Goal: Task Accomplishment & Management: Use online tool/utility

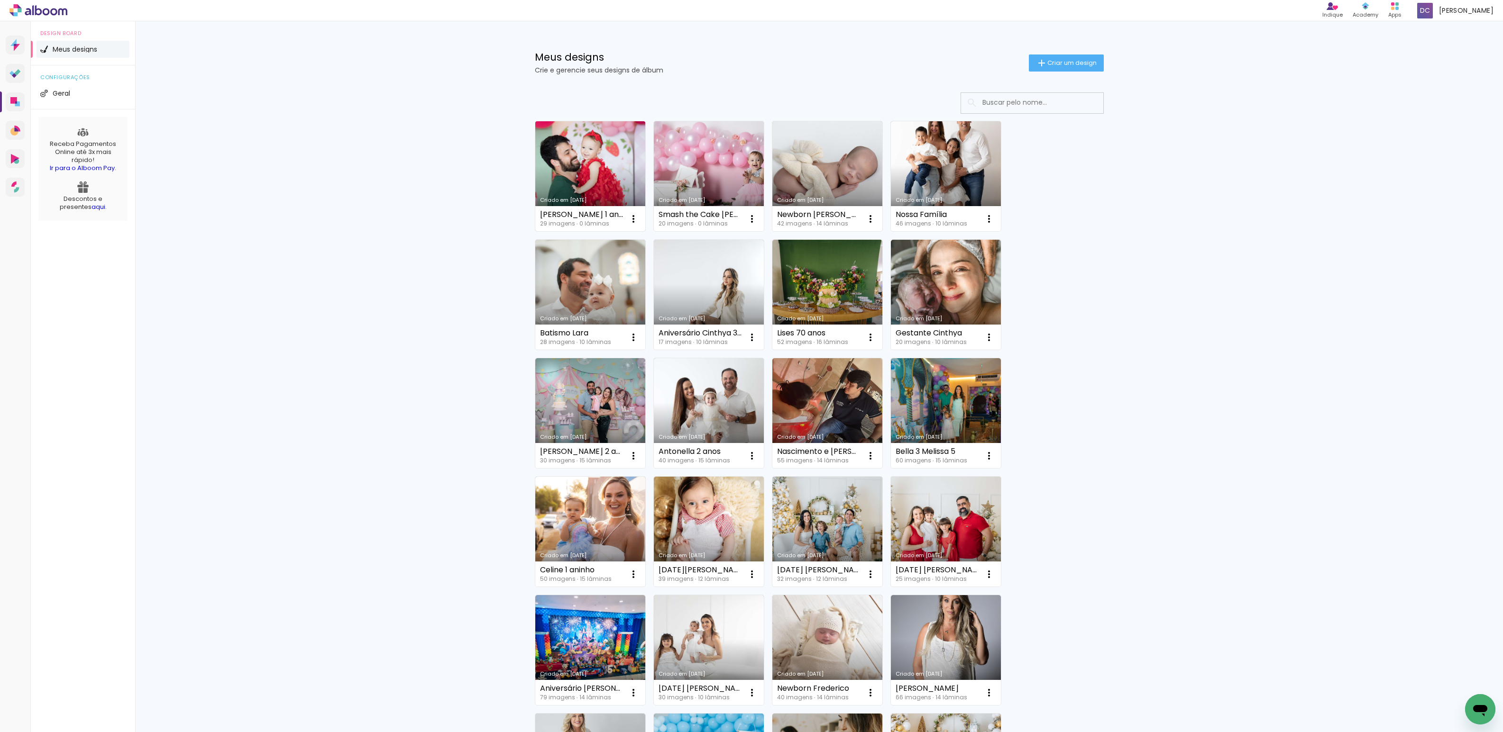
click at [563, 154] on link "Criado em [DATE]" at bounding box center [590, 176] width 110 height 110
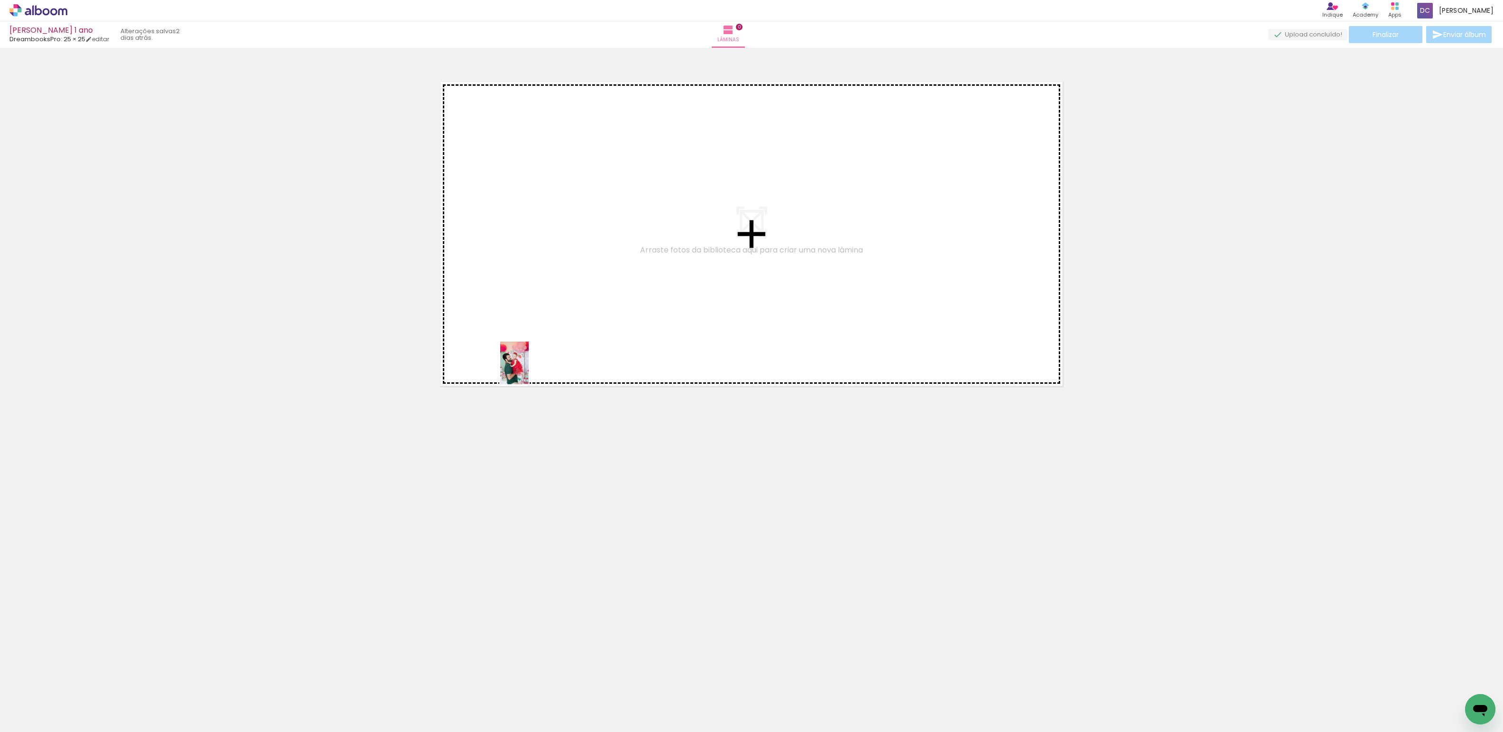
drag, startPoint x: 207, startPoint y: 659, endPoint x: 531, endPoint y: 351, distance: 447.7
click at [531, 351] on quentale-workspace at bounding box center [751, 366] width 1503 height 732
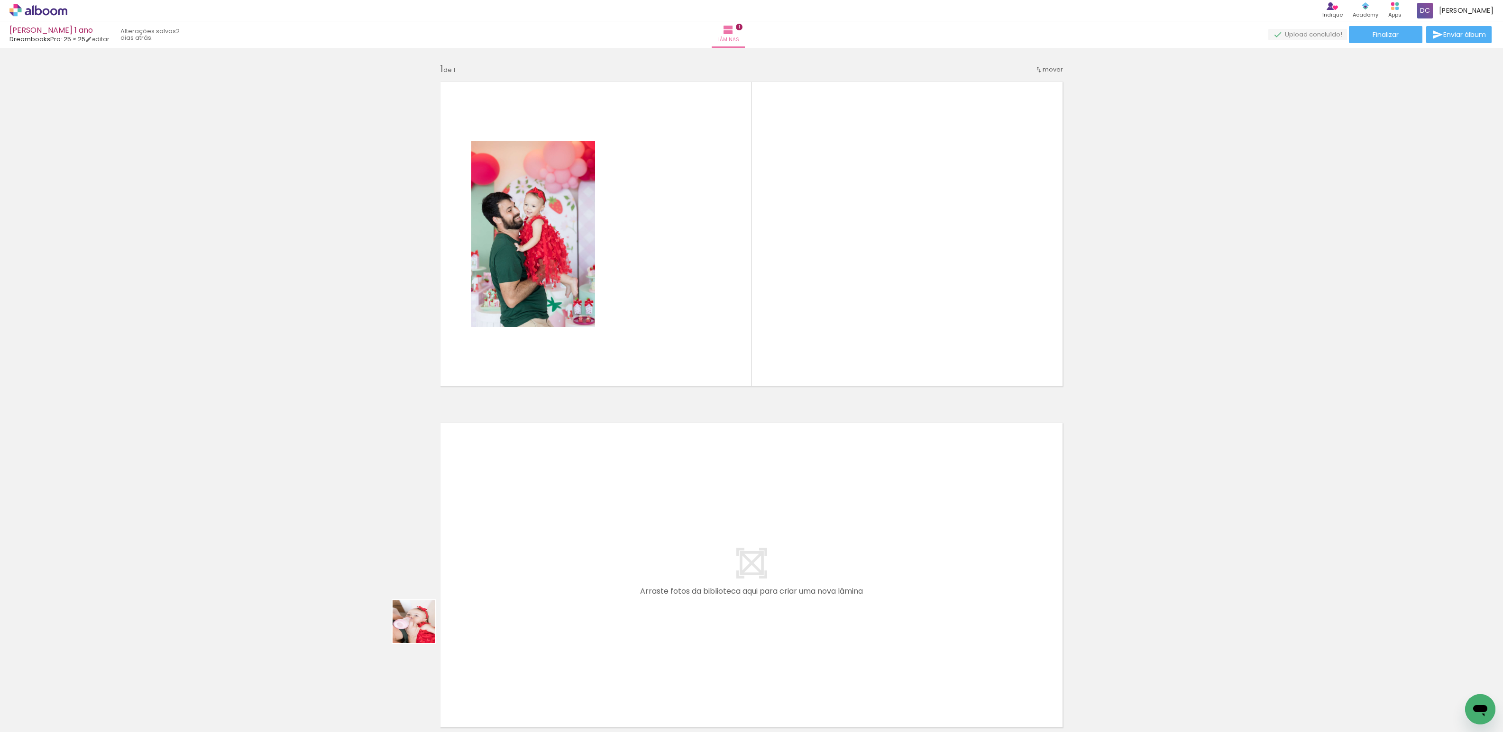
drag, startPoint x: 212, startPoint y: 705, endPoint x: 524, endPoint y: 586, distance: 334.3
click at [524, 586] on quentale-workspace at bounding box center [751, 366] width 1503 height 732
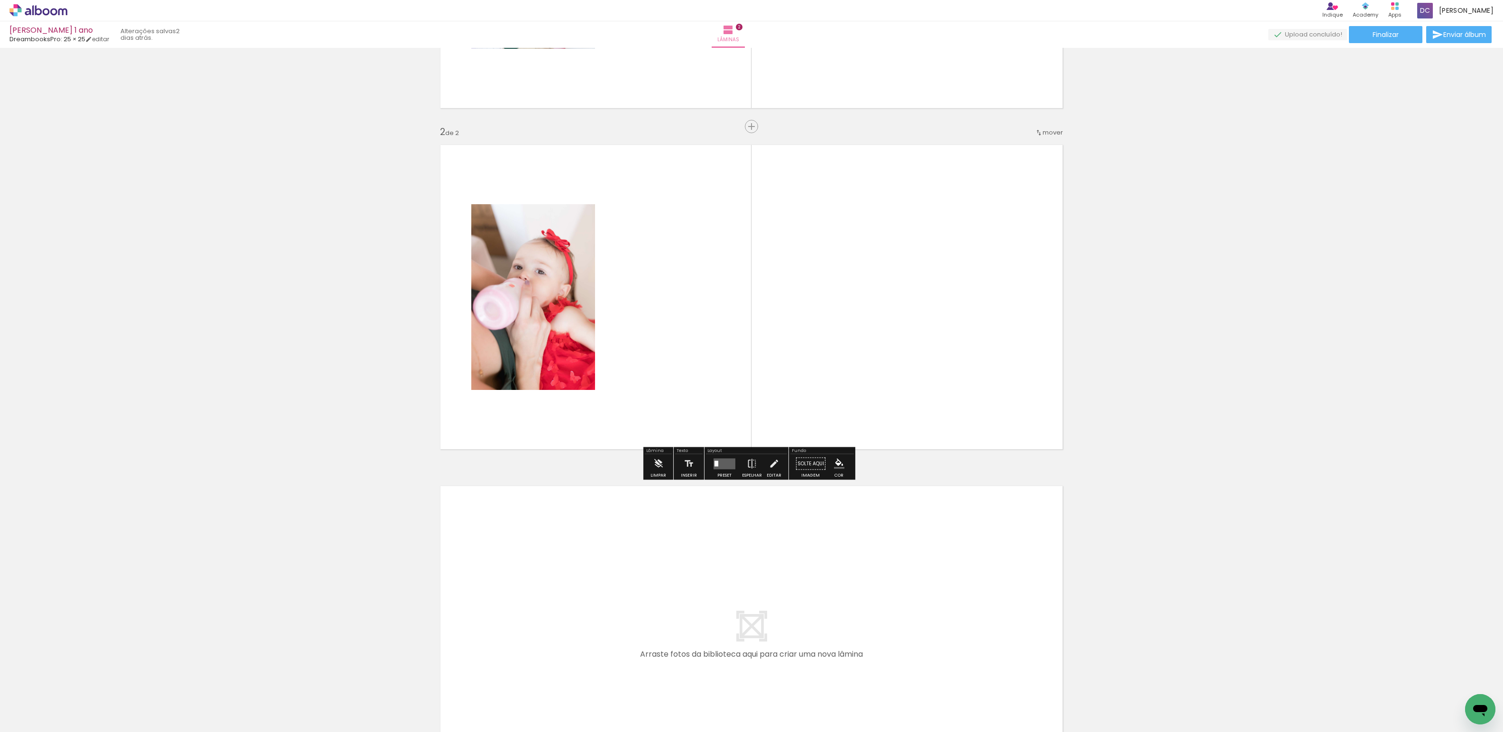
scroll to position [418, 0]
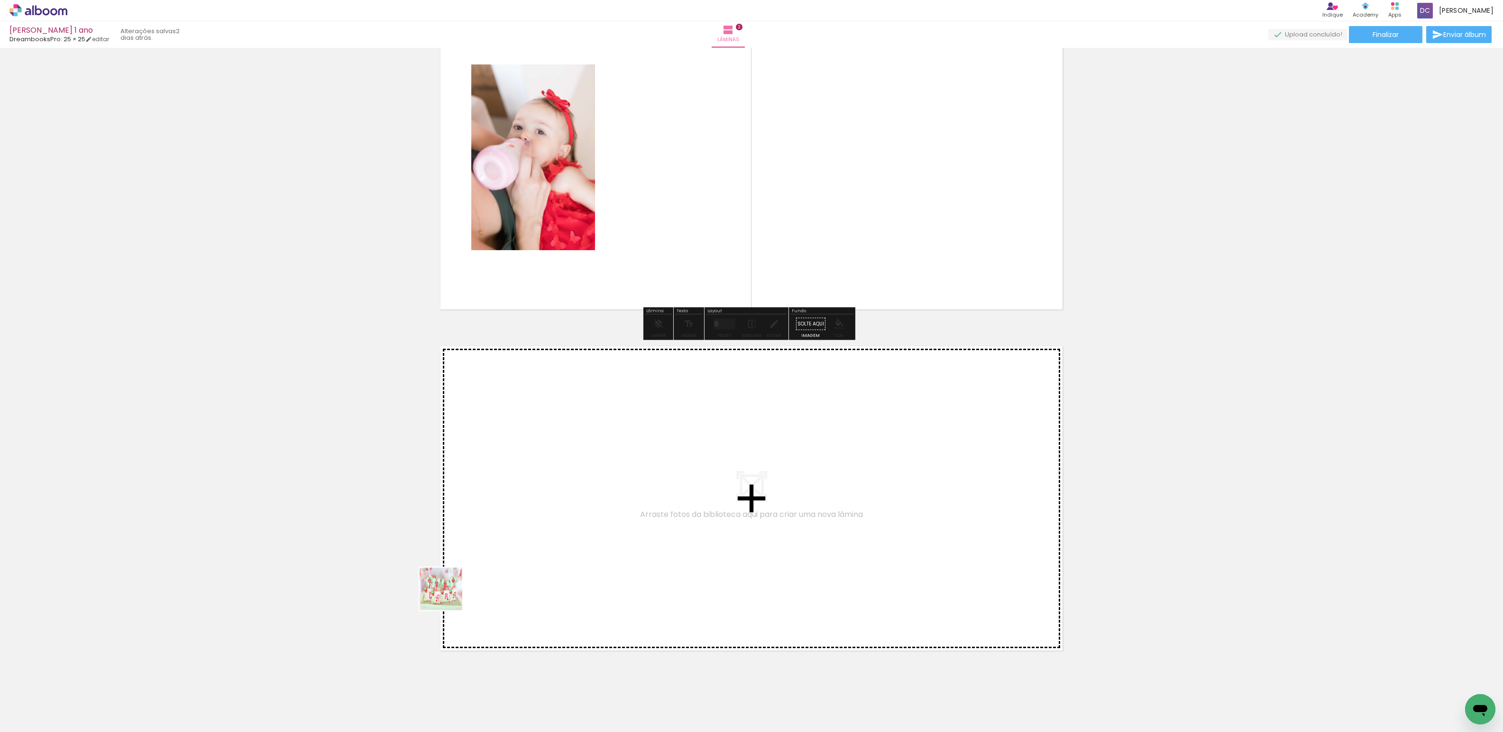
drag, startPoint x: 260, startPoint y: 708, endPoint x: 557, endPoint y: 529, distance: 347.1
click at [557, 529] on quentale-workspace at bounding box center [751, 366] width 1503 height 732
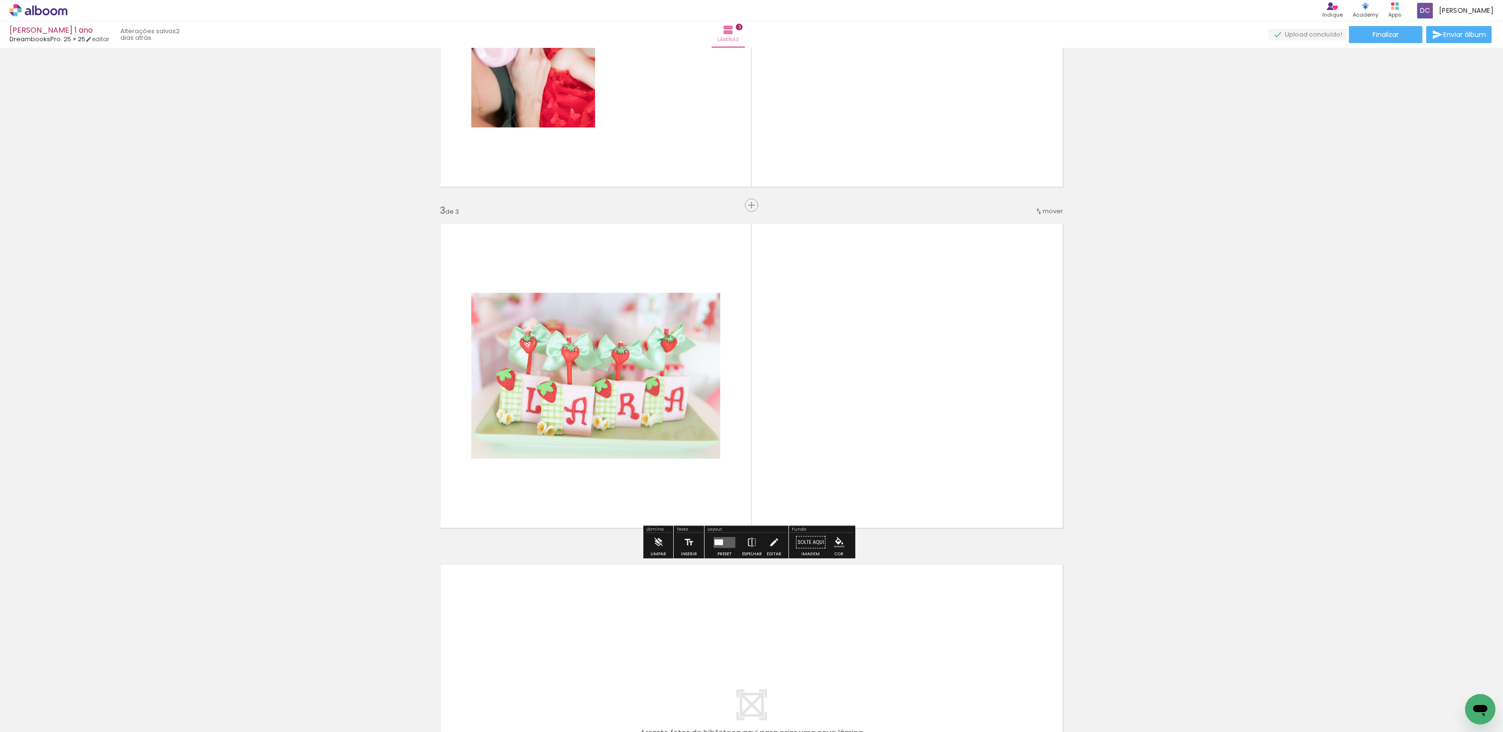
scroll to position [556, 0]
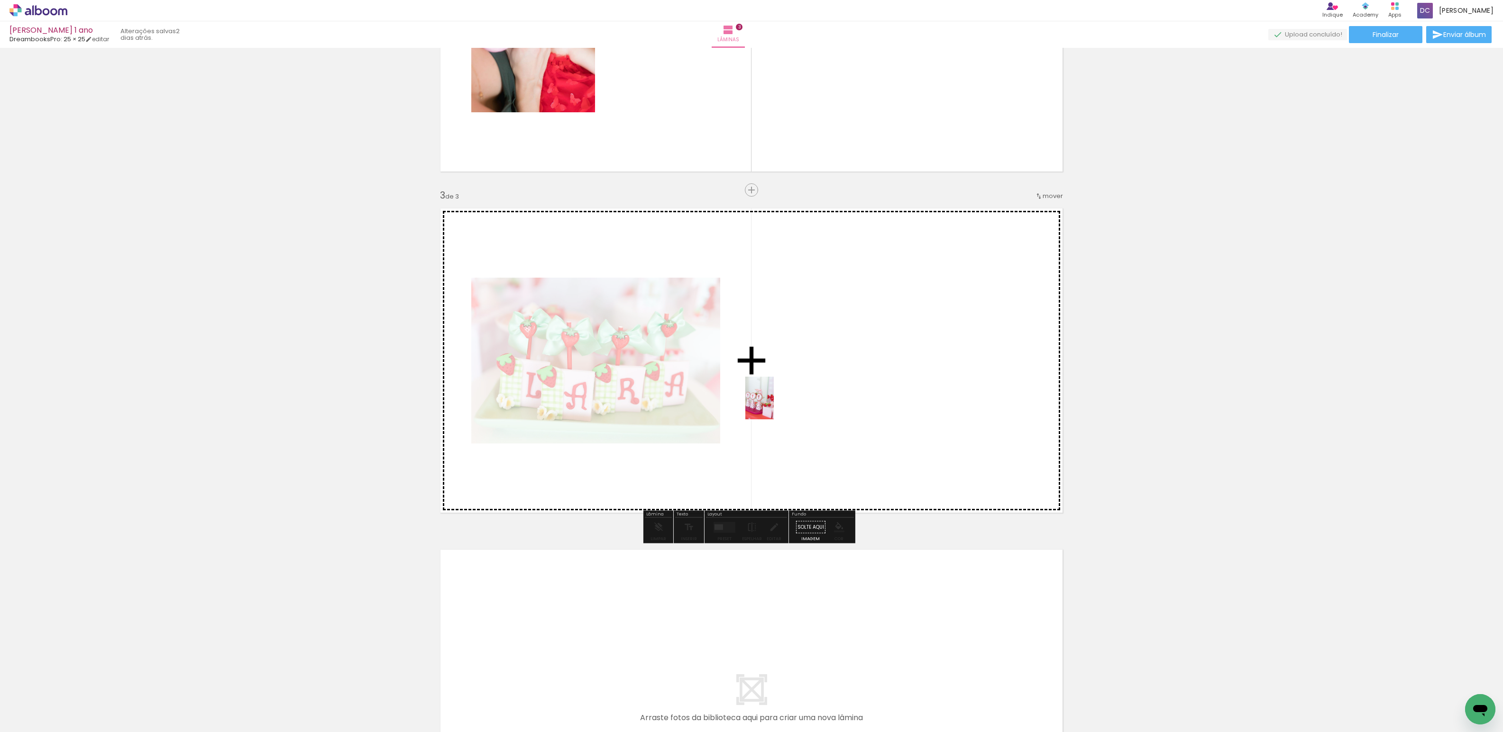
drag, startPoint x: 362, startPoint y: 697, endPoint x: 576, endPoint y: 543, distance: 263.9
click at [775, 405] on quentale-workspace at bounding box center [751, 366] width 1503 height 732
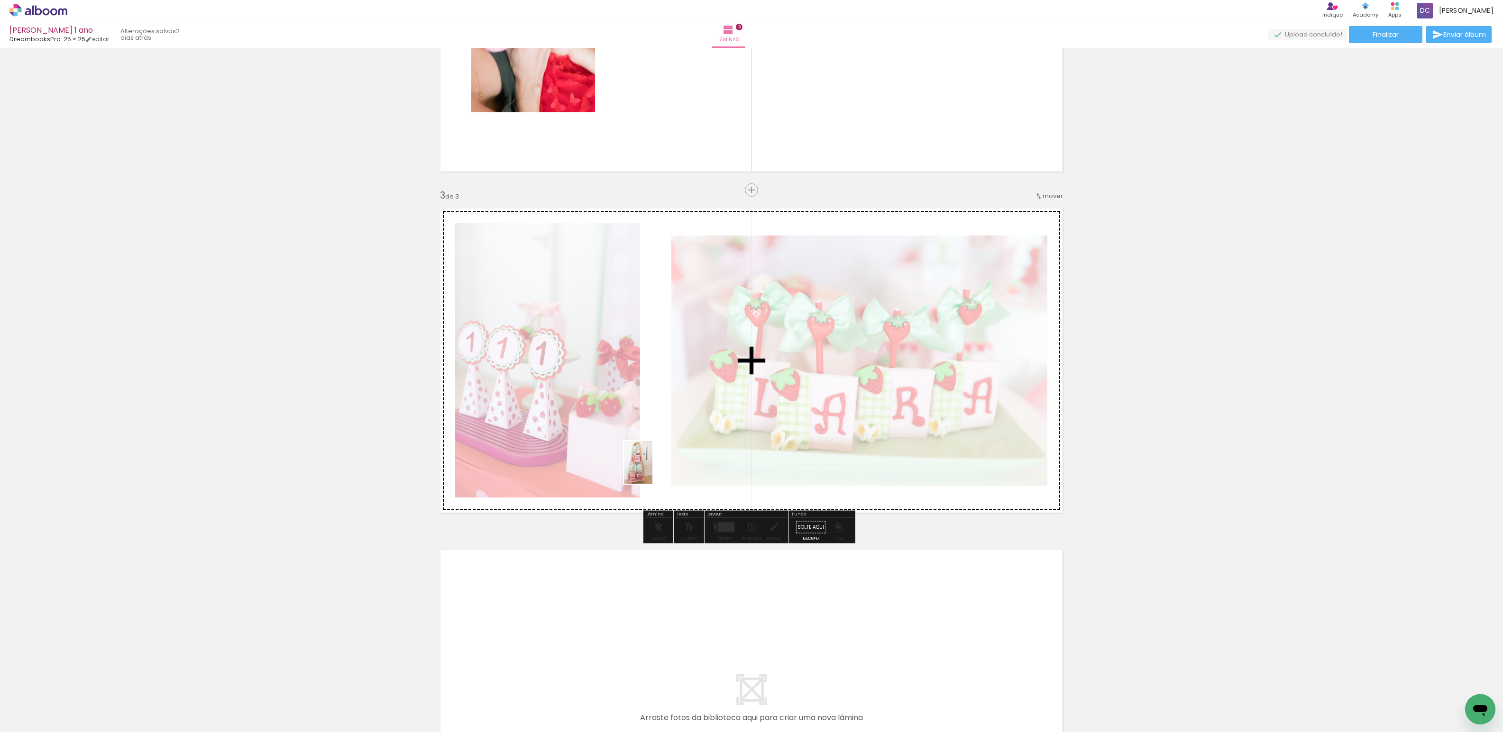
drag, startPoint x: 313, startPoint y: 692, endPoint x: 652, endPoint y: 469, distance: 405.8
click at [676, 463] on quentale-workspace at bounding box center [751, 366] width 1503 height 732
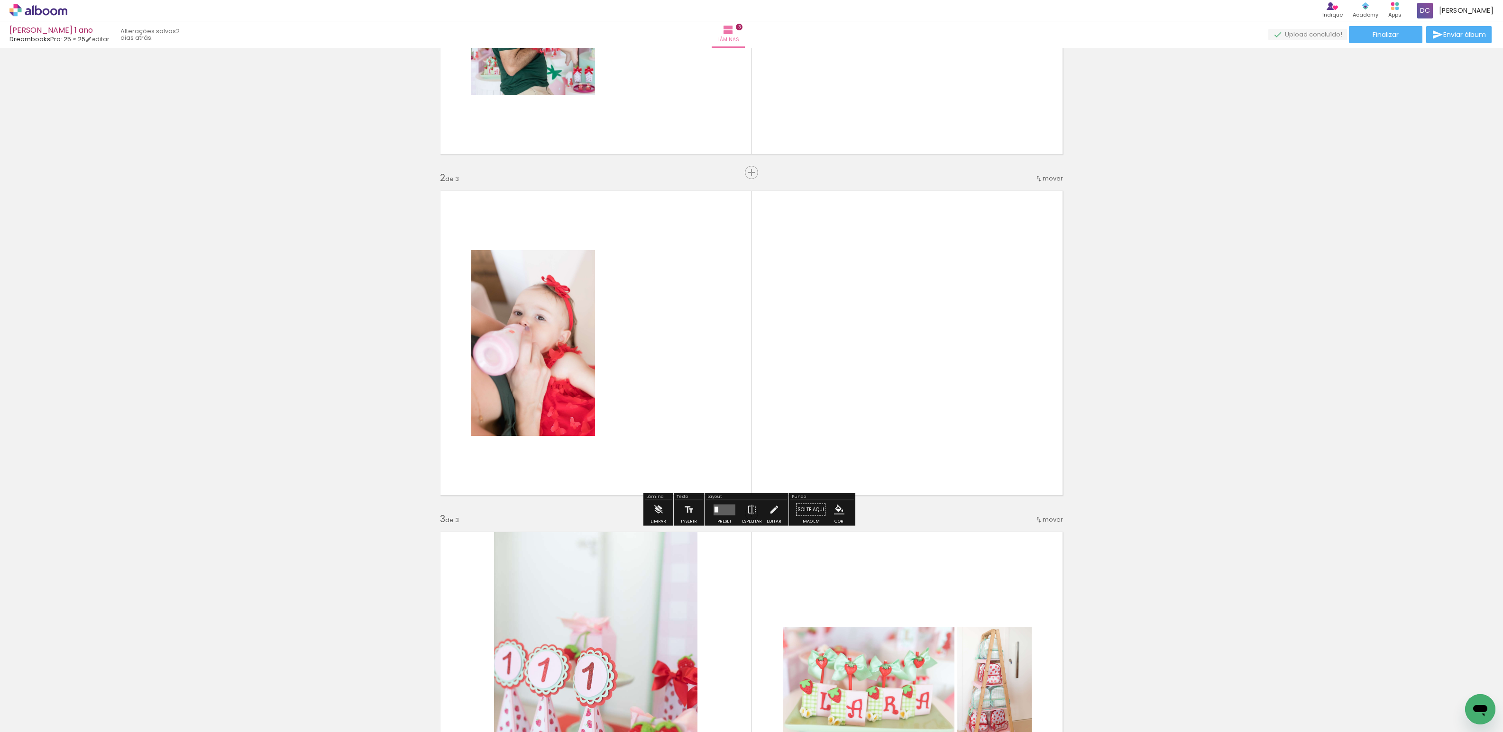
scroll to position [0, 0]
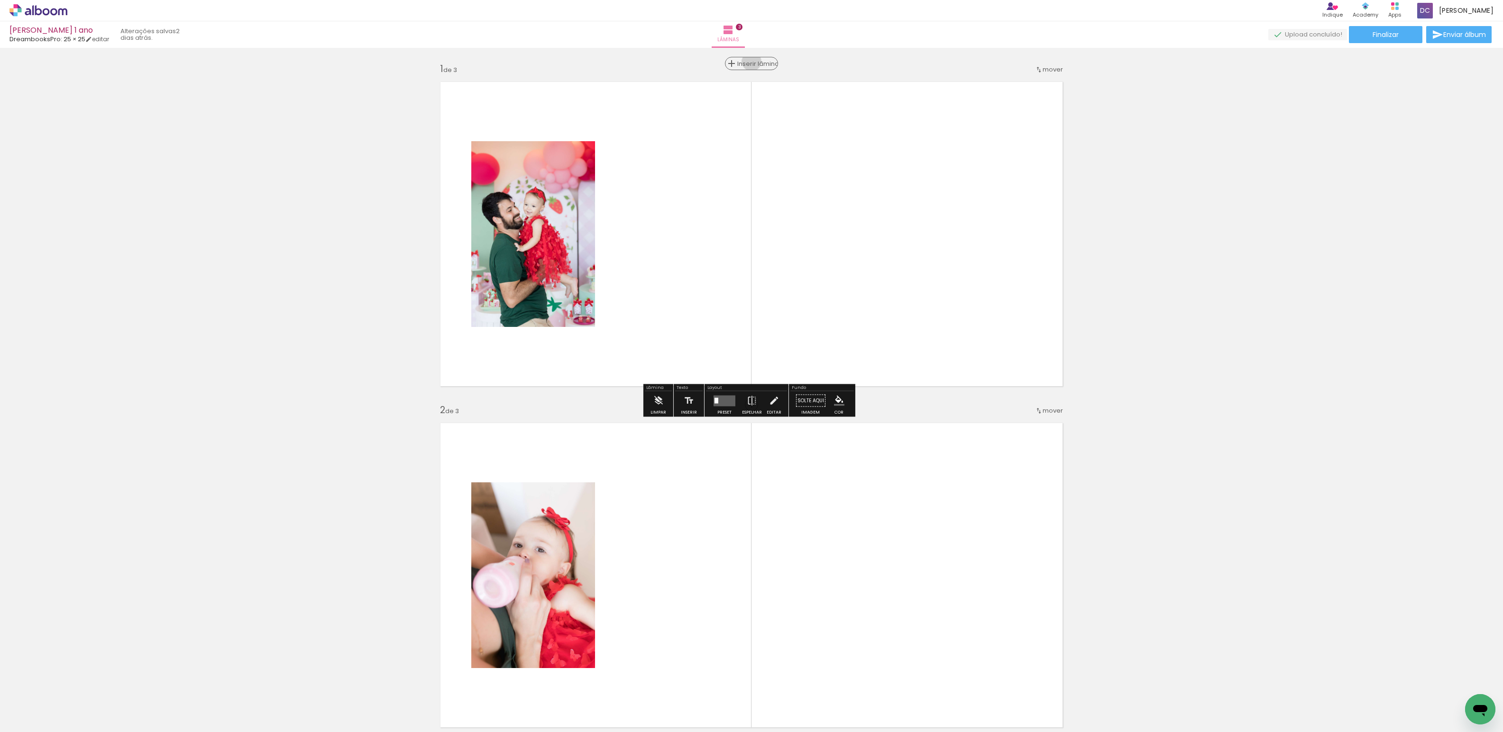
click at [749, 62] on span "Inserir lâmina" at bounding box center [755, 64] width 37 height 6
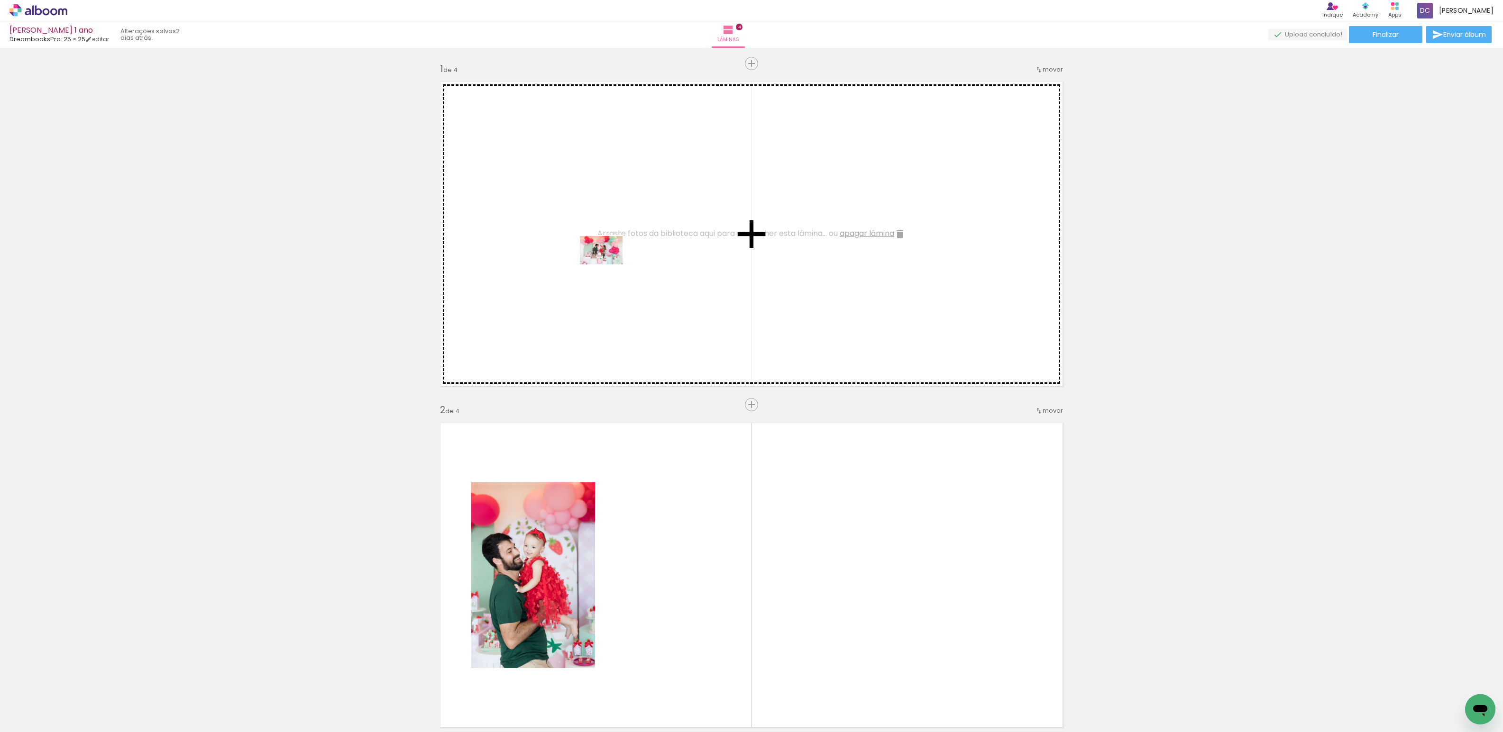
drag, startPoint x: 418, startPoint y: 709, endPoint x: 608, endPoint y: 265, distance: 483.6
click at [608, 265] on quentale-workspace at bounding box center [751, 366] width 1503 height 732
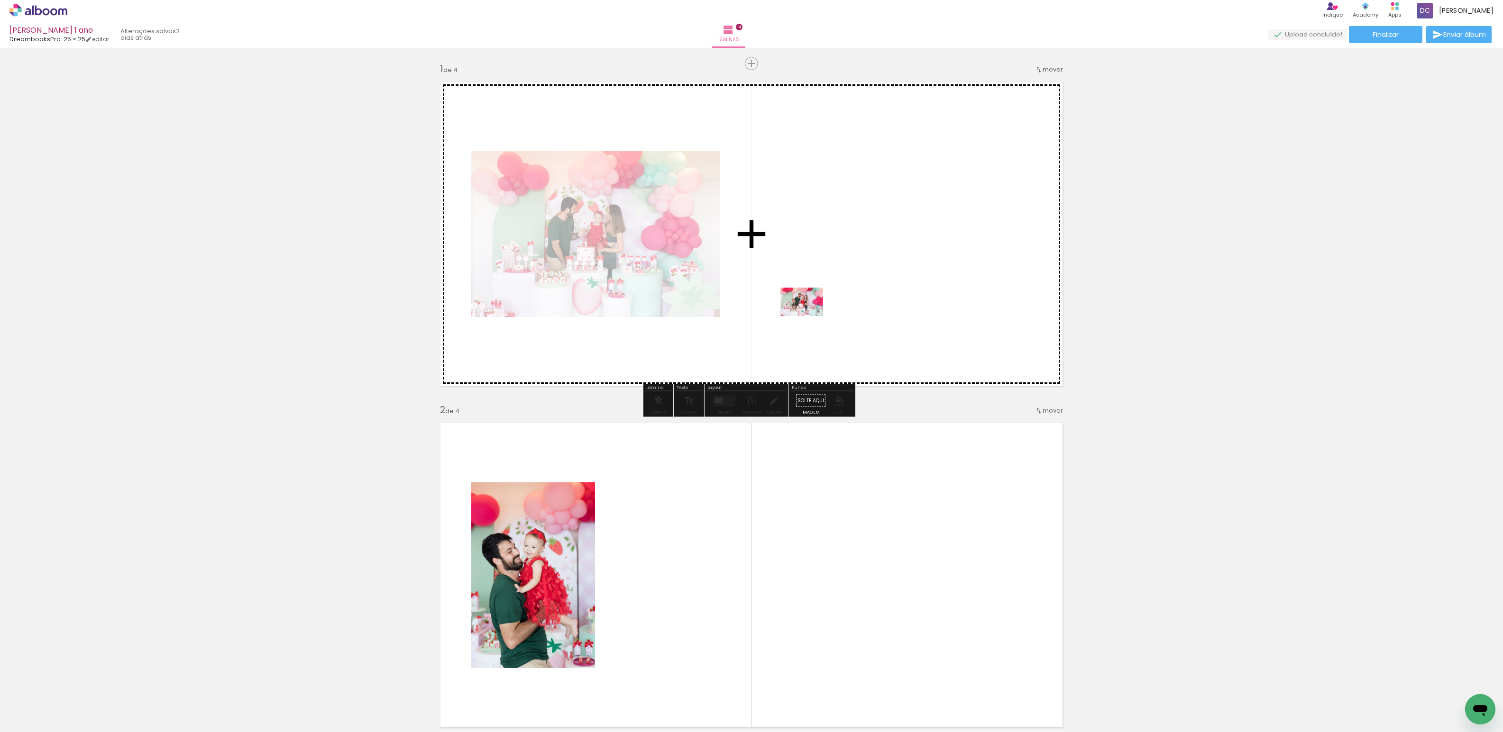
drag, startPoint x: 474, startPoint y: 712, endPoint x: 789, endPoint y: 356, distance: 475.2
click at [809, 316] on quentale-workspace at bounding box center [751, 366] width 1503 height 732
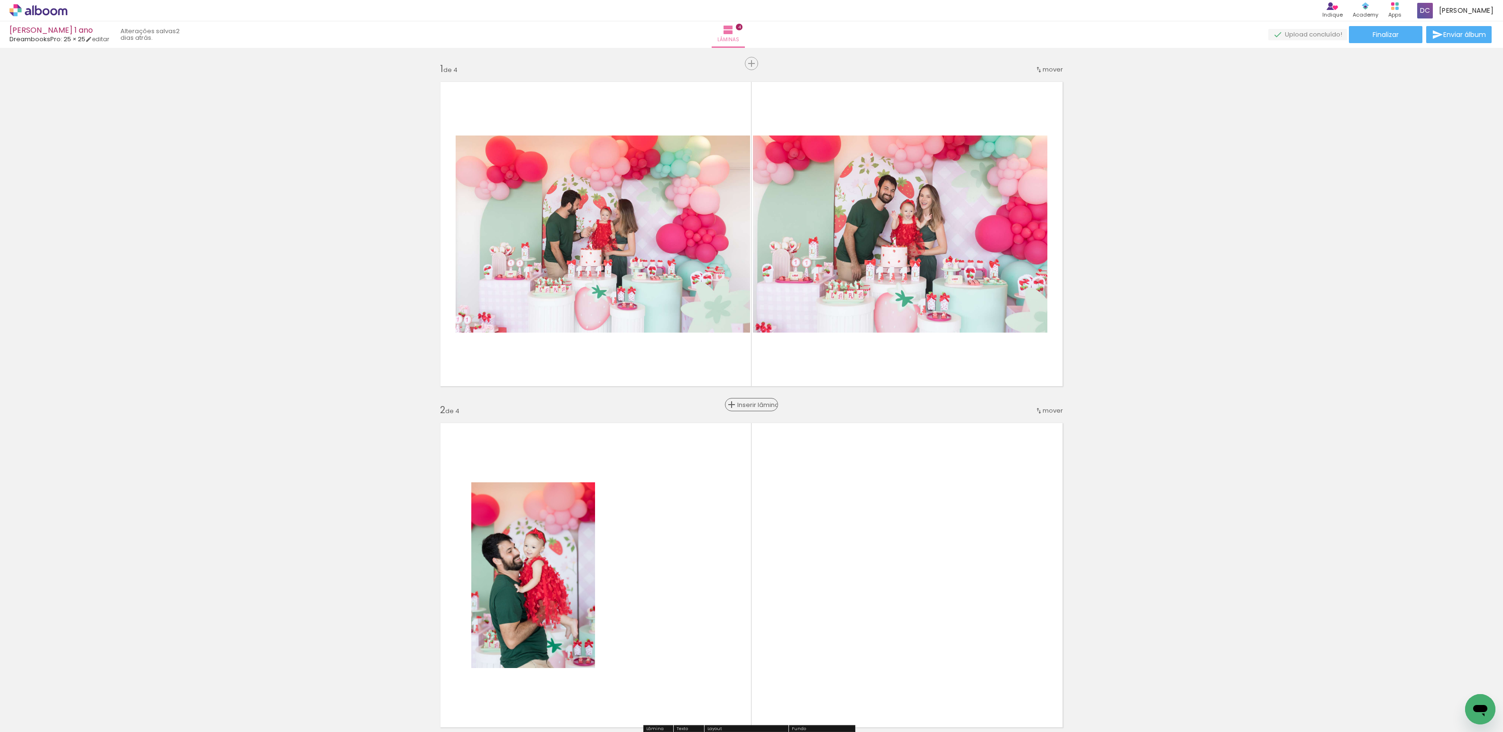
click at [751, 405] on span "Inserir lâmina" at bounding box center [755, 405] width 37 height 6
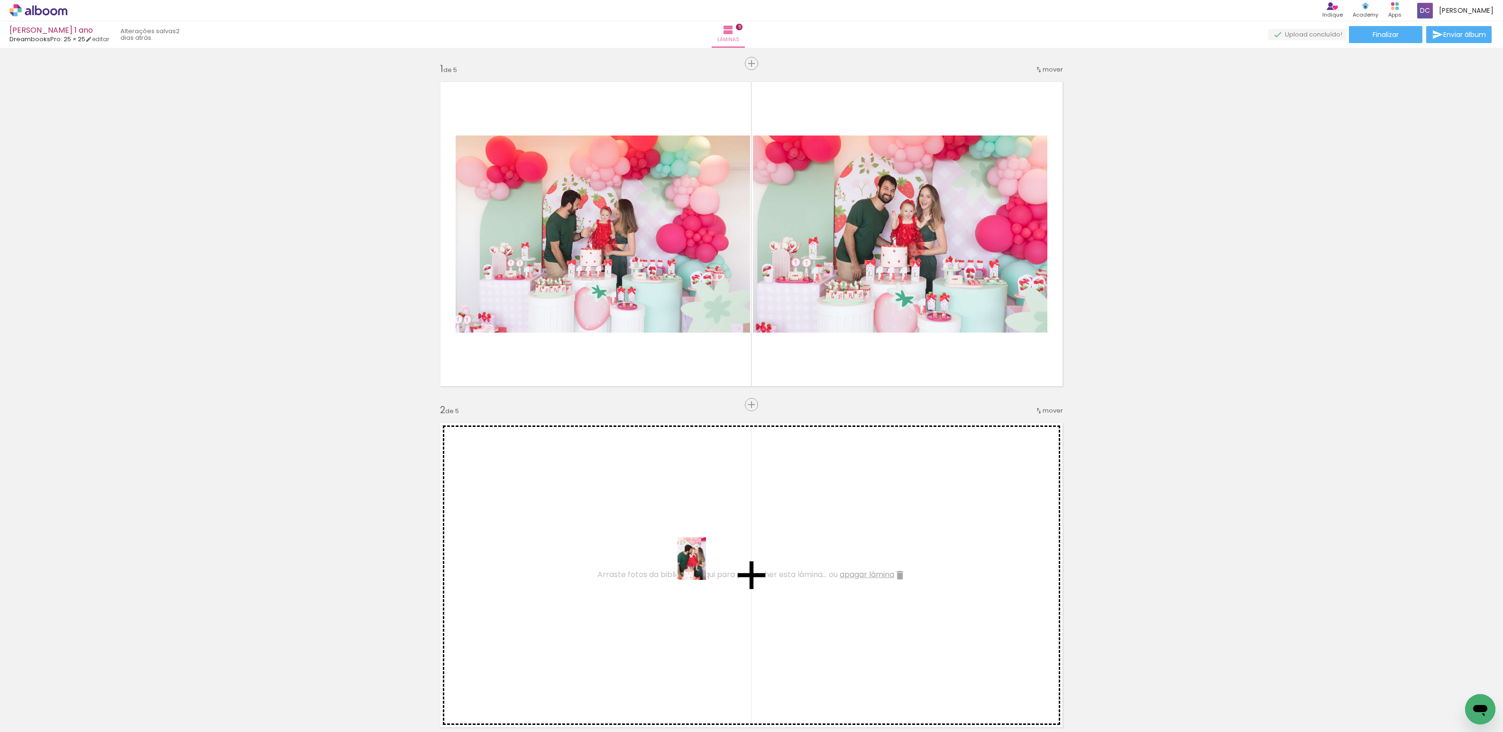
drag, startPoint x: 529, startPoint y: 706, endPoint x: 706, endPoint y: 566, distance: 226.1
click at [706, 566] on quentale-workspace at bounding box center [751, 366] width 1503 height 732
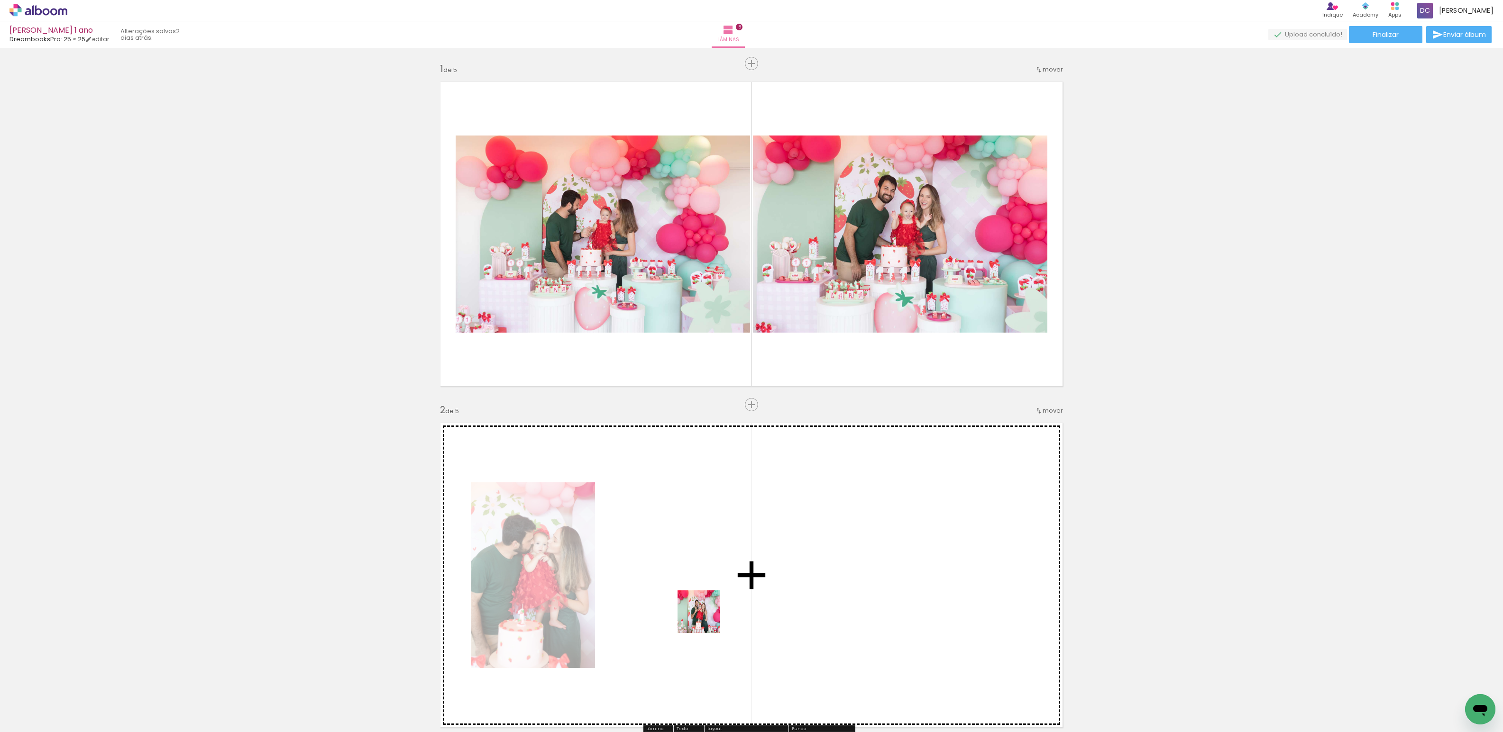
drag, startPoint x: 567, startPoint y: 707, endPoint x: 743, endPoint y: 548, distance: 237.3
click at [743, 548] on quentale-workspace at bounding box center [751, 366] width 1503 height 732
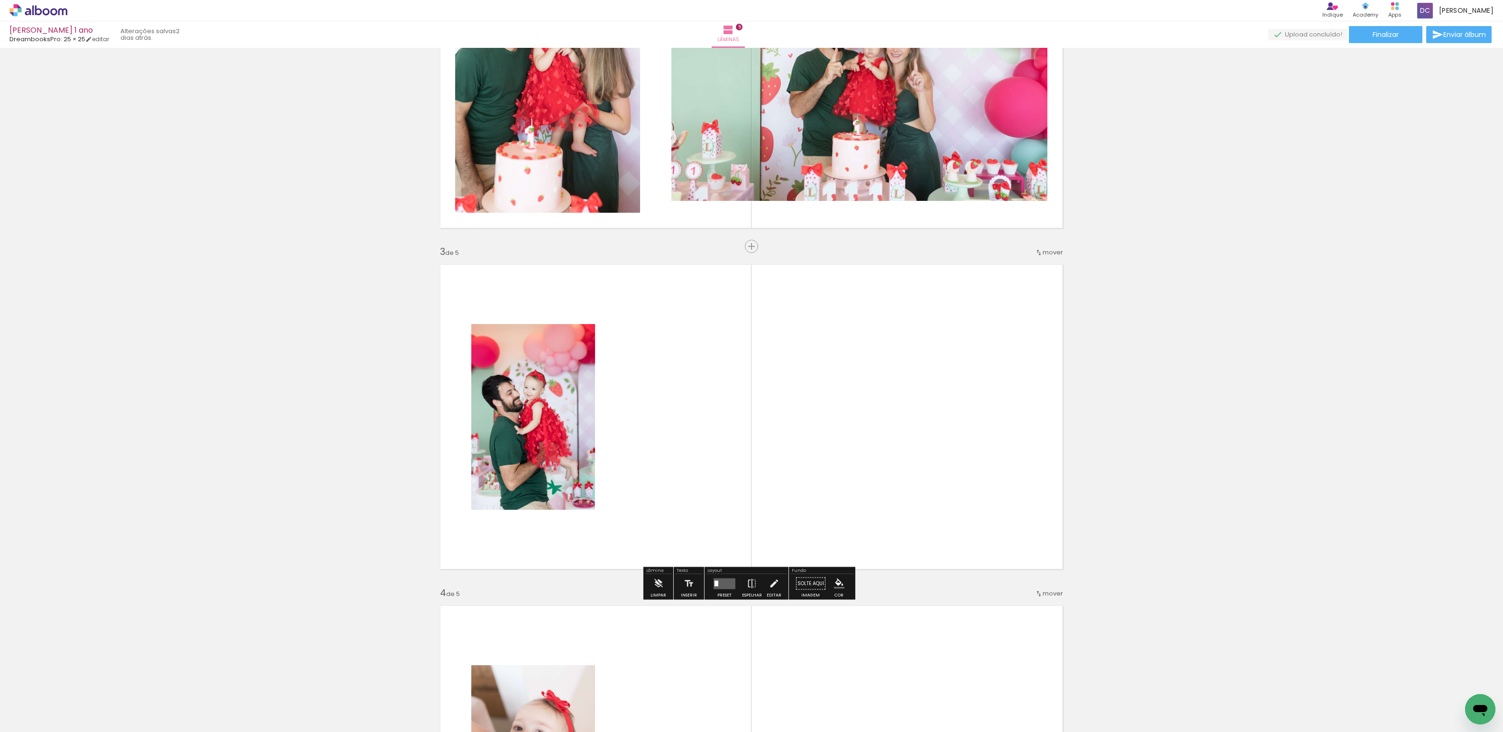
scroll to position [0, 118]
drag, startPoint x: 1262, startPoint y: 703, endPoint x: 1253, endPoint y: 722, distance: 21.9
click at [1253, 716] on div at bounding box center [1251, 700] width 47 height 31
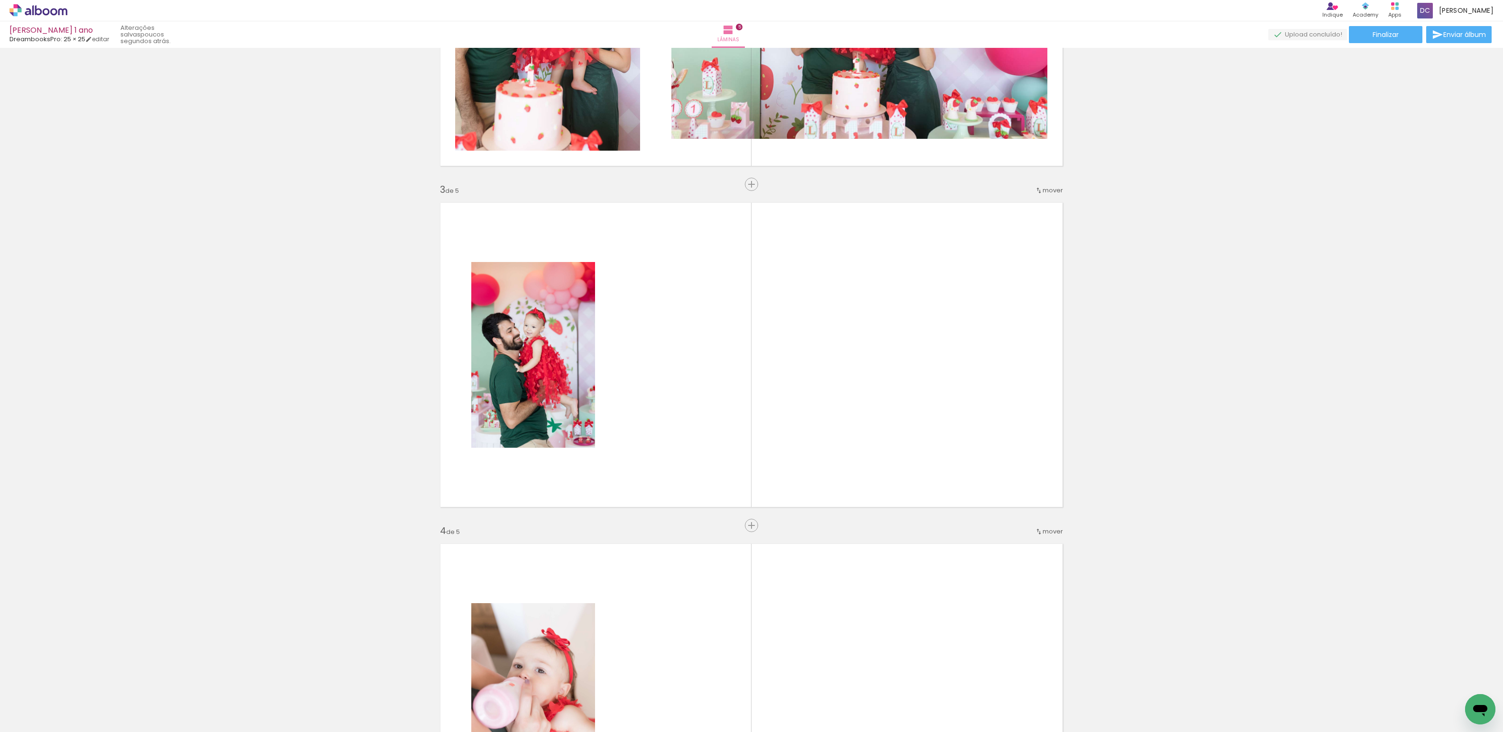
scroll to position [458, 0]
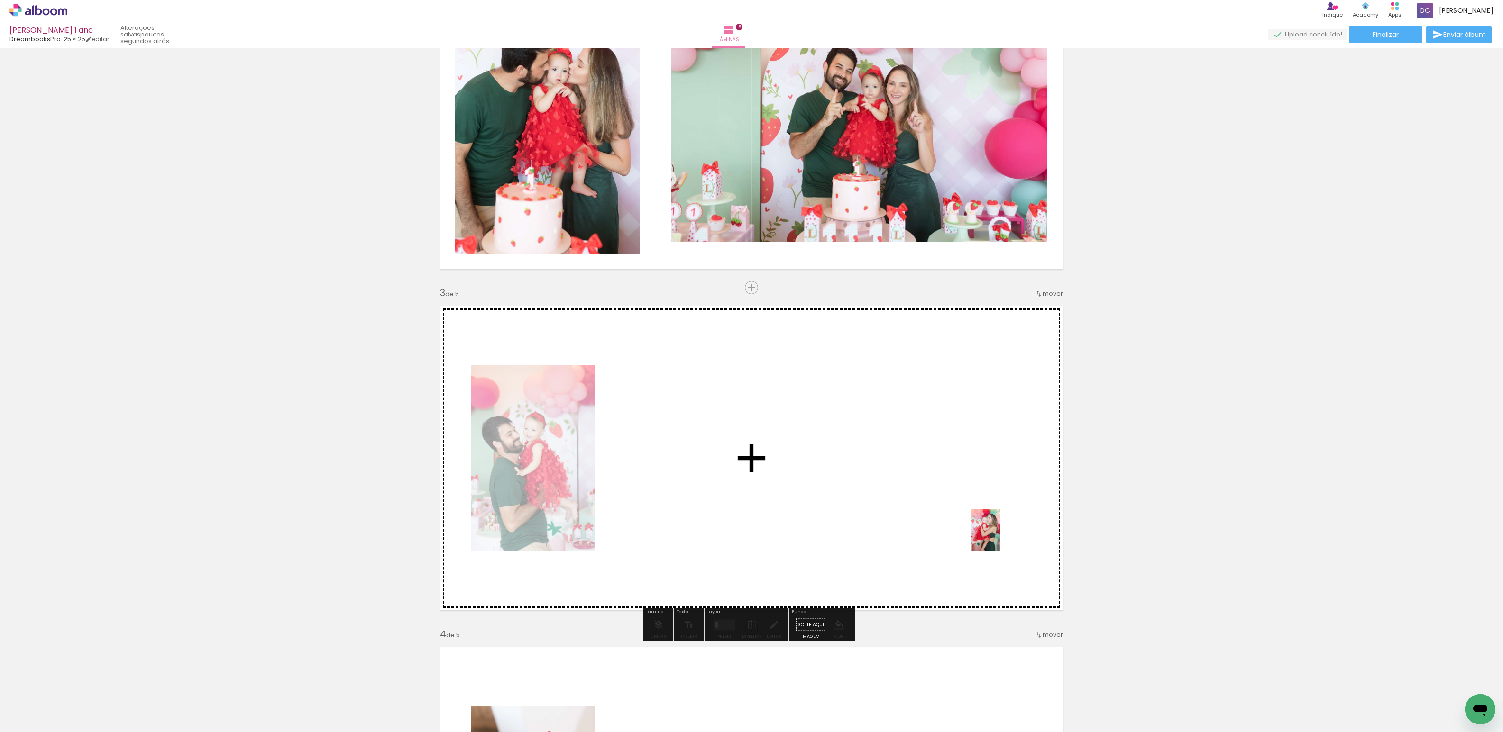
drag, startPoint x: 1466, startPoint y: 694, endPoint x: 1014, endPoint y: 552, distance: 473.5
click at [1000, 538] on quentale-workspace at bounding box center [751, 366] width 1503 height 732
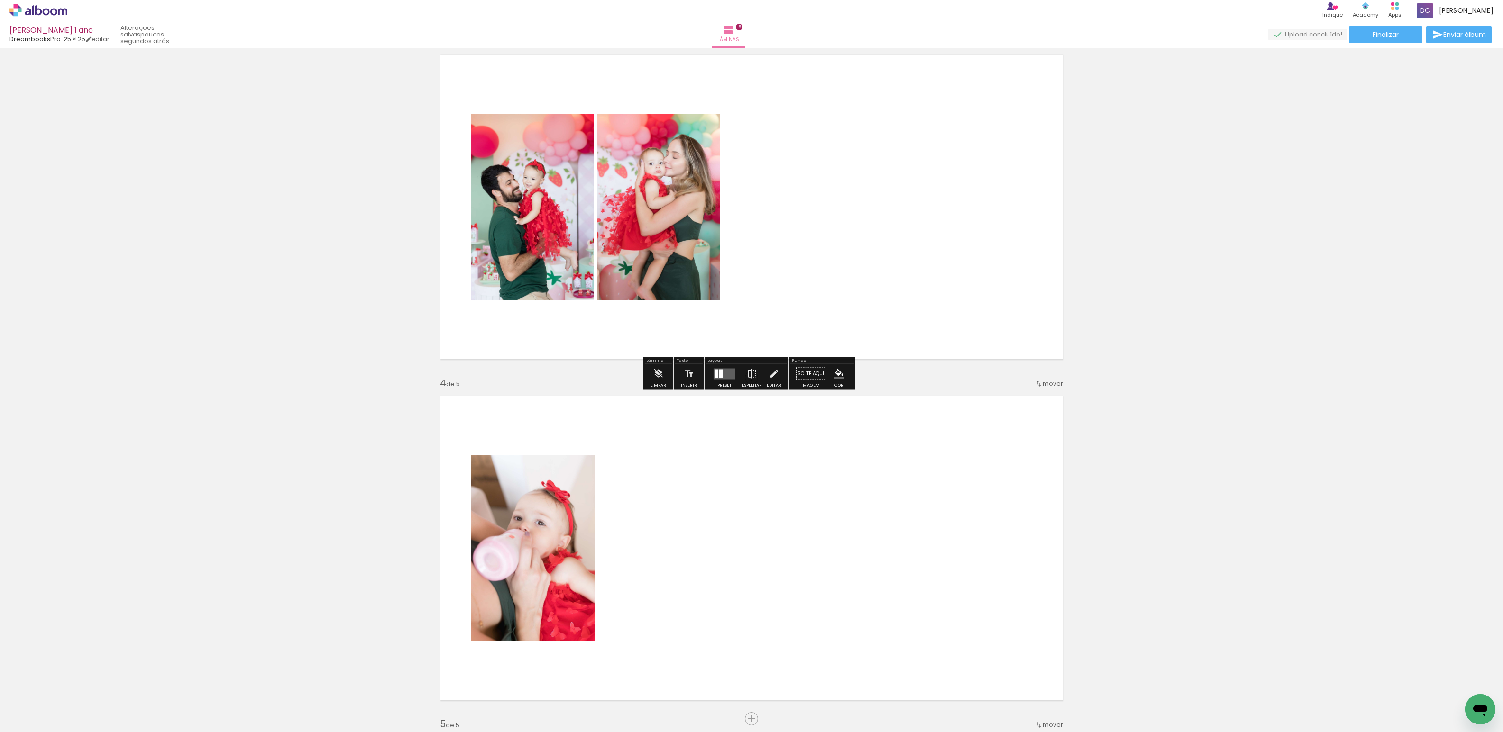
scroll to position [1003, 0]
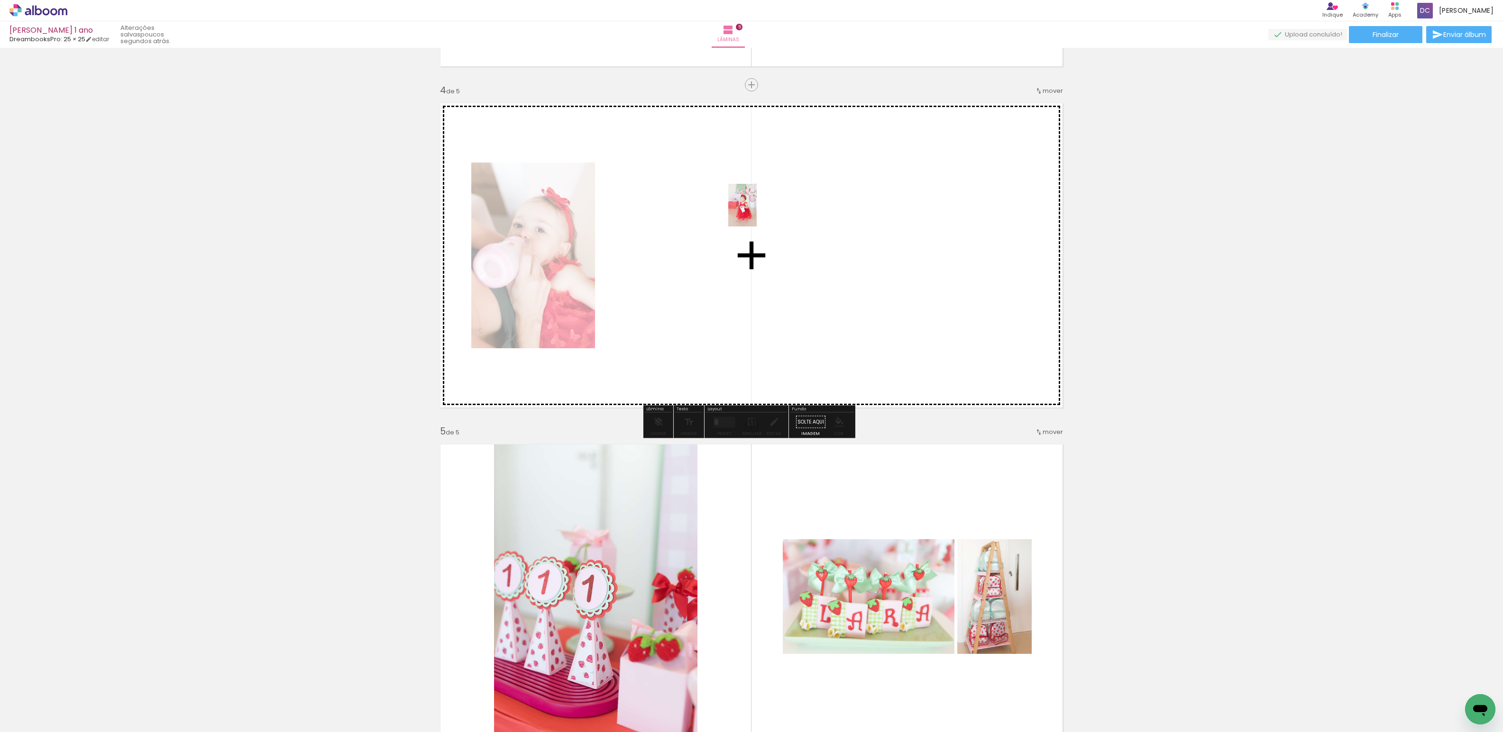
drag, startPoint x: 519, startPoint y: 699, endPoint x: 658, endPoint y: 552, distance: 201.9
click at [702, 221] on quentale-workspace at bounding box center [751, 366] width 1503 height 732
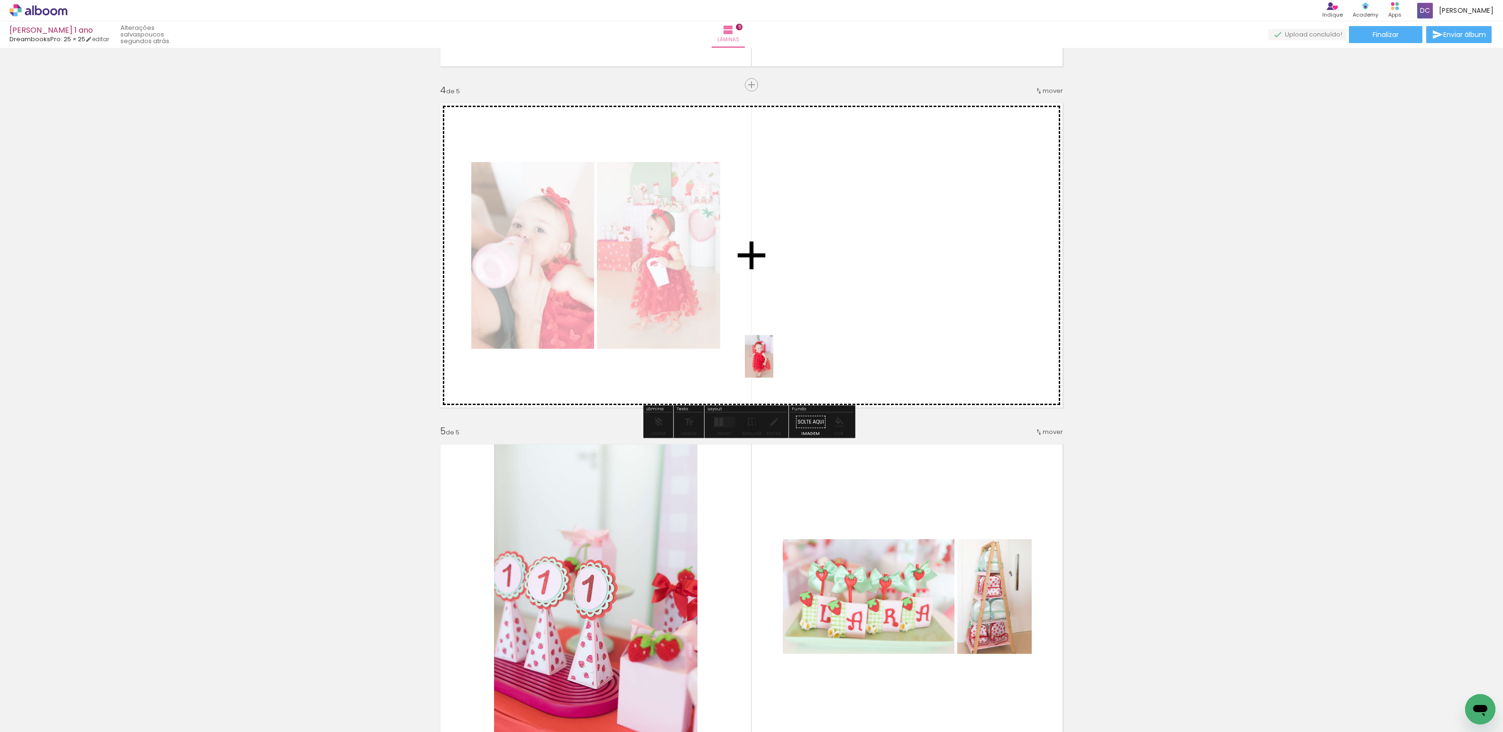
drag, startPoint x: 562, startPoint y: 704, endPoint x: 645, endPoint y: 673, distance: 88.5
click at [767, 308] on quentale-workspace at bounding box center [751, 366] width 1503 height 732
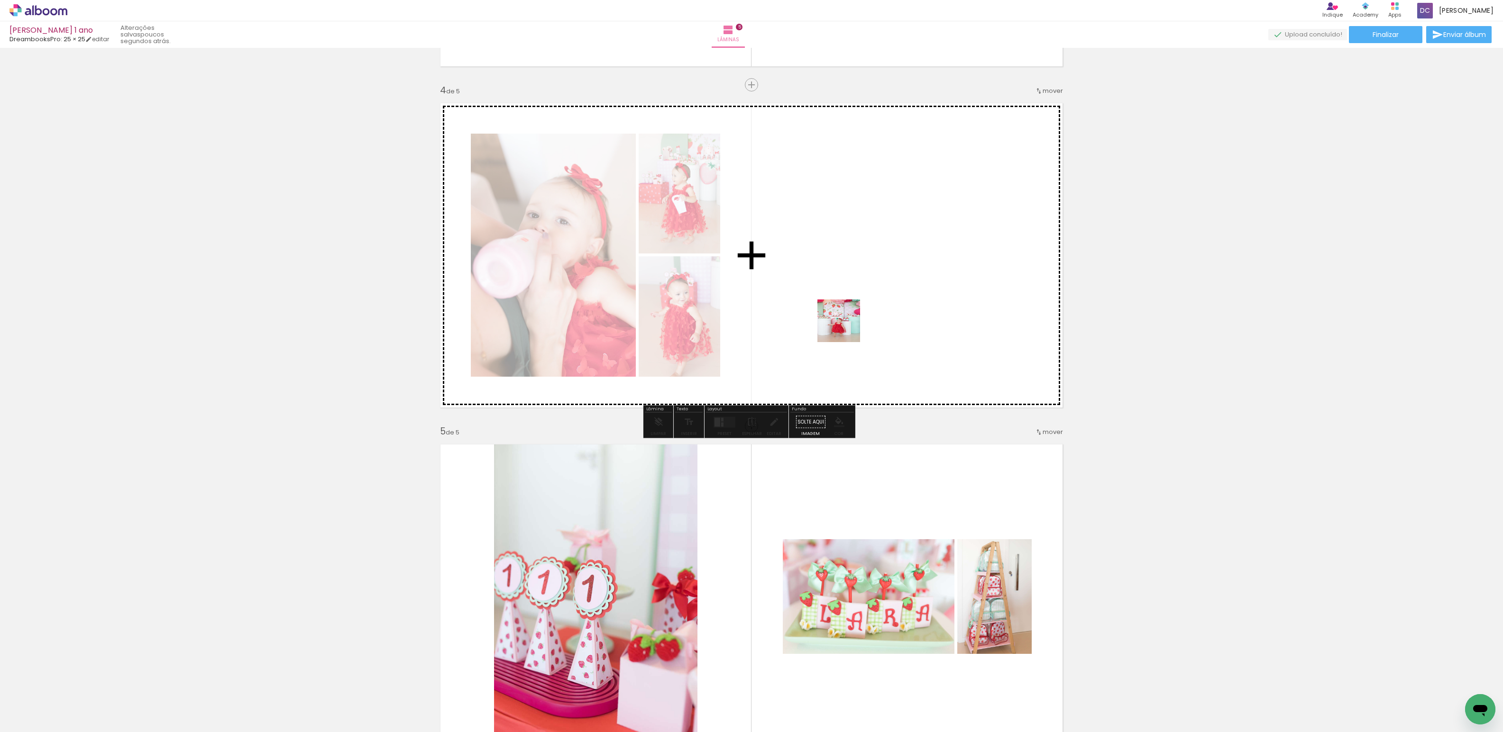
drag, startPoint x: 621, startPoint y: 691, endPoint x: 637, endPoint y: 688, distance: 15.4
click at [839, 312] on quentale-workspace at bounding box center [751, 366] width 1503 height 732
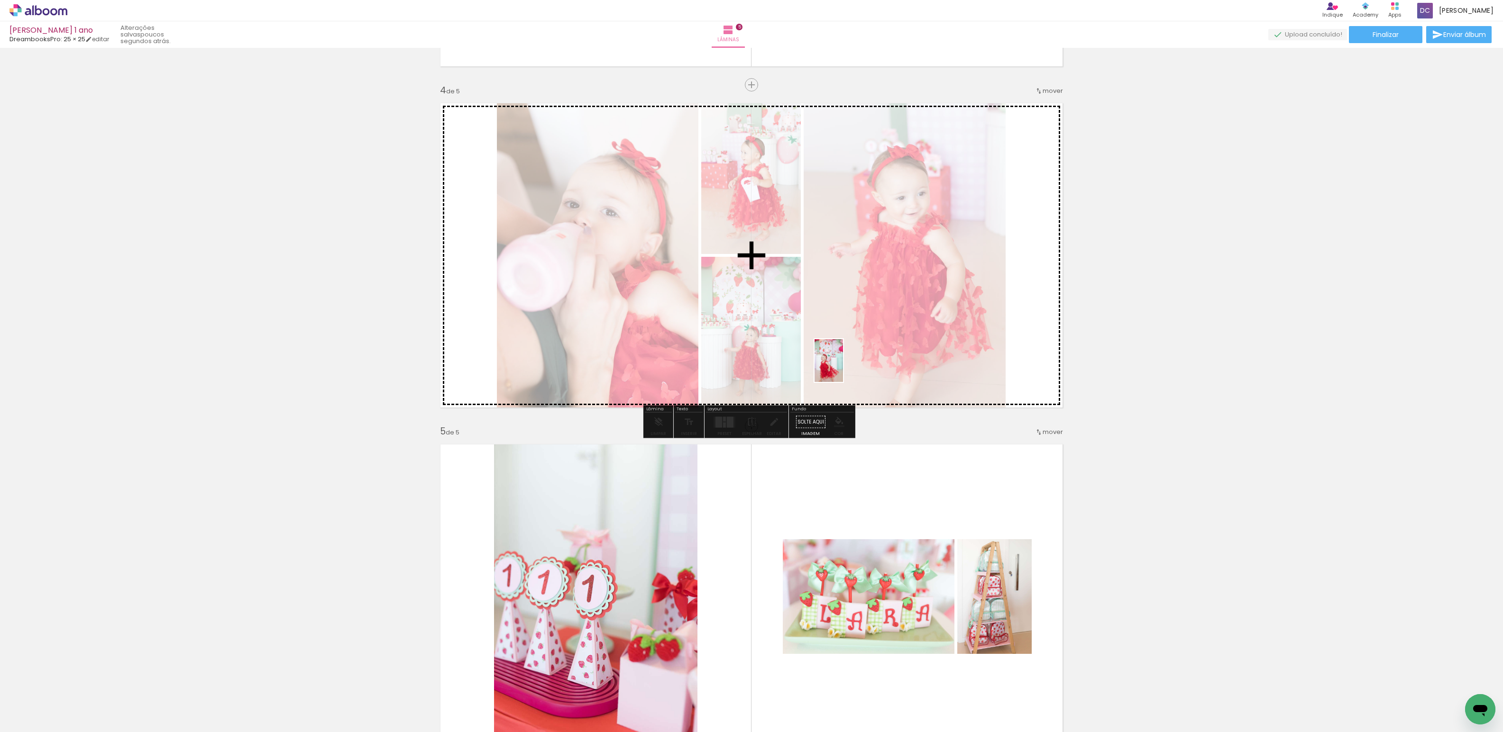
drag, startPoint x: 705, startPoint y: 683, endPoint x: 780, endPoint y: 685, distance: 74.5
click at [844, 366] on quentale-workspace at bounding box center [751, 366] width 1503 height 732
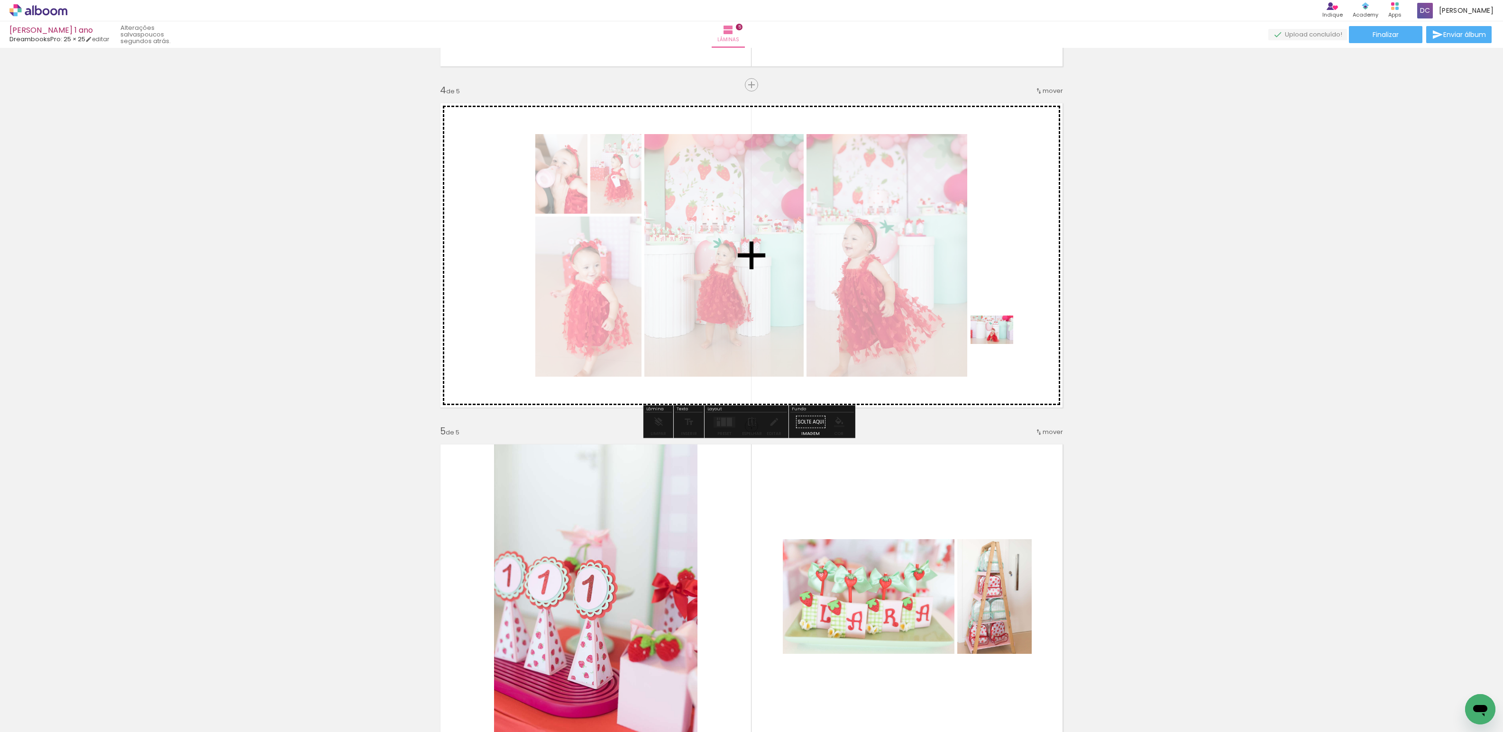
drag, startPoint x: 732, startPoint y: 704, endPoint x: 1045, endPoint y: 486, distance: 381.0
click at [1007, 339] on quentale-workspace at bounding box center [751, 366] width 1503 height 732
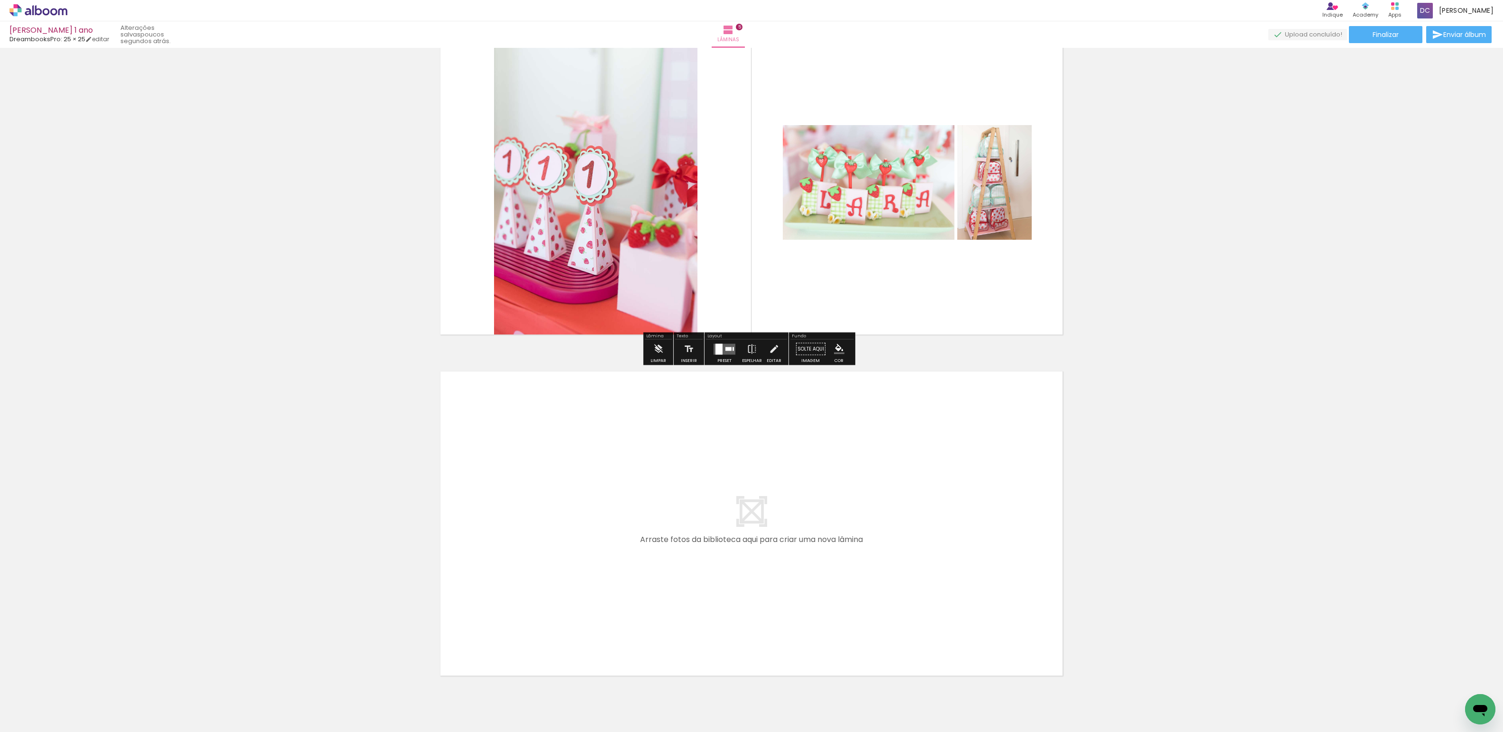
scroll to position [1460, 0]
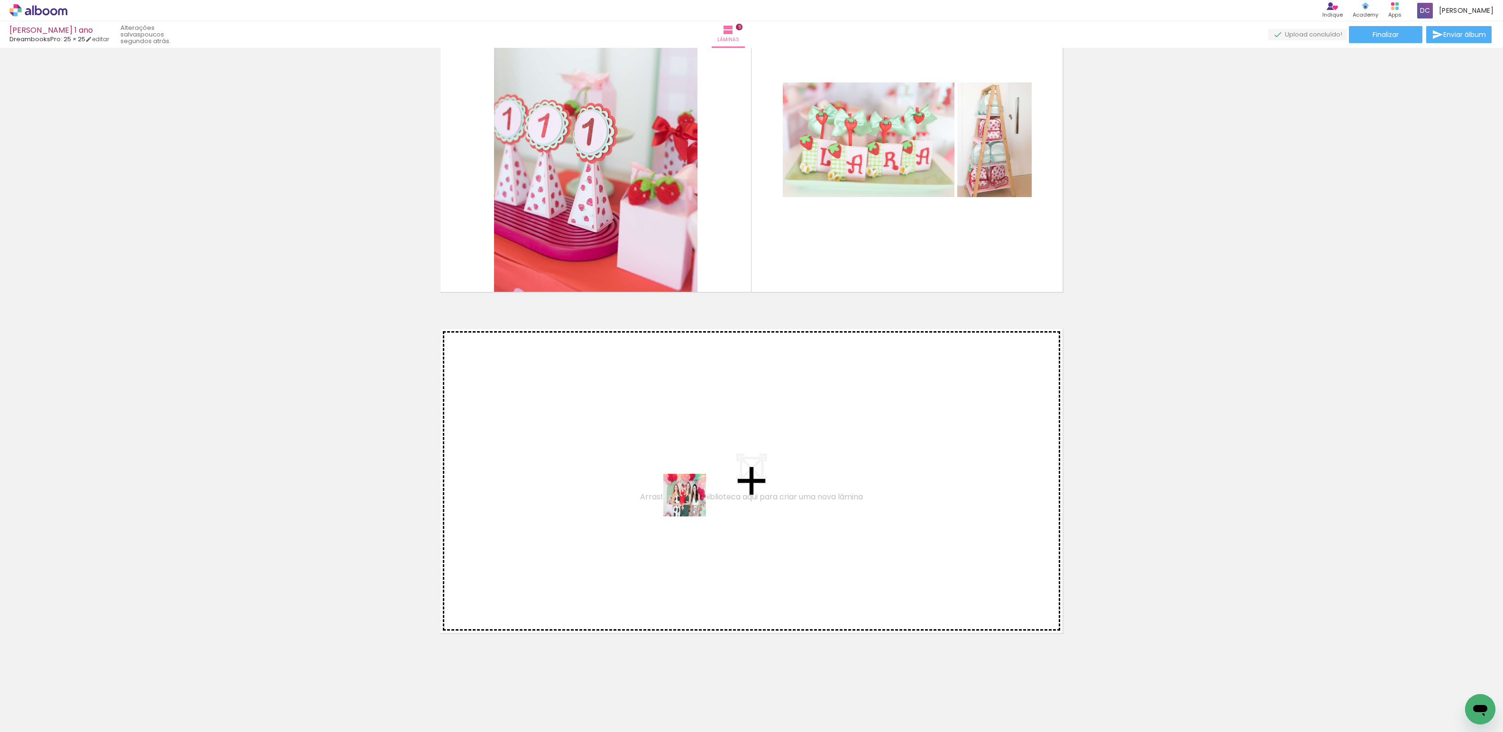
drag, startPoint x: 785, startPoint y: 706, endPoint x: 857, endPoint y: 718, distance: 72.6
click at [682, 493] on quentale-workspace at bounding box center [751, 366] width 1503 height 732
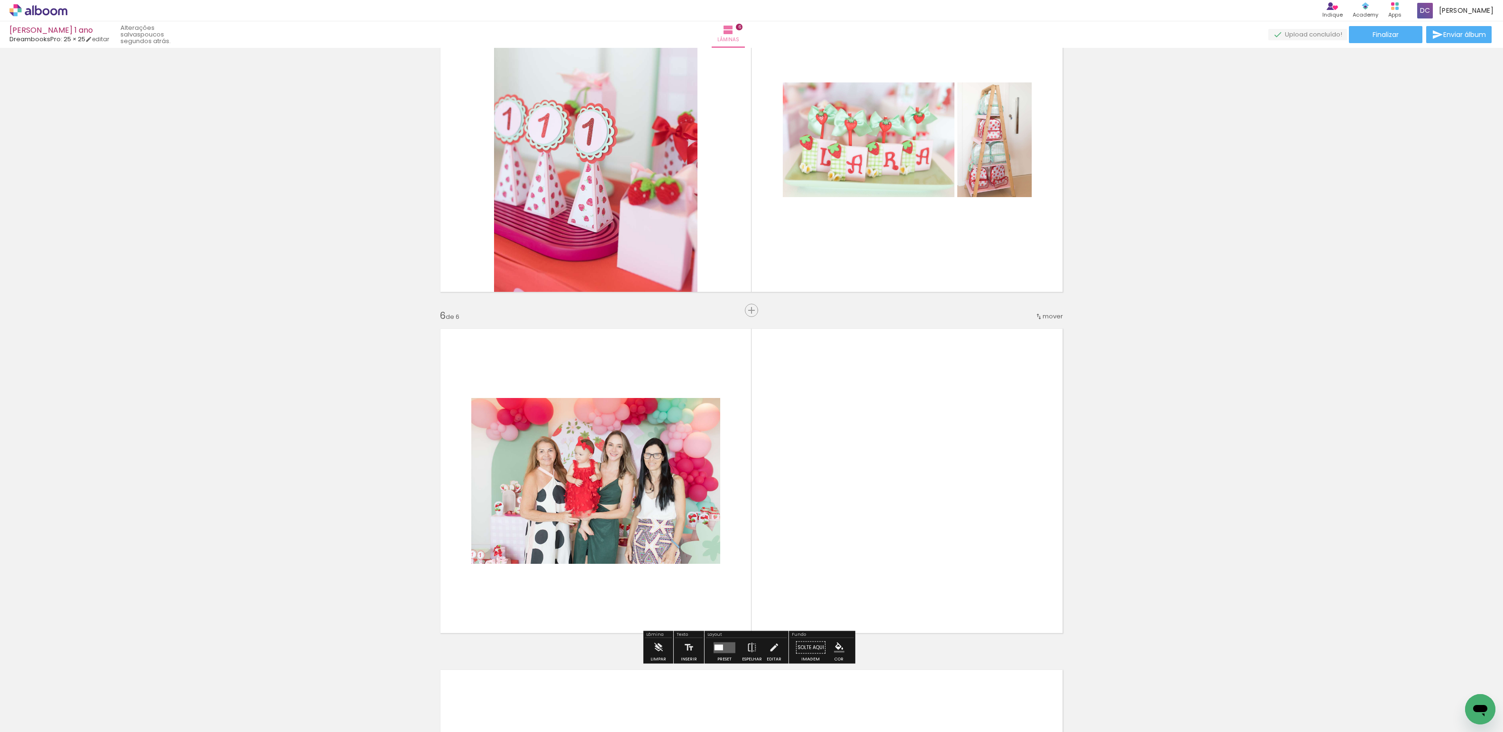
scroll to position [1580, 0]
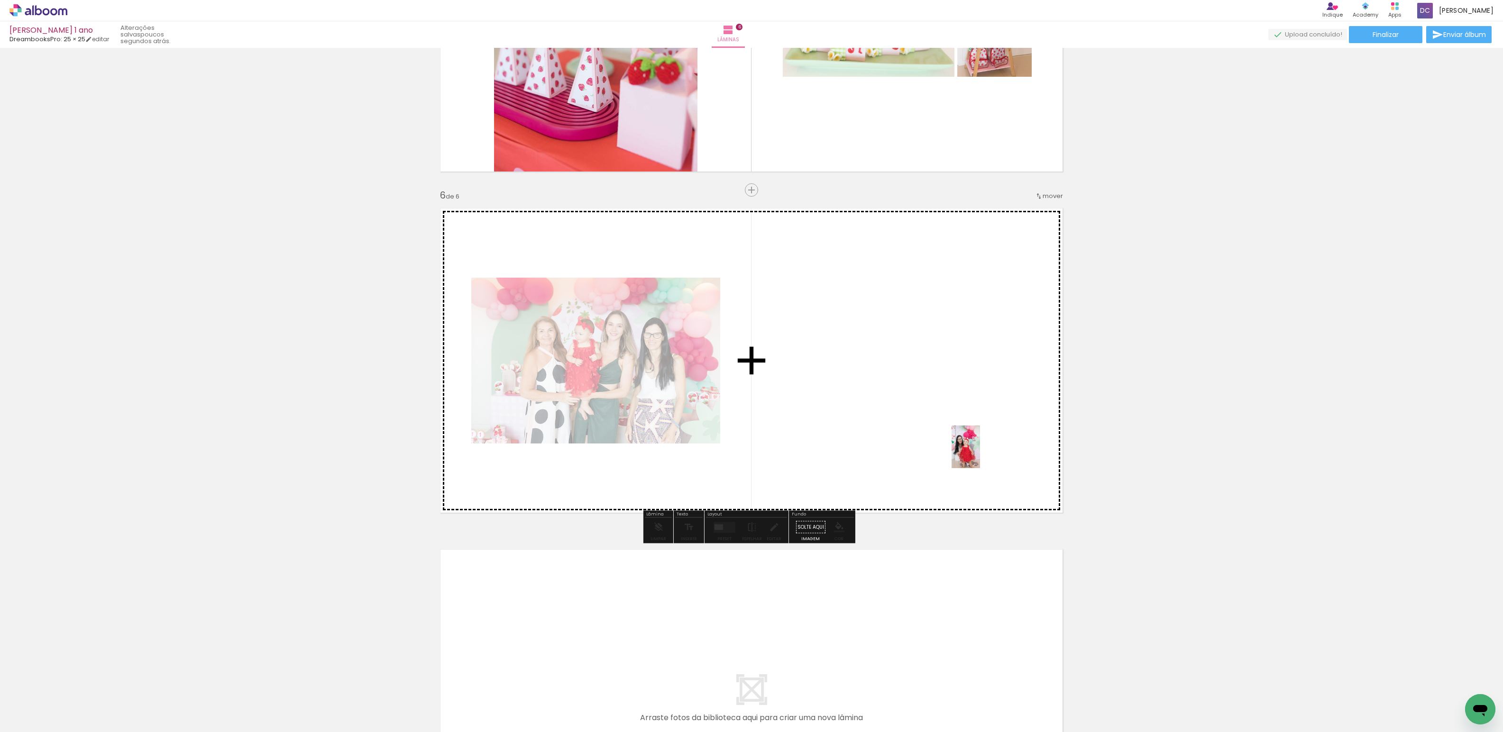
drag, startPoint x: 1200, startPoint y: 708, endPoint x: 977, endPoint y: 453, distance: 338.7
click at [977, 453] on quentale-workspace at bounding box center [751, 366] width 1503 height 732
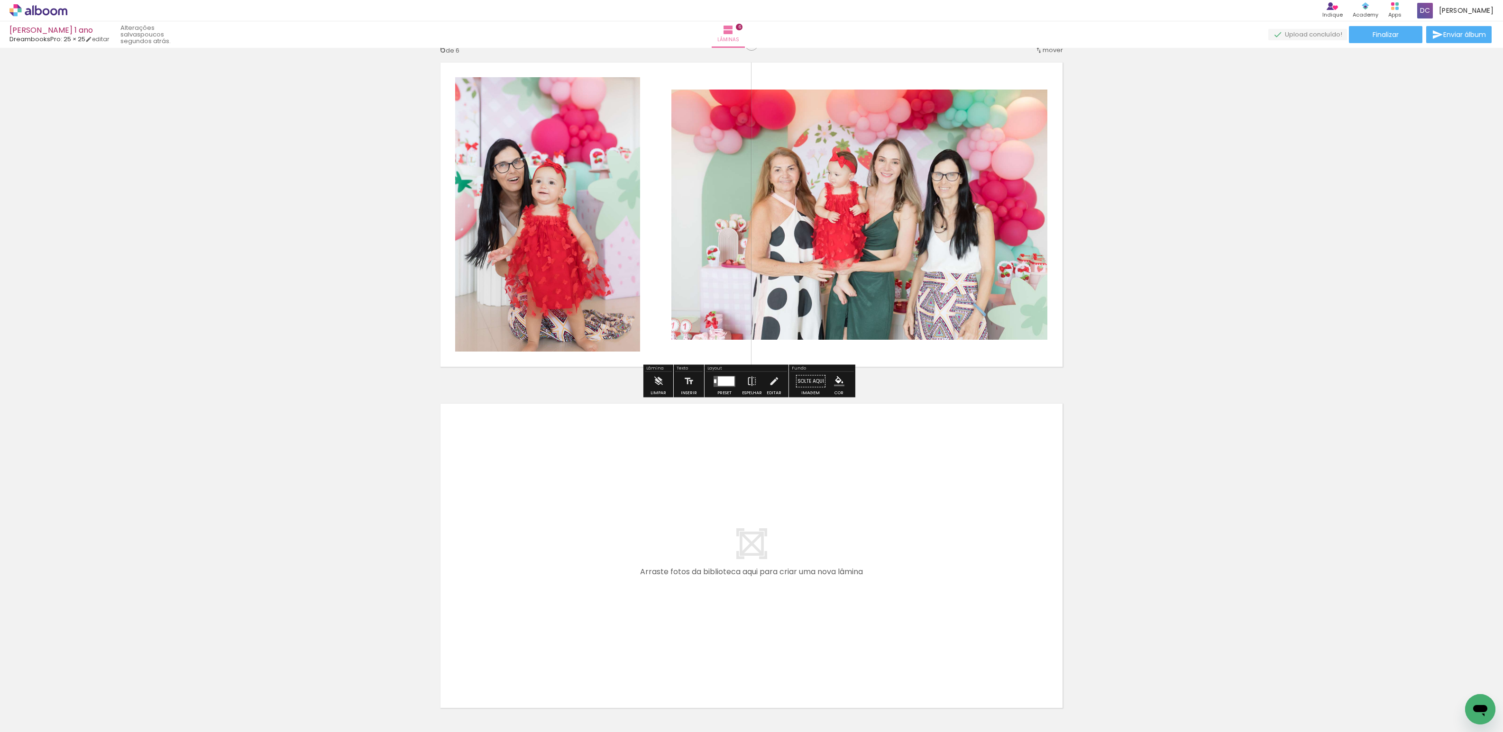
scroll to position [1780, 0]
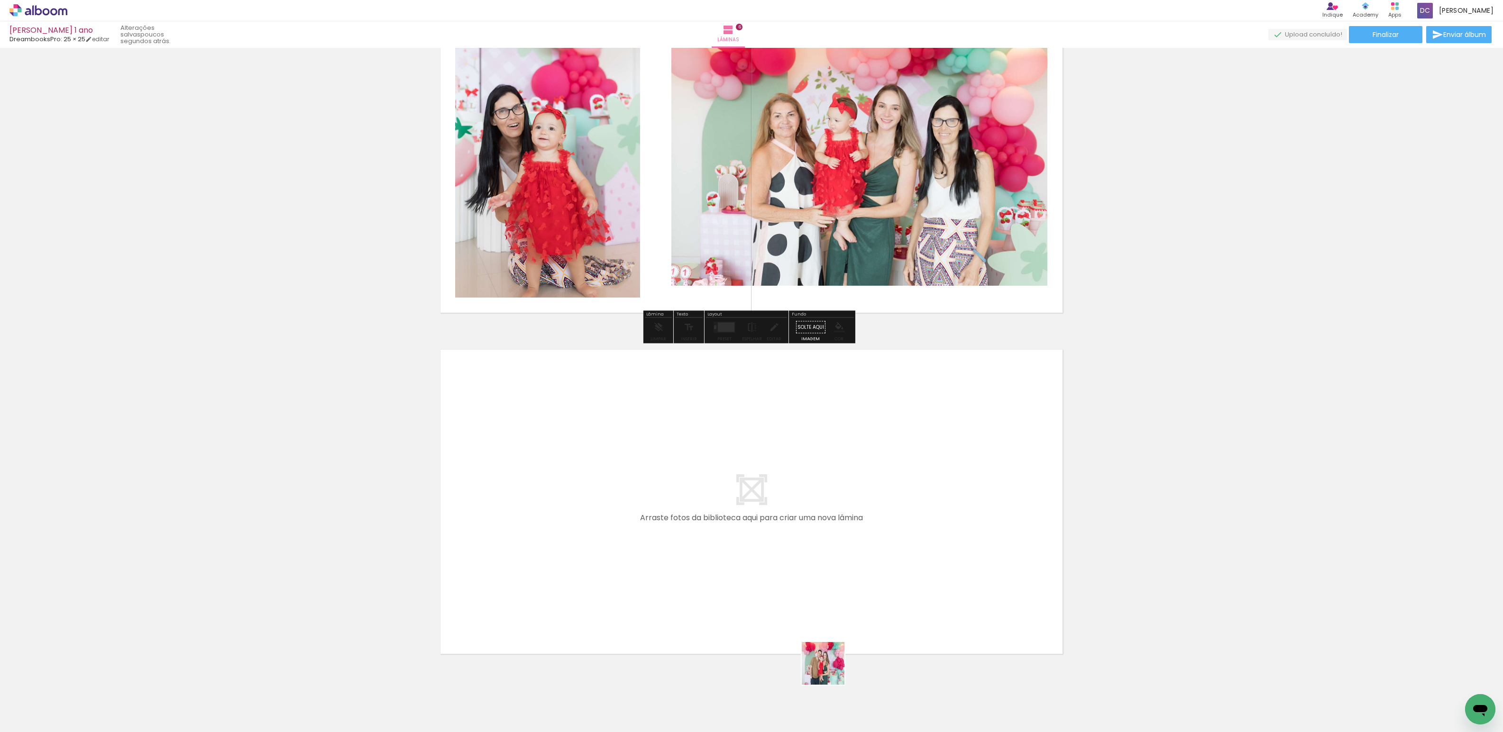
drag, startPoint x: 841, startPoint y: 706, endPoint x: 992, endPoint y: 682, distance: 152.7
click at [776, 584] on quentale-workspace at bounding box center [751, 366] width 1503 height 732
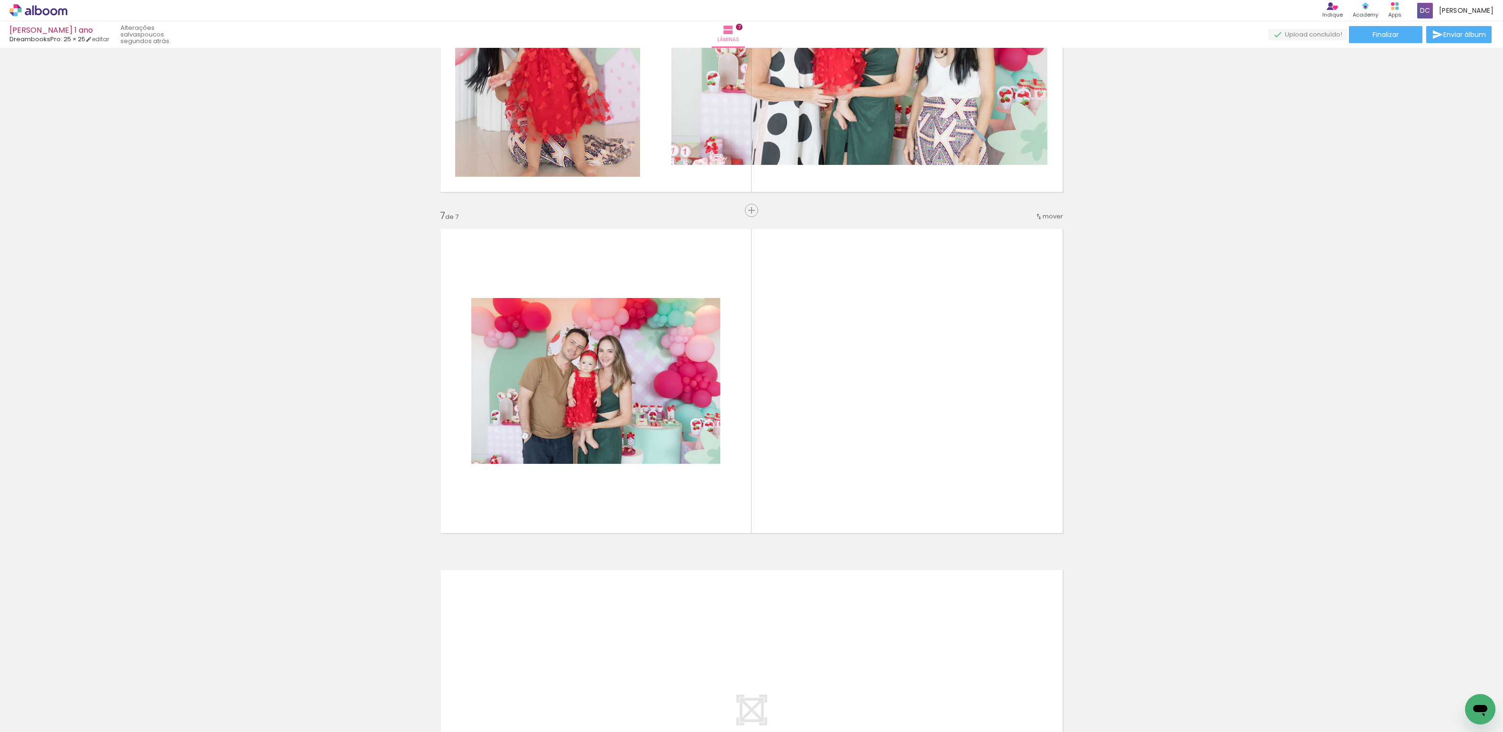
scroll to position [1921, 0]
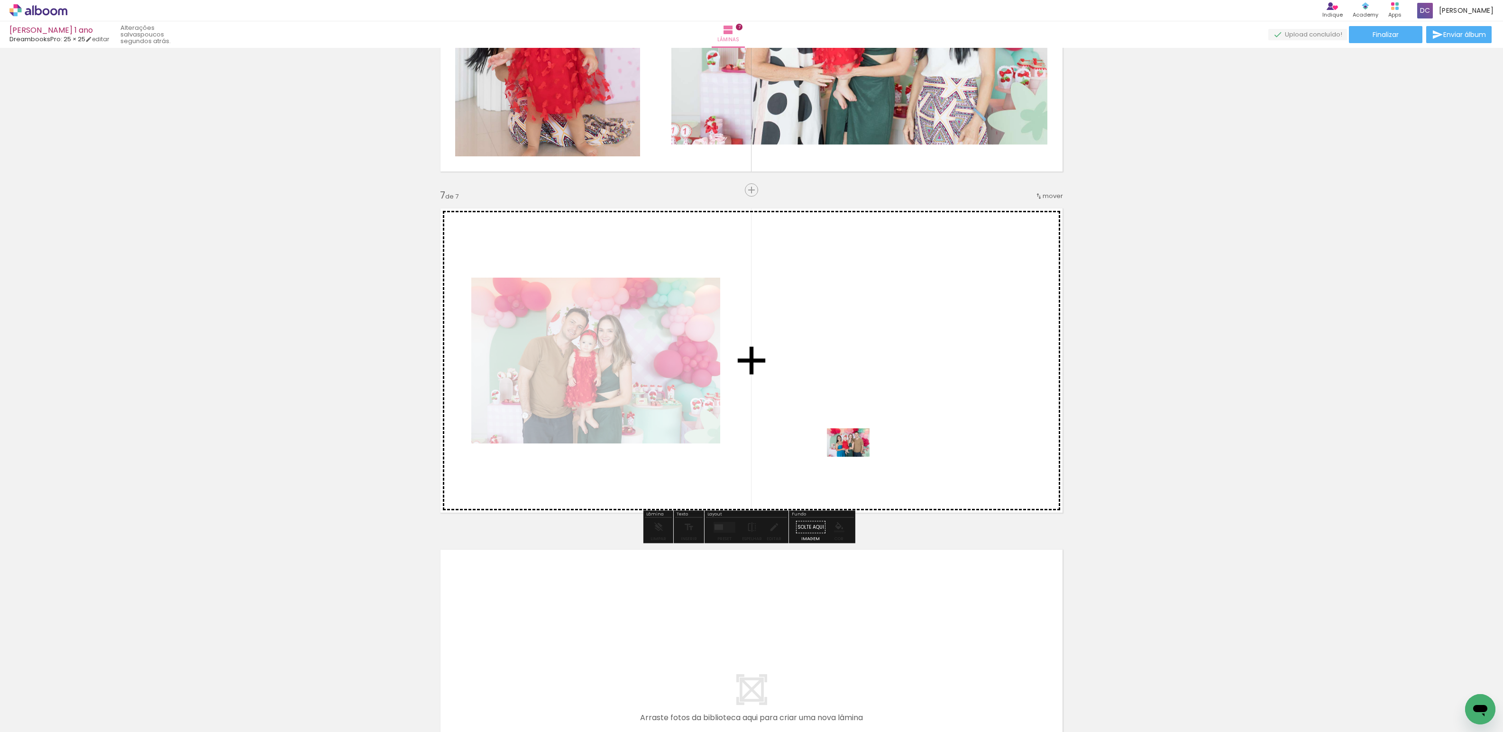
drag, startPoint x: 883, startPoint y: 700, endPoint x: 939, endPoint y: 675, distance: 60.9
click at [855, 454] on quentale-workspace at bounding box center [751, 366] width 1503 height 732
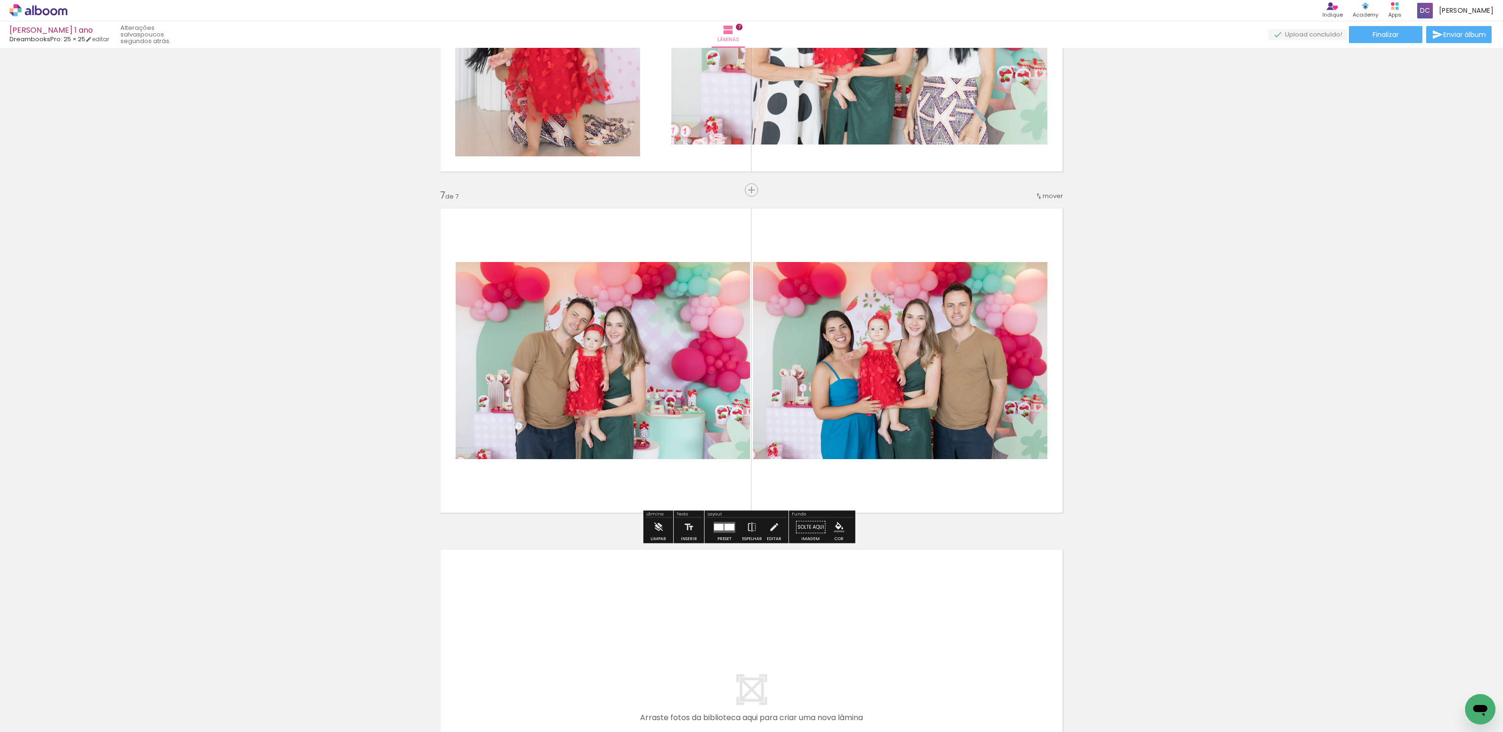
scroll to position [2063, 0]
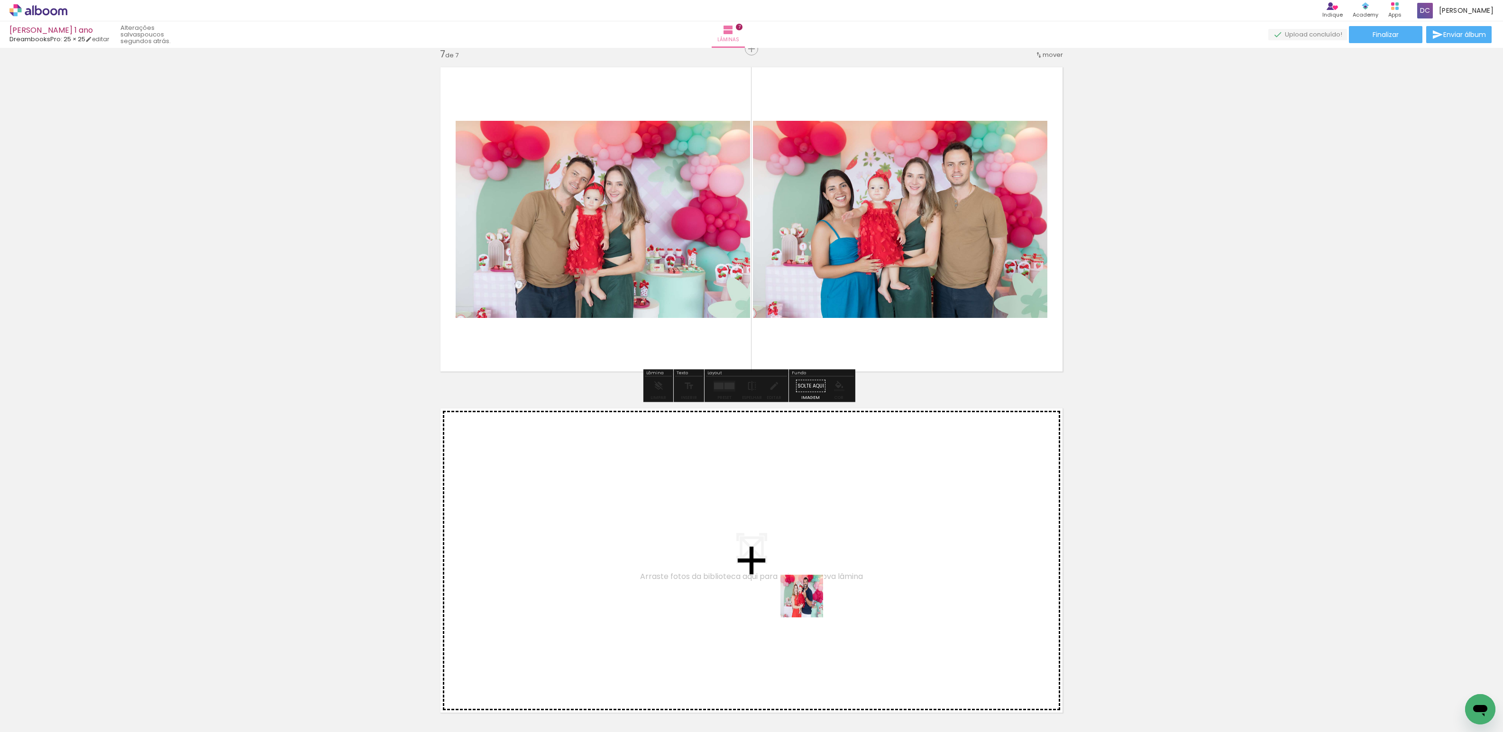
drag, startPoint x: 941, startPoint y: 704, endPoint x: 1026, endPoint y: 731, distance: 89.1
click at [728, 539] on quentale-workspace at bounding box center [751, 366] width 1503 height 732
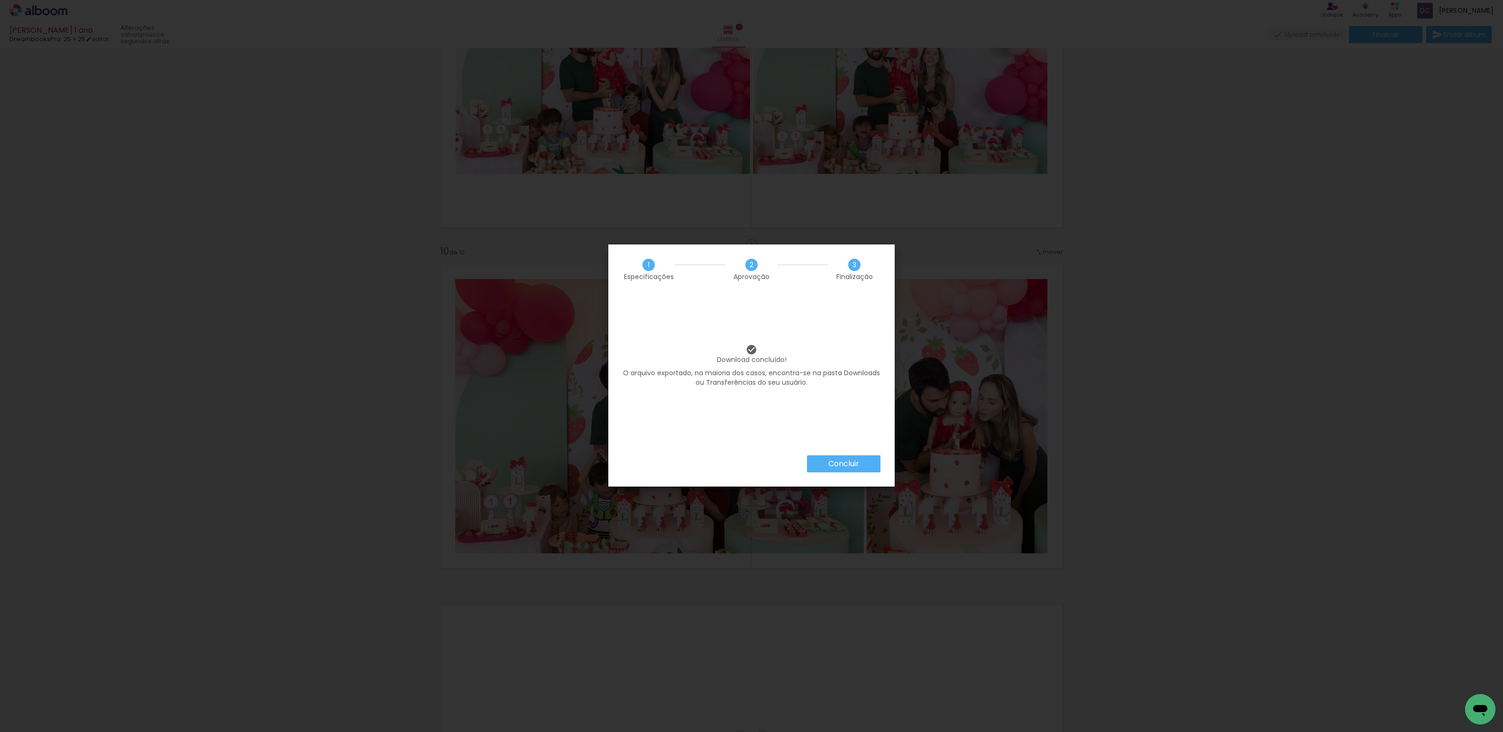
scroll to position [823, 0]
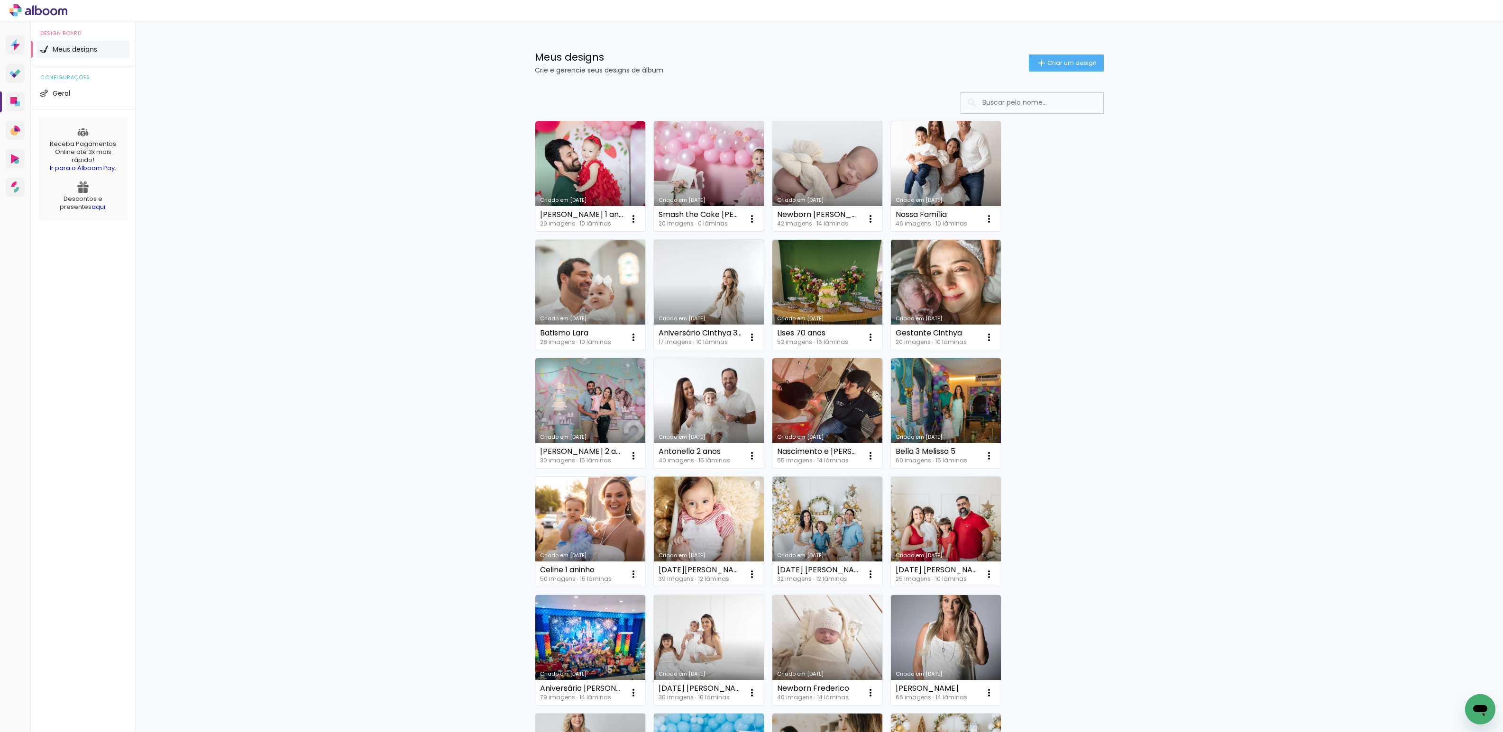
click at [697, 169] on link "Criado em [DATE]" at bounding box center [709, 176] width 110 height 110
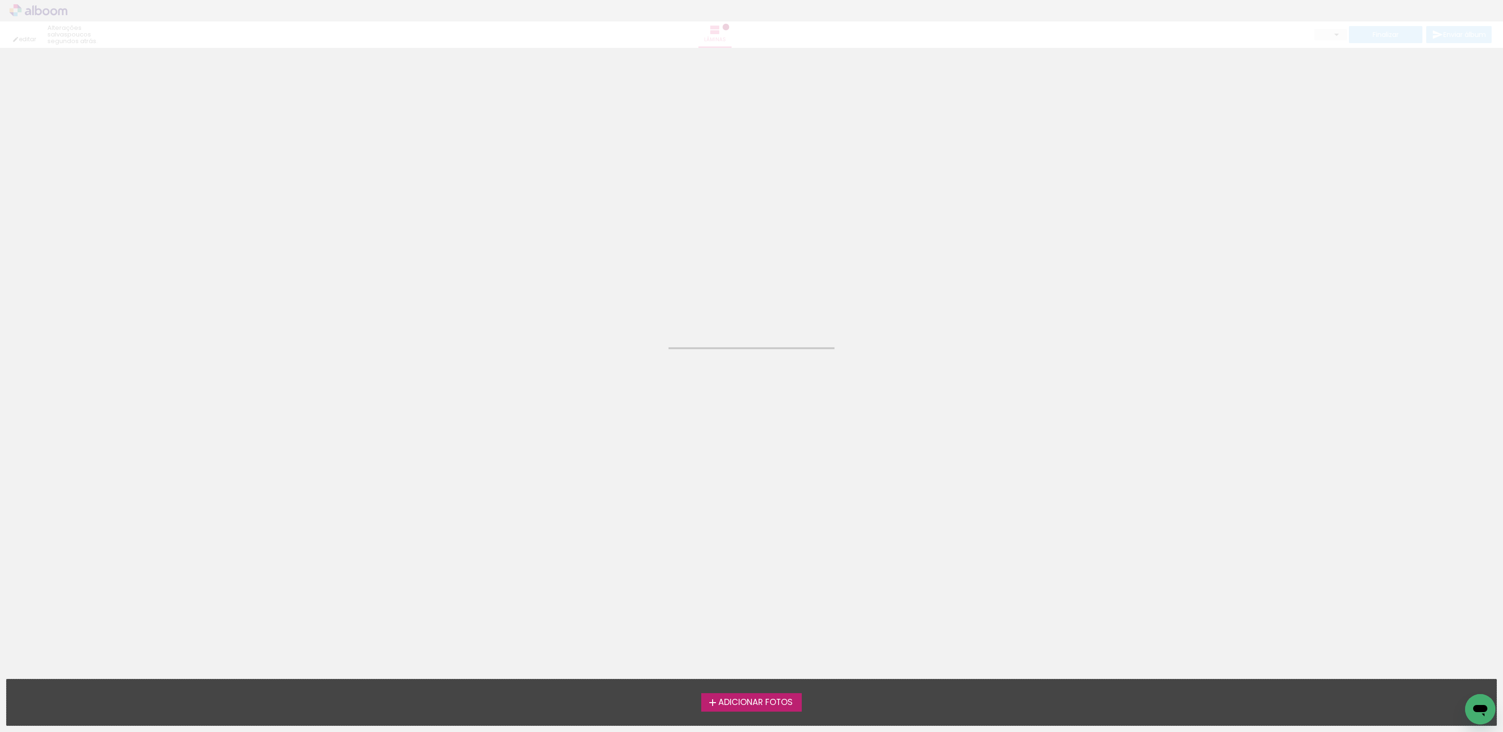
click at [697, 169] on neon-animated-pages "Confirmar Cancelar" at bounding box center [751, 390] width 1503 height 685
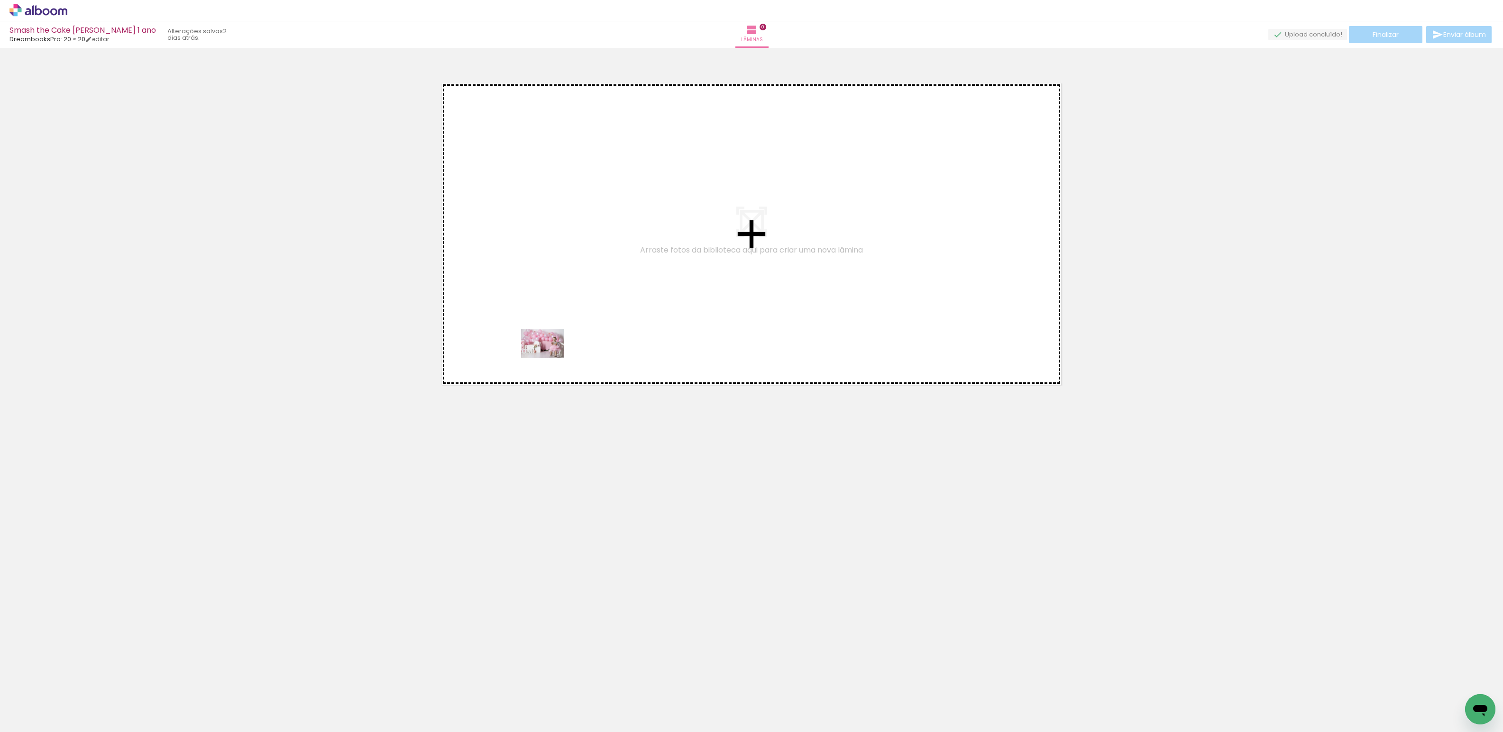
drag, startPoint x: 101, startPoint y: 706, endPoint x: 634, endPoint y: 286, distance: 678.8
click at [634, 286] on quentale-workspace at bounding box center [751, 366] width 1503 height 732
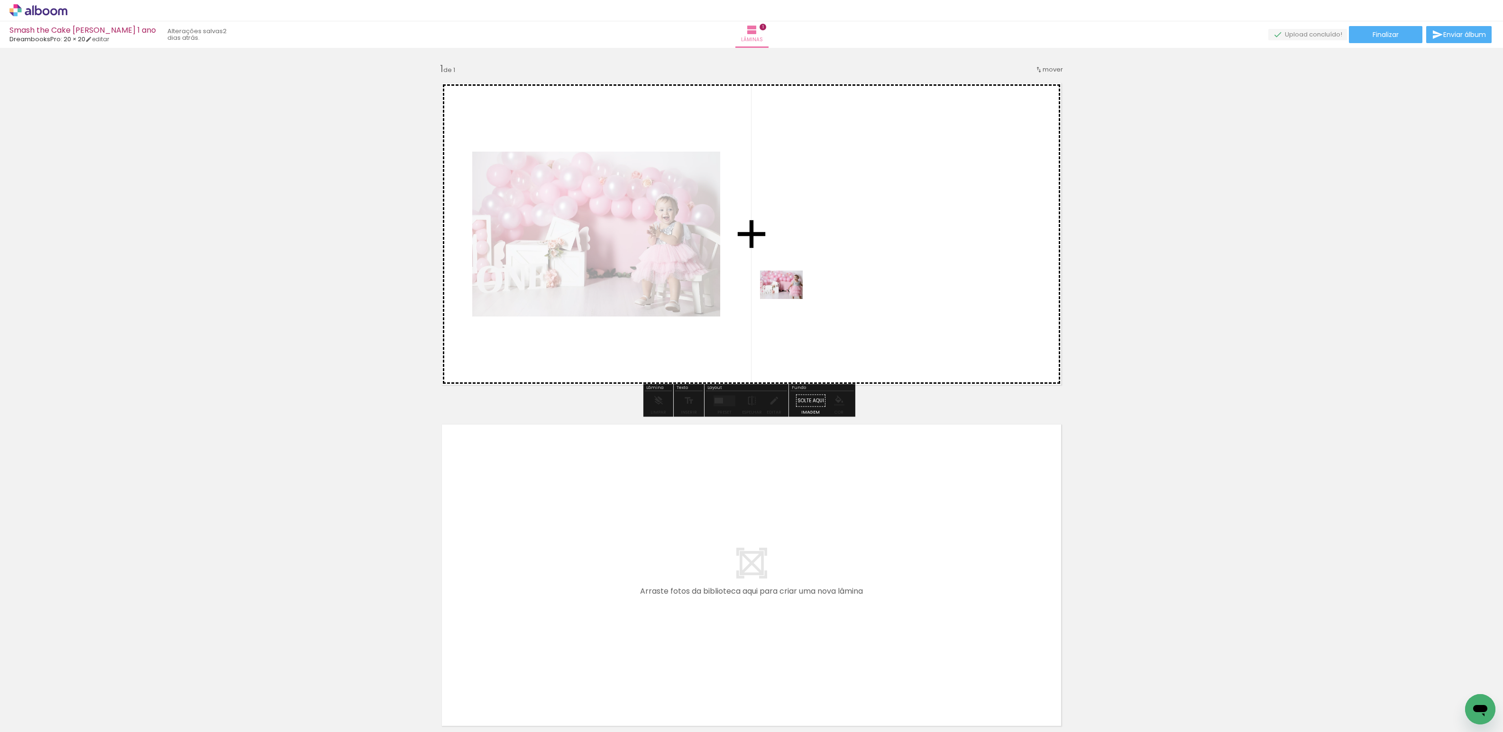
drag, startPoint x: 156, startPoint y: 700, endPoint x: 842, endPoint y: 270, distance: 810.0
click at [842, 270] on quentale-workspace at bounding box center [751, 366] width 1503 height 732
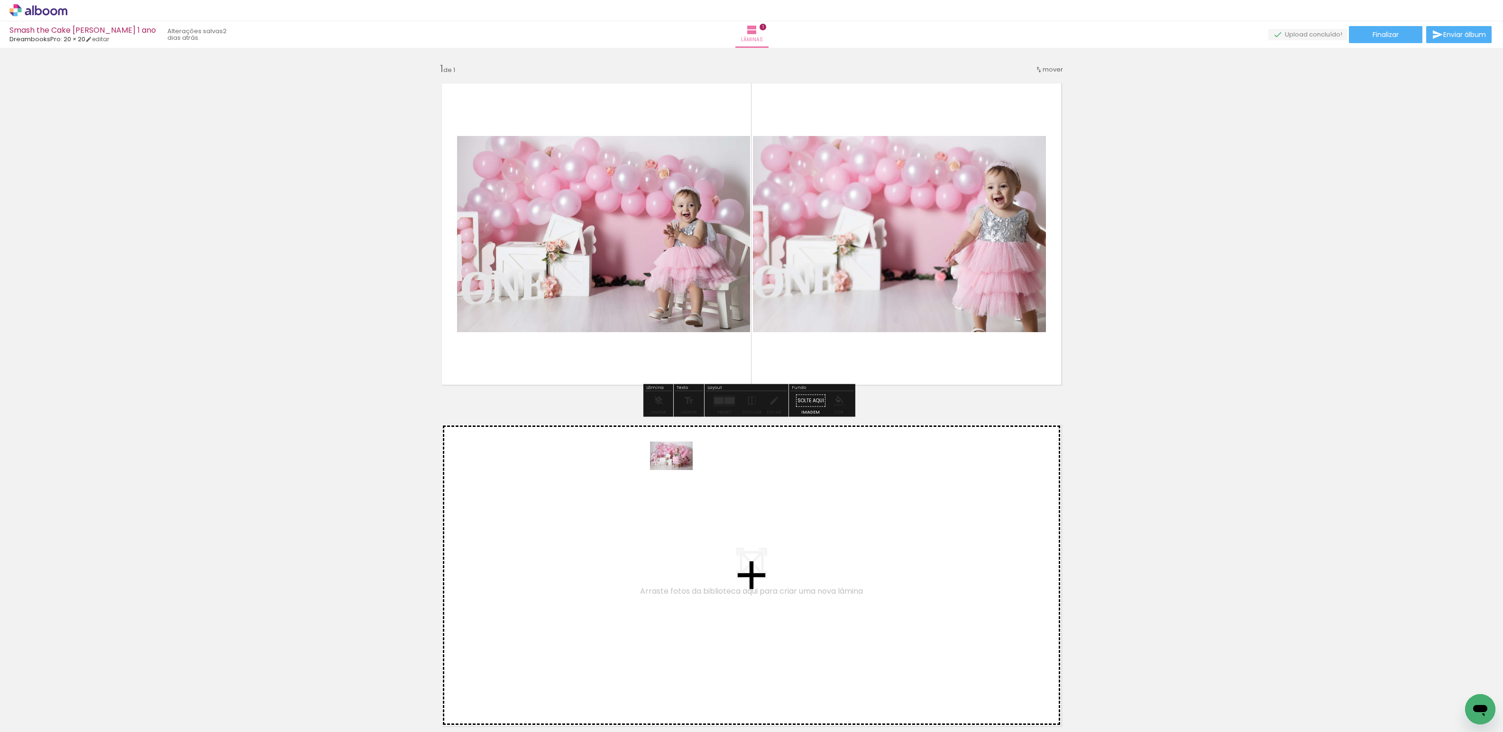
drag, startPoint x: 206, startPoint y: 703, endPoint x: 658, endPoint y: 526, distance: 485.8
click at [658, 526] on quentale-workspace at bounding box center [751, 366] width 1503 height 732
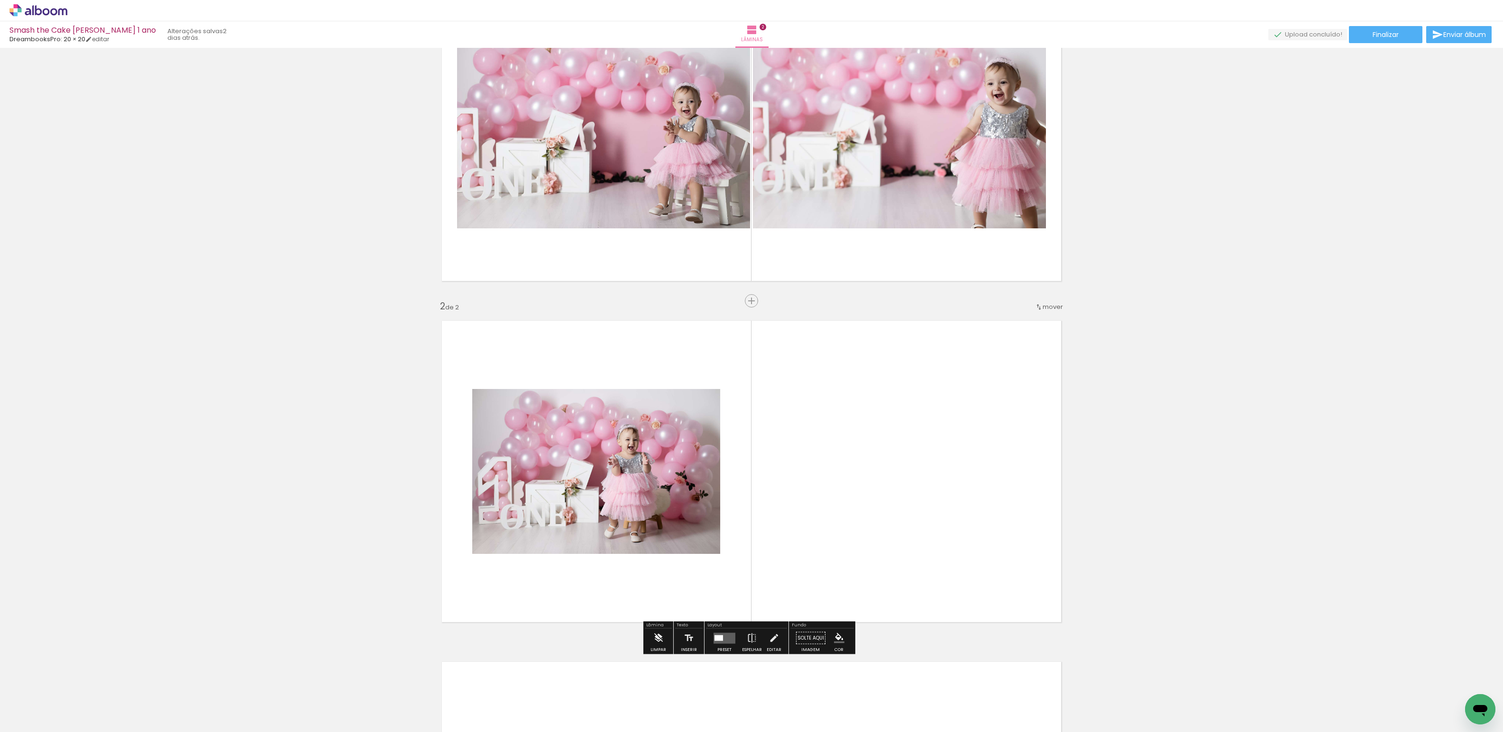
scroll to position [215, 0]
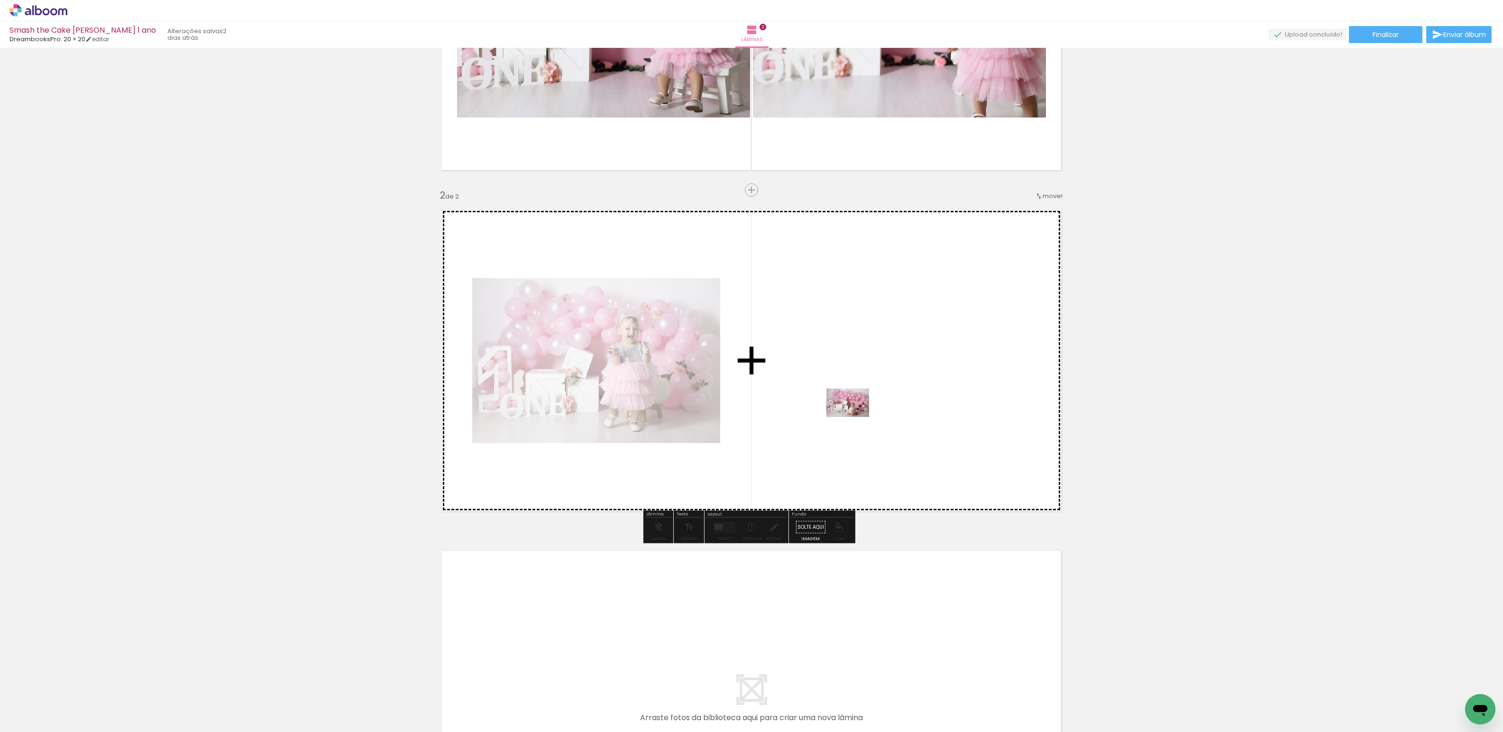
drag, startPoint x: 259, startPoint y: 701, endPoint x: 855, endPoint y: 417, distance: 659.7
click at [855, 417] on quentale-workspace at bounding box center [751, 366] width 1503 height 732
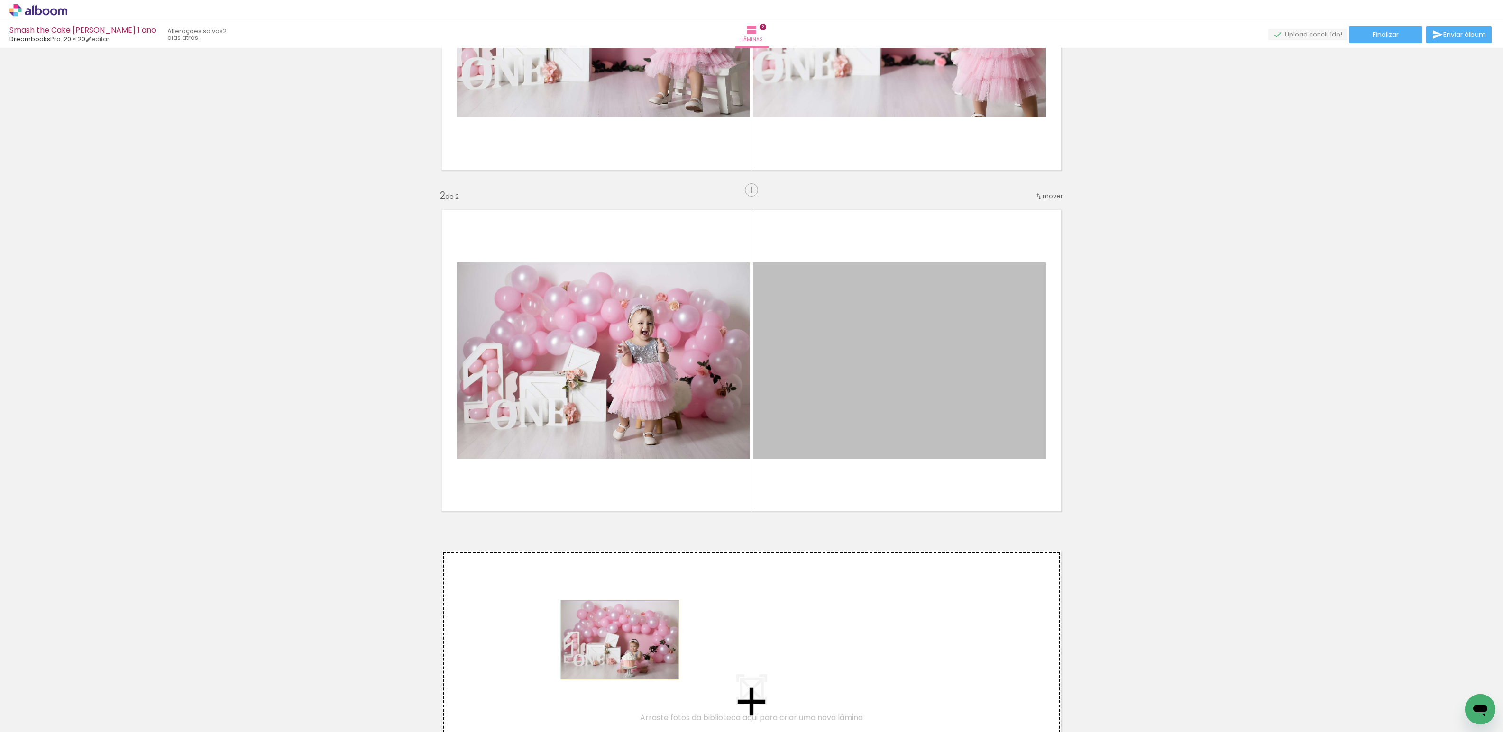
drag, startPoint x: 915, startPoint y: 364, endPoint x: 368, endPoint y: 661, distance: 623.0
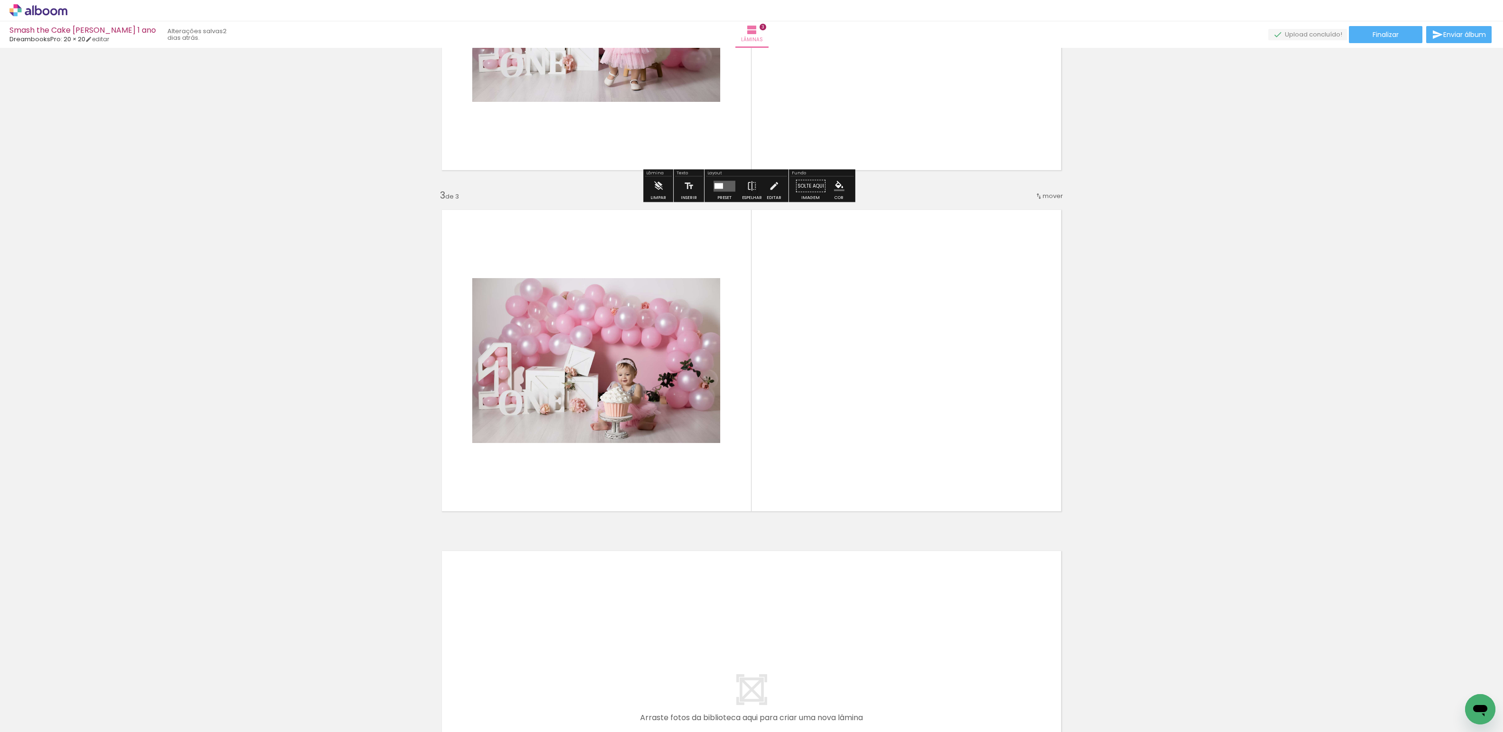
scroll to position [556, 0]
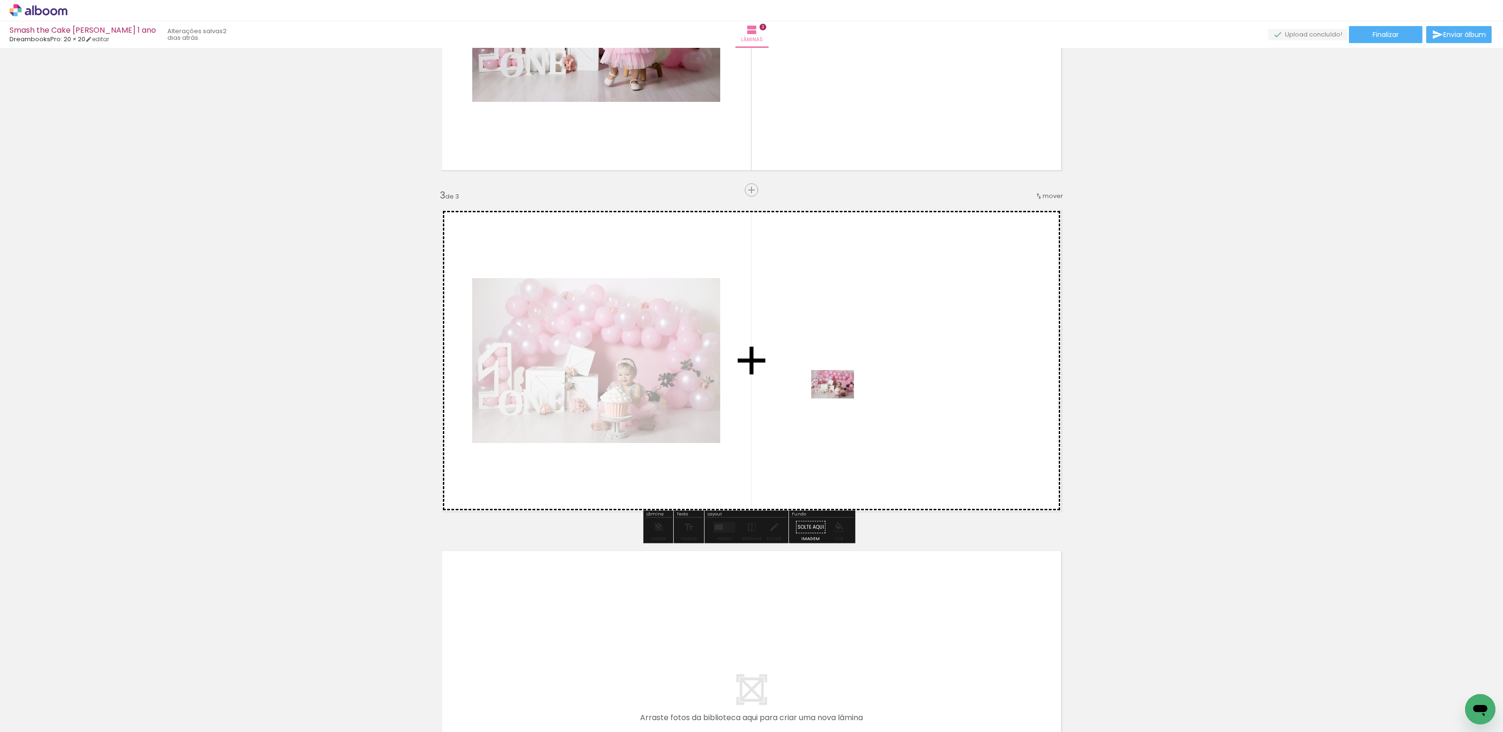
drag, startPoint x: 325, startPoint y: 707, endPoint x: 840, endPoint y: 399, distance: 600.2
click at [840, 399] on quentale-workspace at bounding box center [751, 366] width 1503 height 732
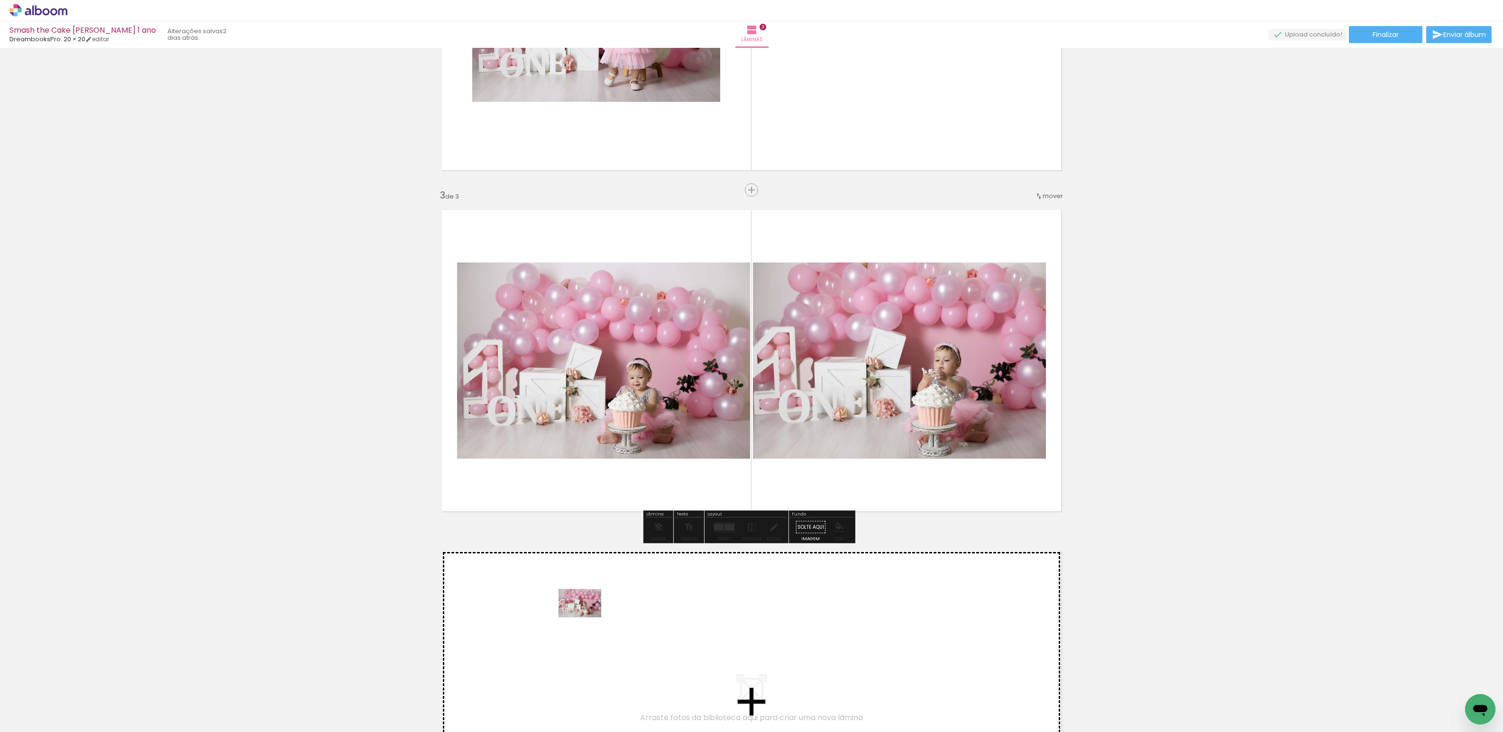
drag, startPoint x: 380, startPoint y: 710, endPoint x: 577, endPoint y: 618, distance: 217.6
click at [577, 618] on quentale-workspace at bounding box center [751, 366] width 1503 height 732
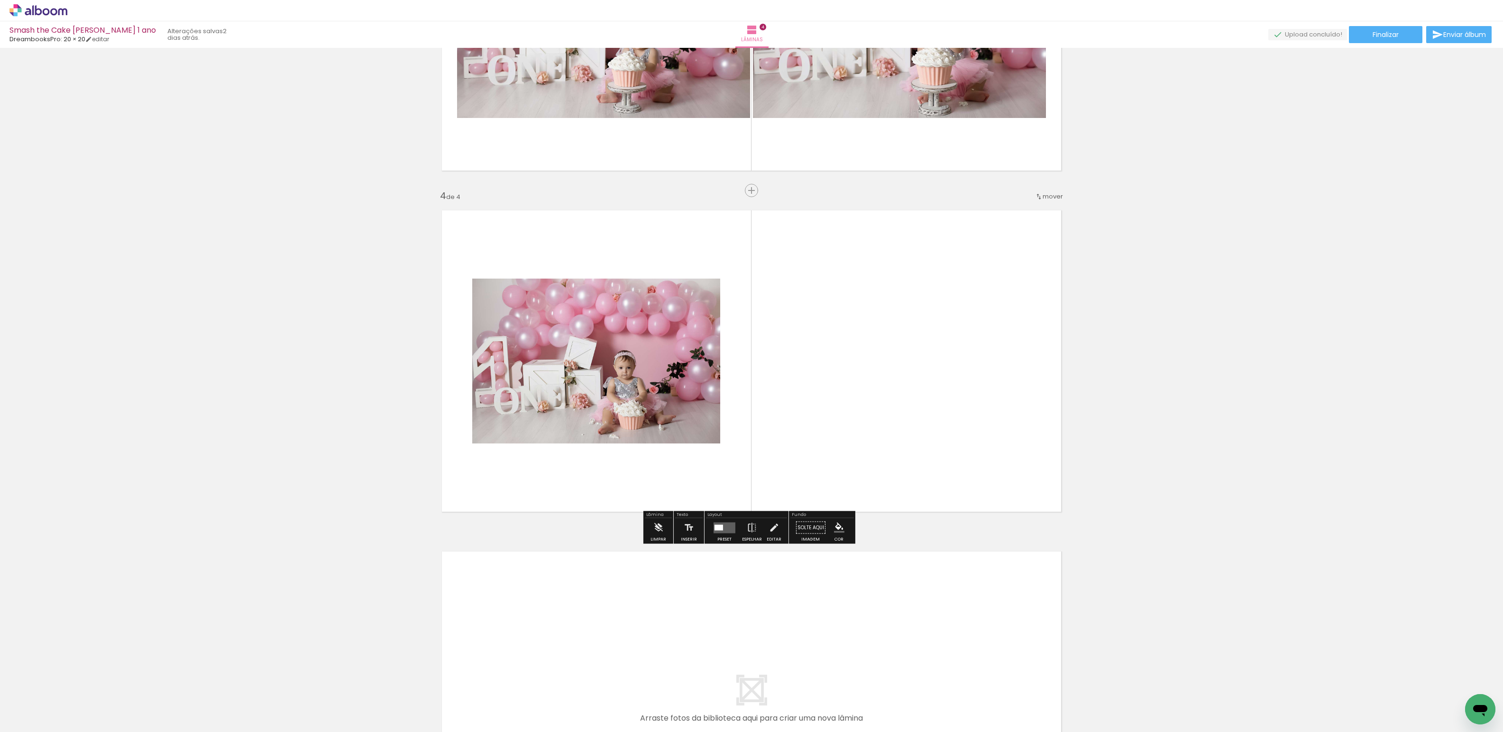
scroll to position [897, 0]
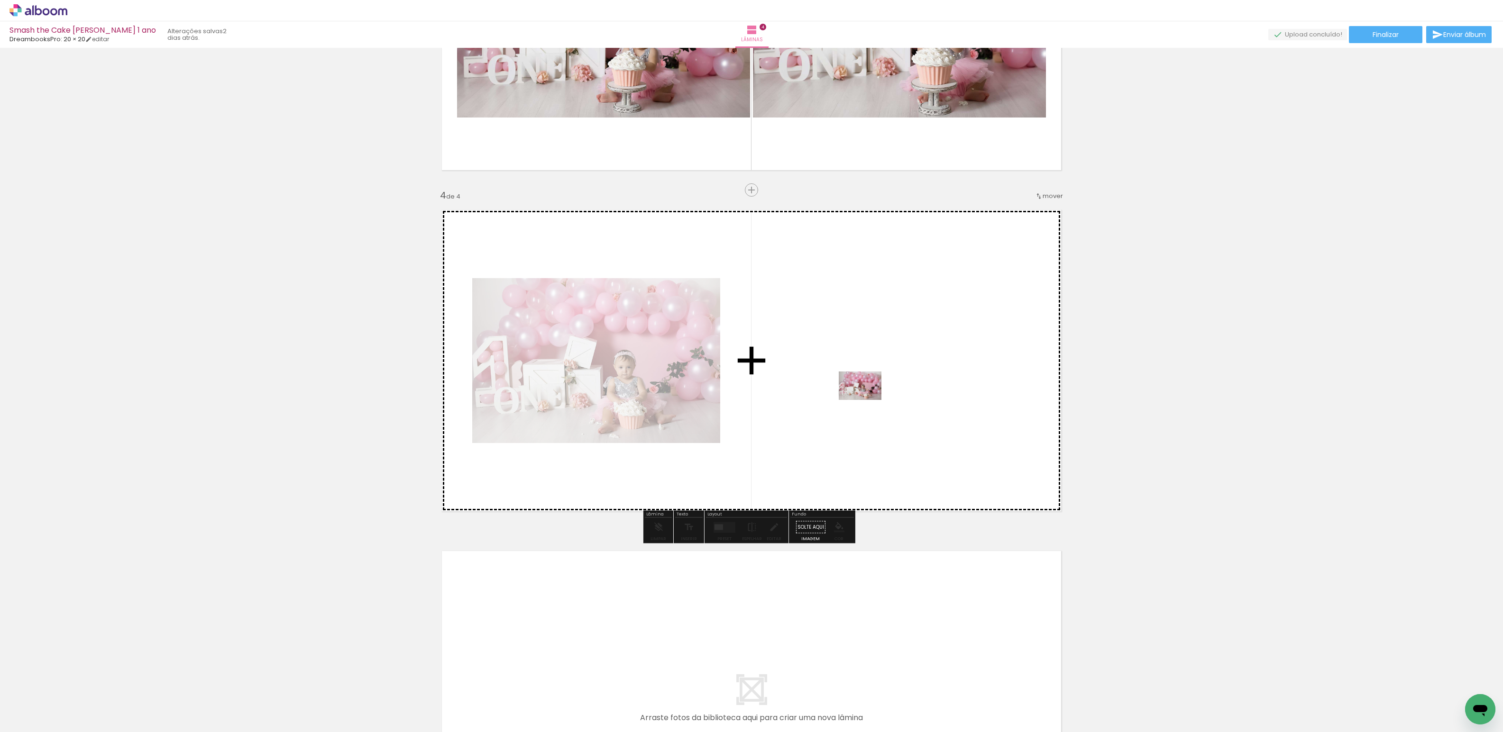
drag, startPoint x: 424, startPoint y: 710, endPoint x: 762, endPoint y: 491, distance: 403.2
click at [865, 401] on quentale-workspace at bounding box center [751, 366] width 1503 height 732
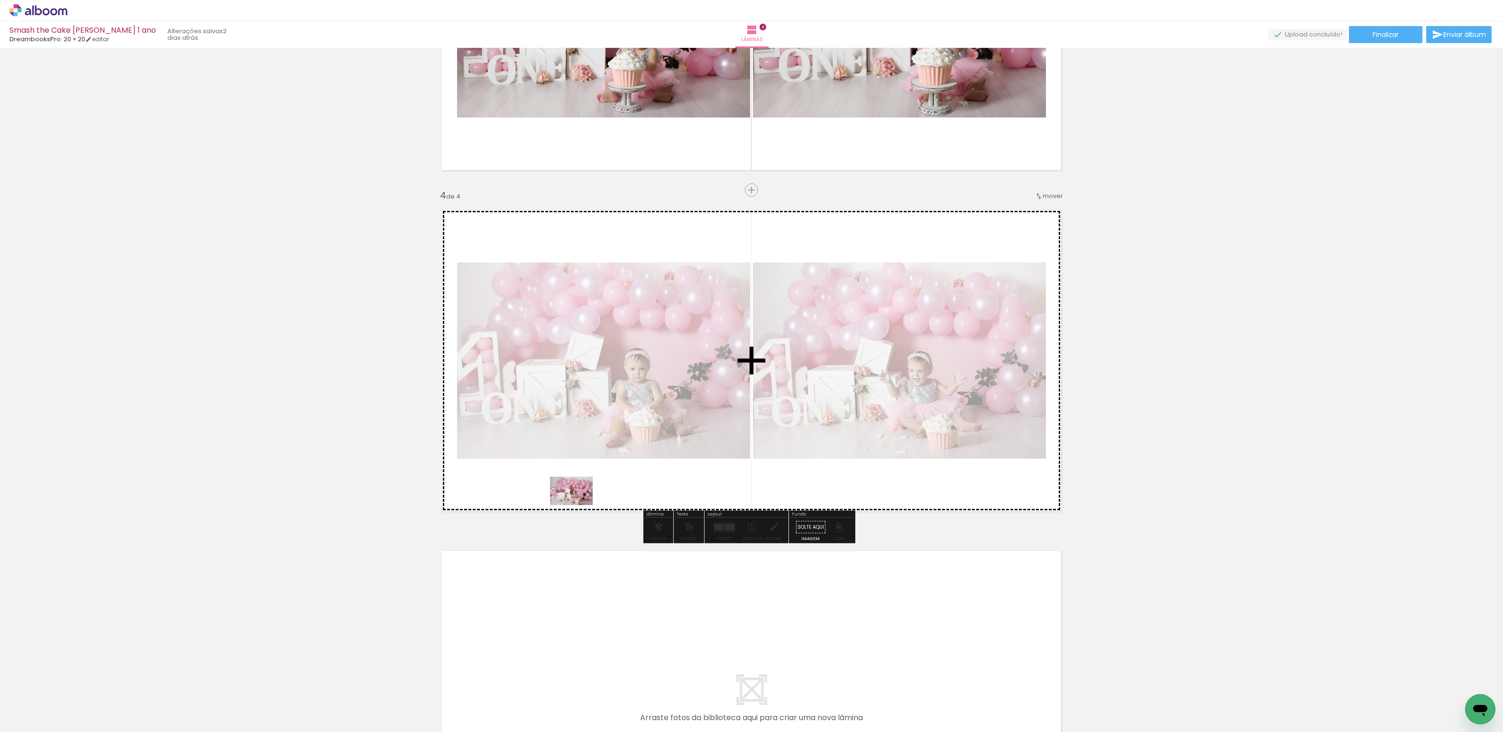
drag, startPoint x: 494, startPoint y: 685, endPoint x: 578, endPoint y: 505, distance: 198.5
click at [578, 505] on quentale-workspace at bounding box center [751, 366] width 1503 height 732
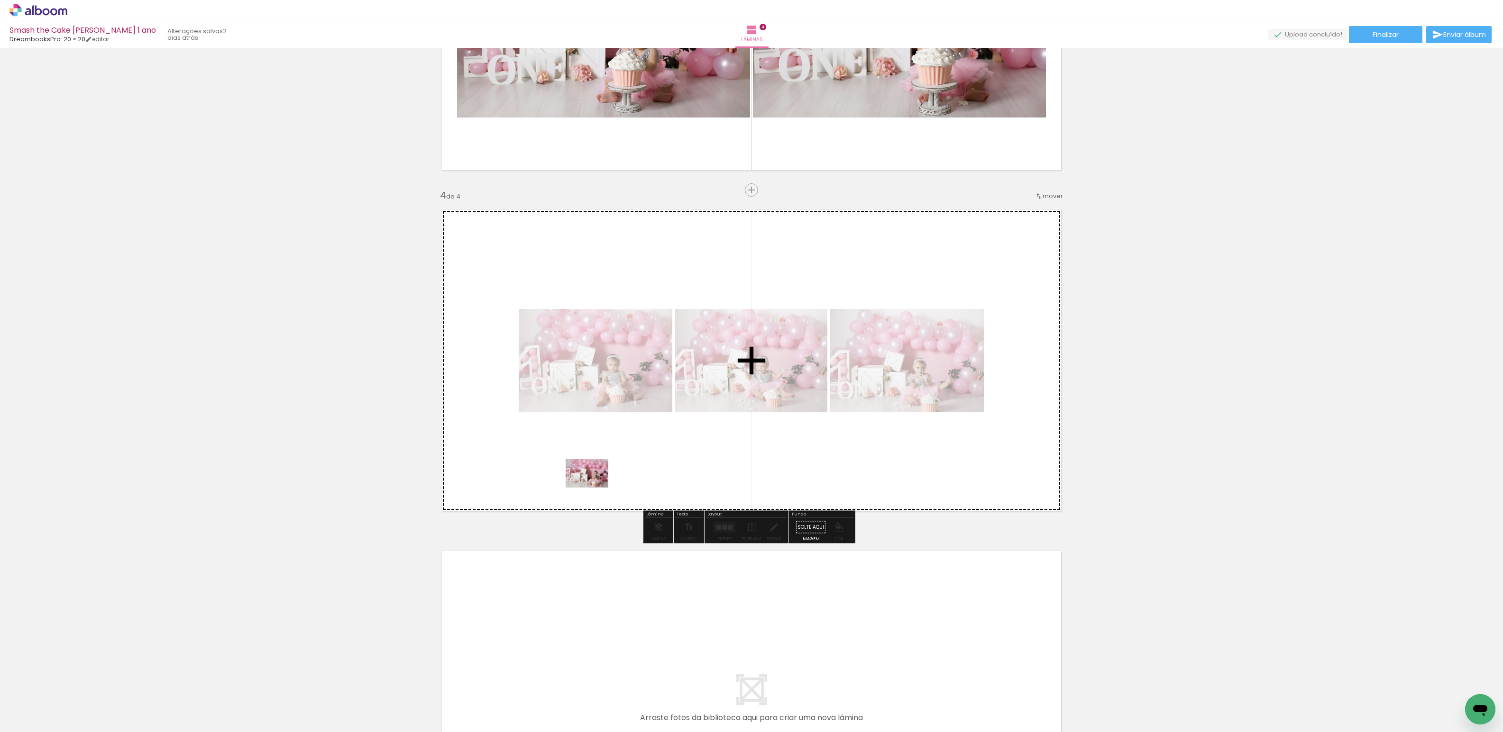
drag, startPoint x: 531, startPoint y: 696, endPoint x: 592, endPoint y: 465, distance: 239.3
click at [593, 483] on quentale-workspace at bounding box center [751, 366] width 1503 height 732
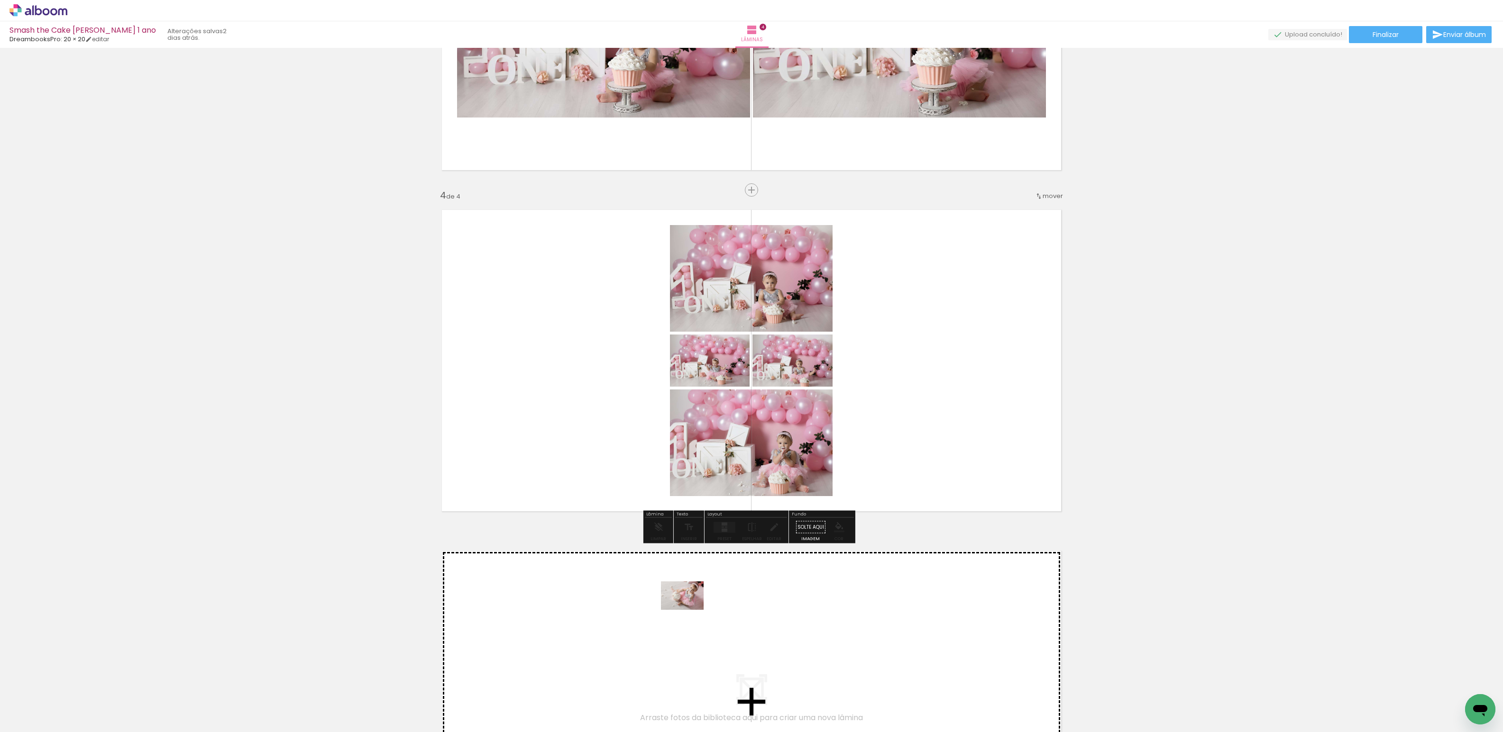
drag, startPoint x: 584, startPoint y: 703, endPoint x: 689, endPoint y: 610, distance: 140.7
click at [689, 610] on quentale-workspace at bounding box center [751, 366] width 1503 height 732
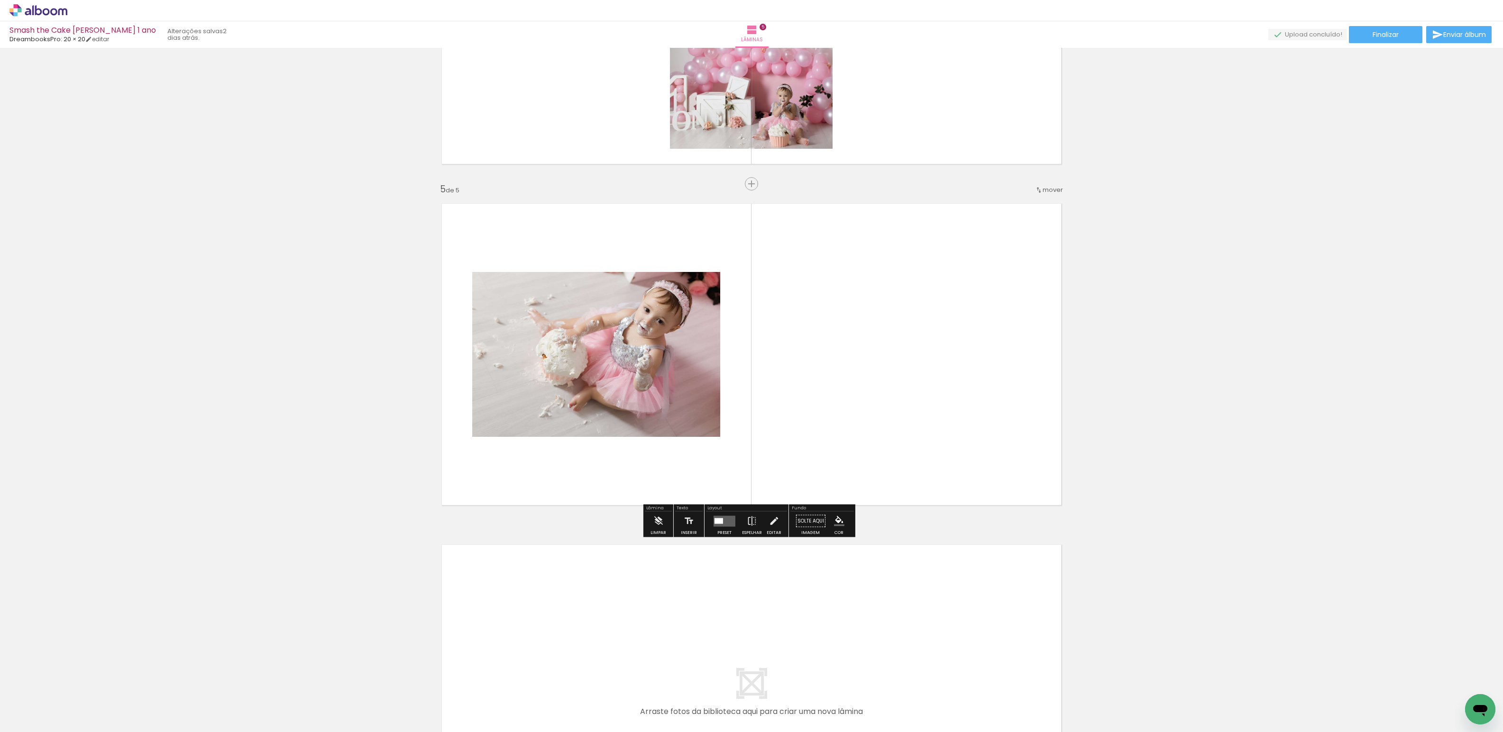
scroll to position [1460, 0]
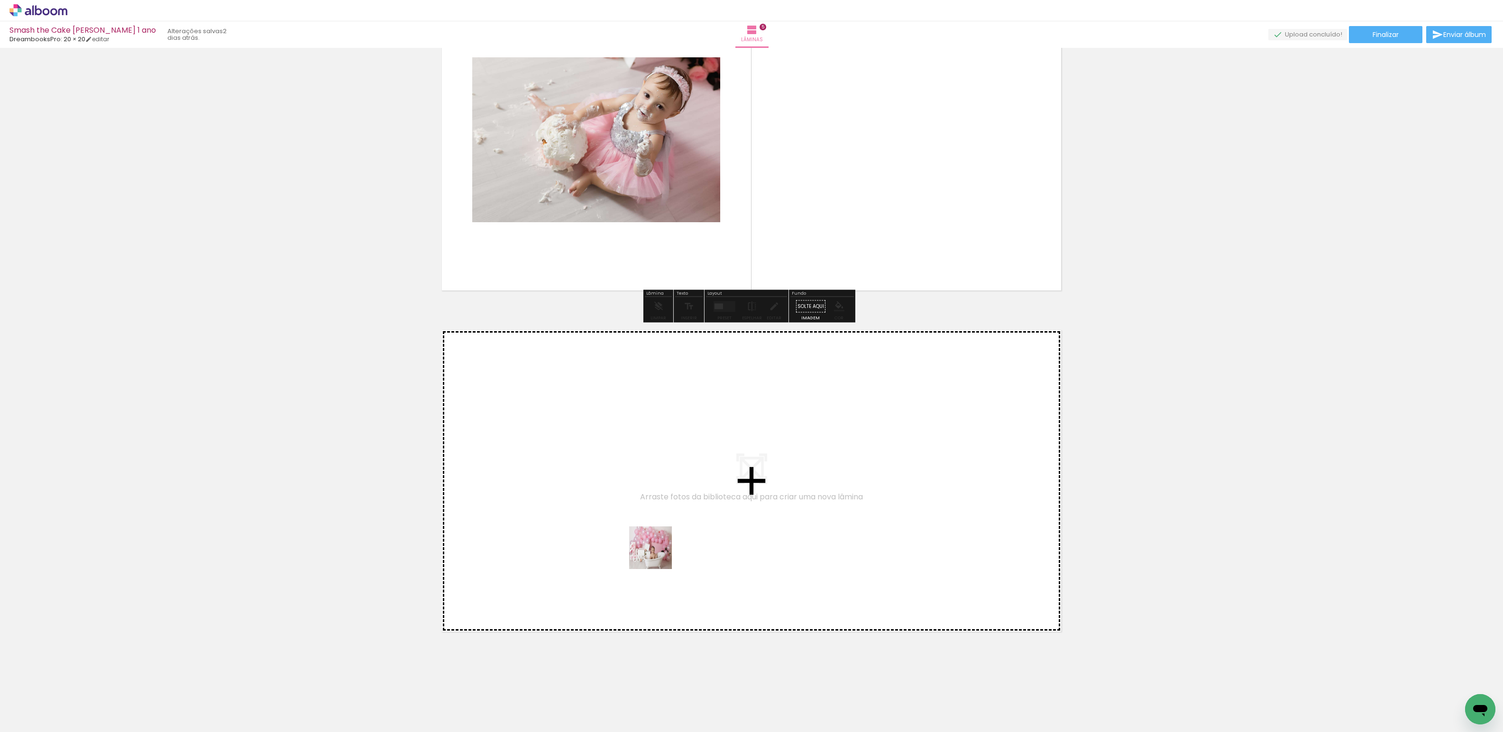
drag, startPoint x: 626, startPoint y: 705, endPoint x: 649, endPoint y: 537, distance: 170.4
click at [649, 537] on quentale-workspace at bounding box center [751, 366] width 1503 height 732
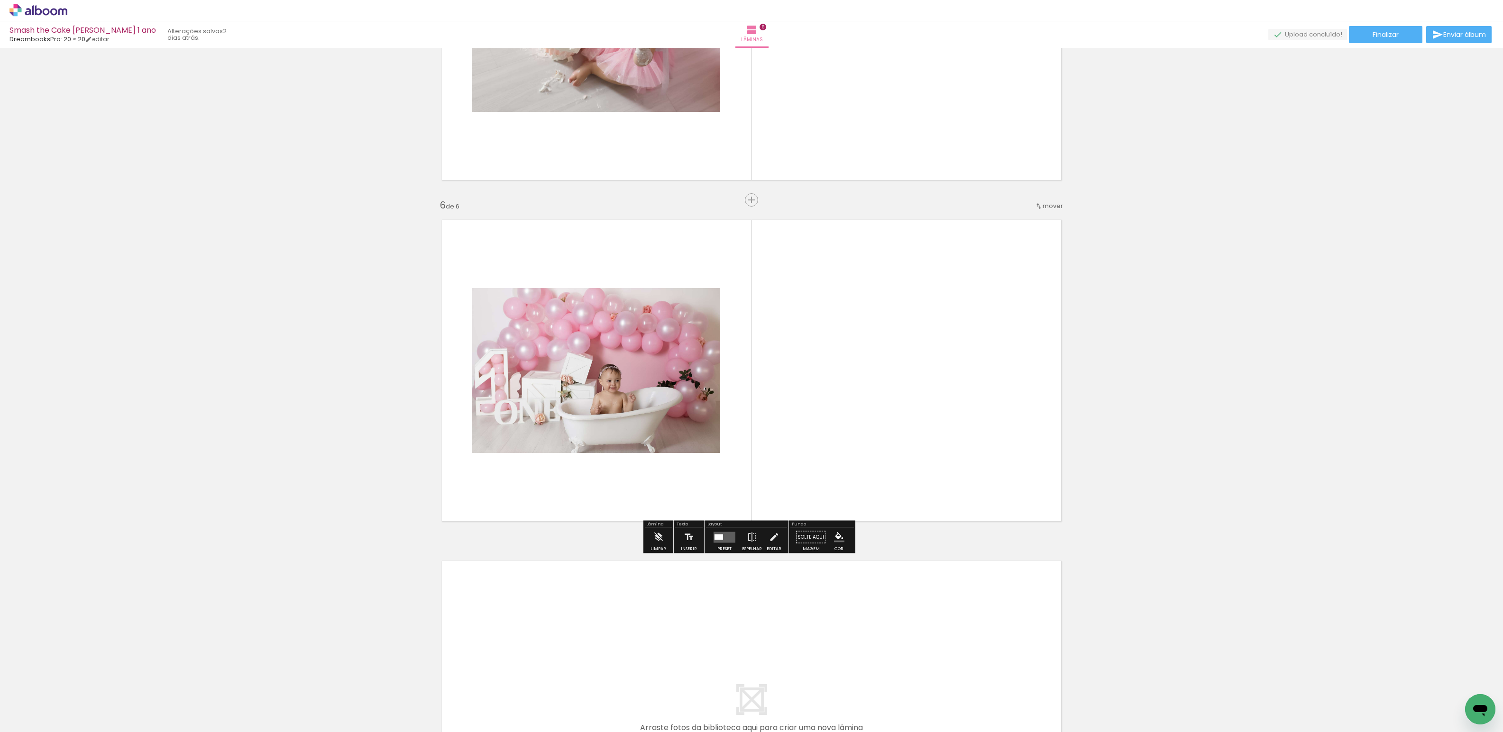
scroll to position [1580, 0]
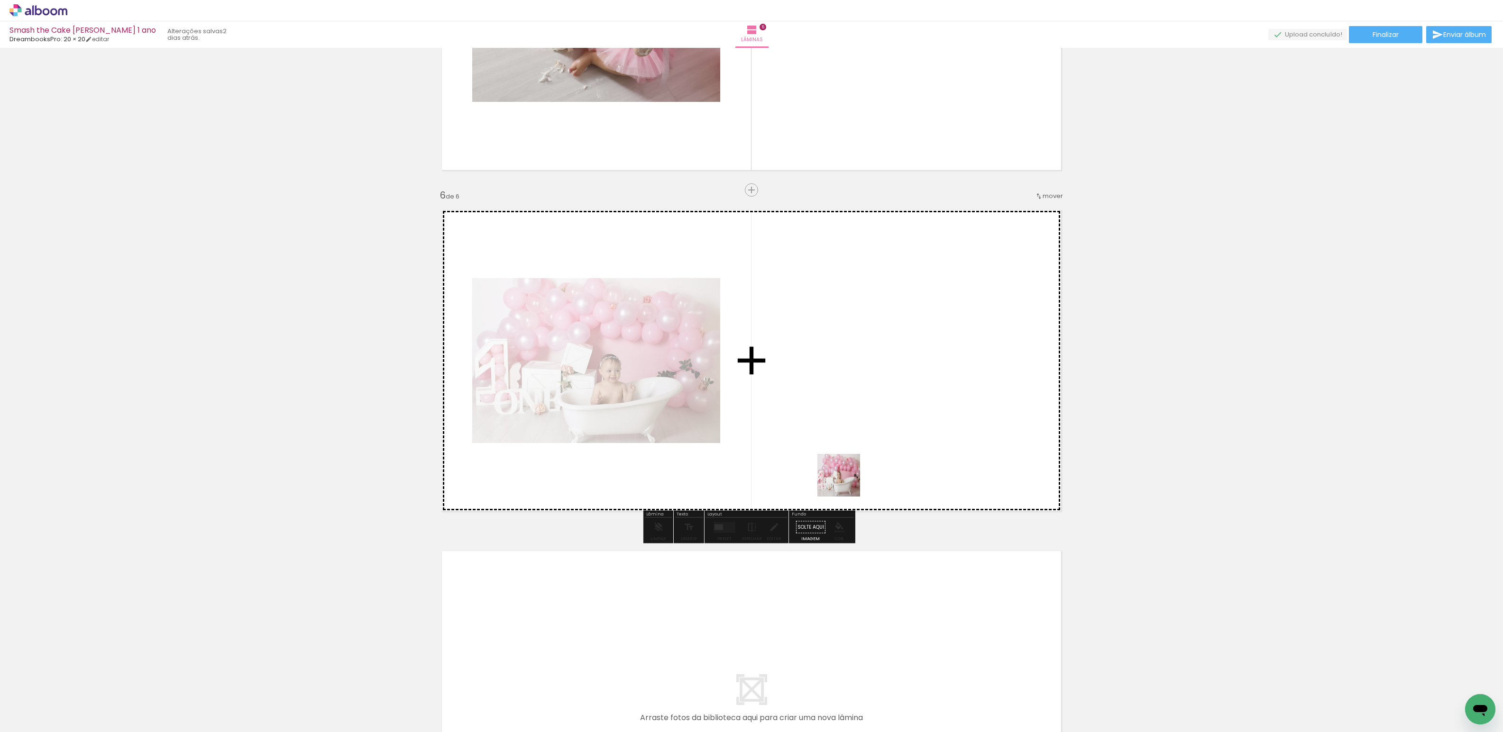
drag, startPoint x: 692, startPoint y: 704, endPoint x: 851, endPoint y: 432, distance: 314.9
click at [851, 432] on quentale-workspace at bounding box center [751, 366] width 1503 height 732
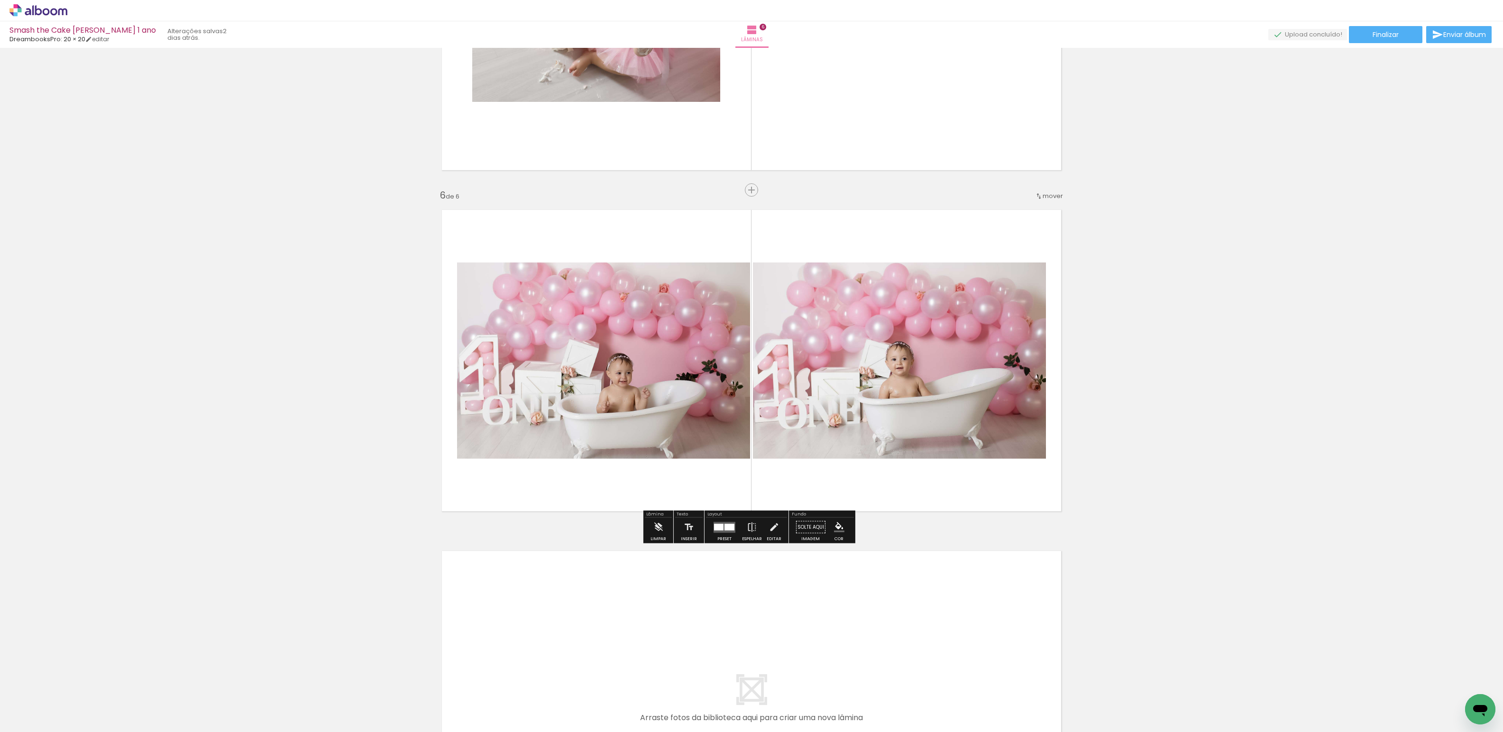
scroll to position [1712, 0]
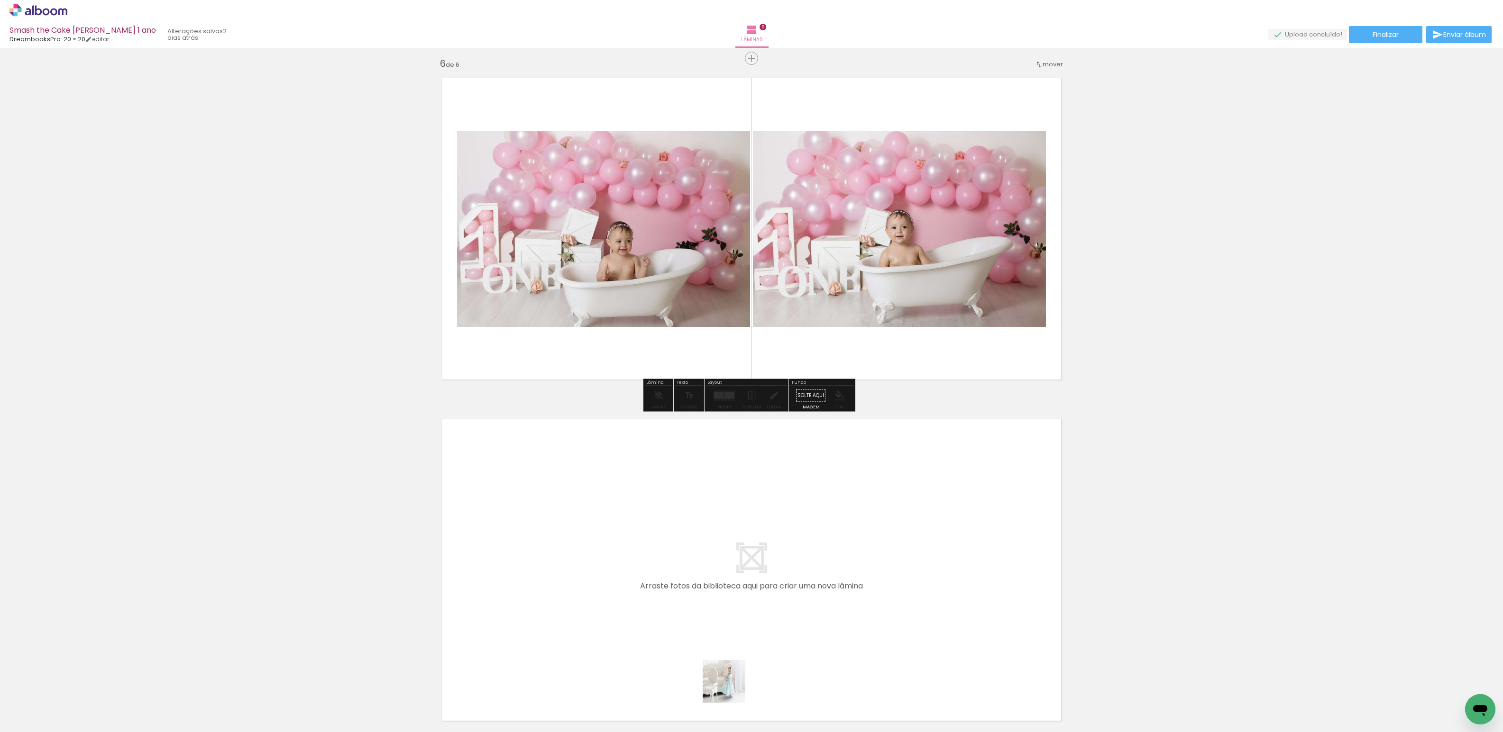
drag, startPoint x: 734, startPoint y: 705, endPoint x: 596, endPoint y: 539, distance: 216.1
click at [596, 539] on quentale-workspace at bounding box center [751, 366] width 1503 height 732
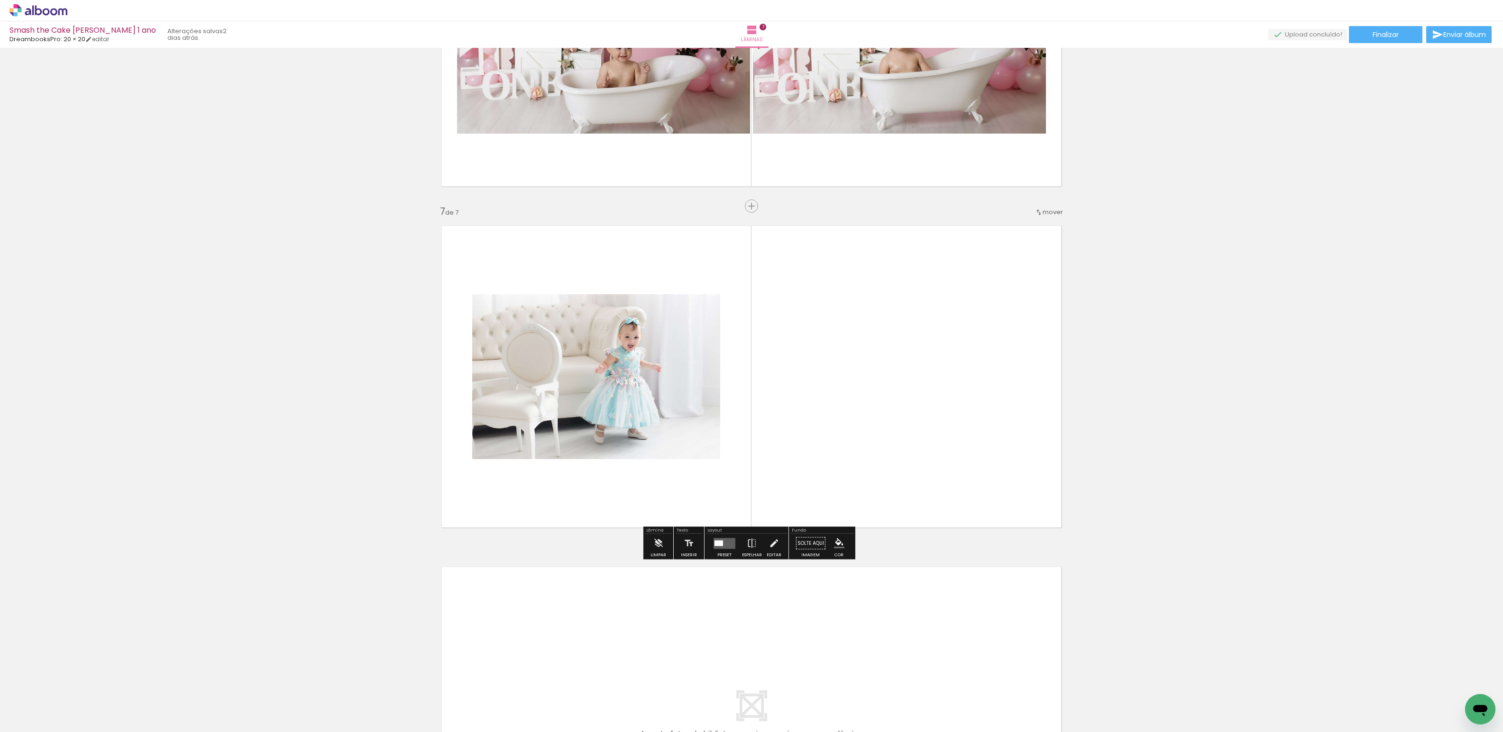
scroll to position [1921, 0]
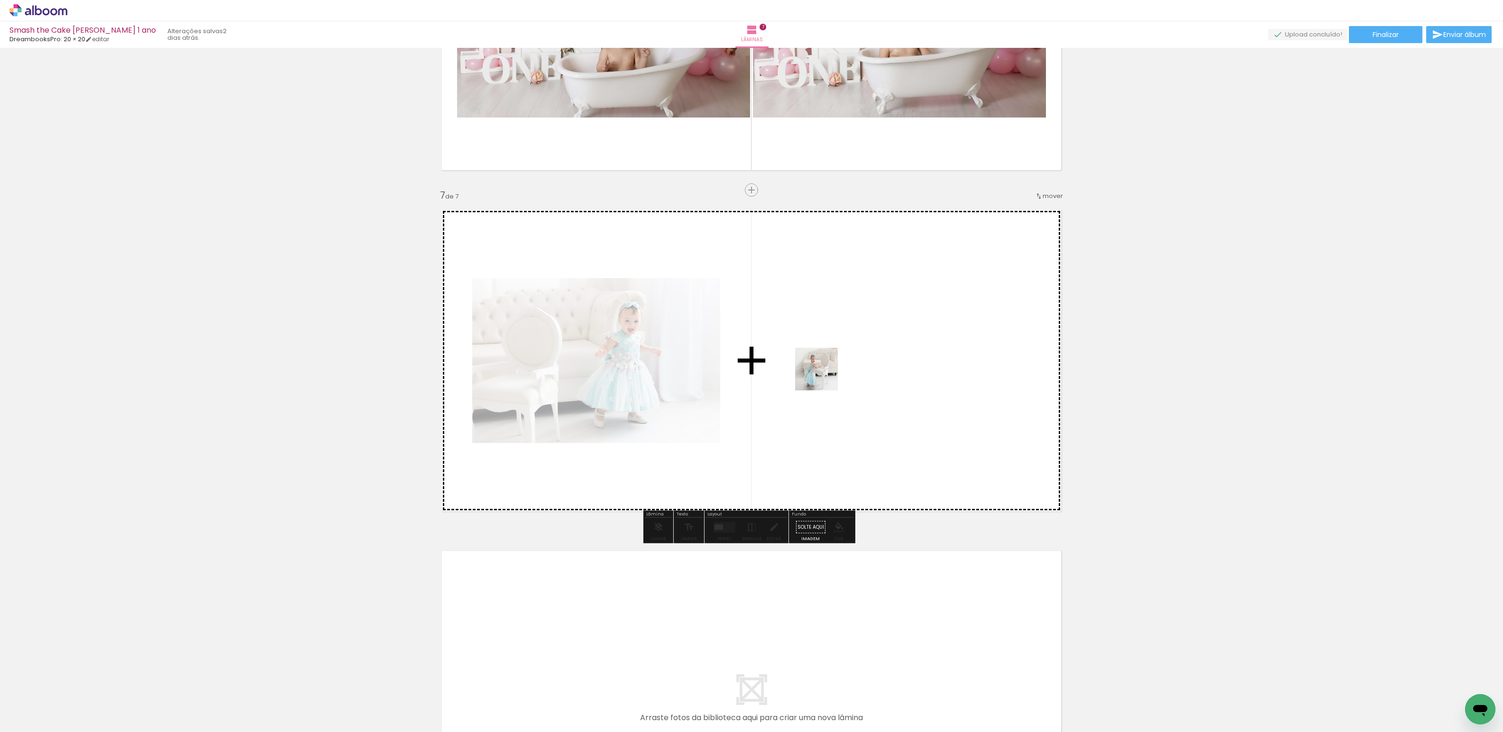
drag, startPoint x: 791, startPoint y: 711, endPoint x: 823, endPoint y: 375, distance: 337.7
click at [823, 375] on quentale-workspace at bounding box center [751, 366] width 1503 height 732
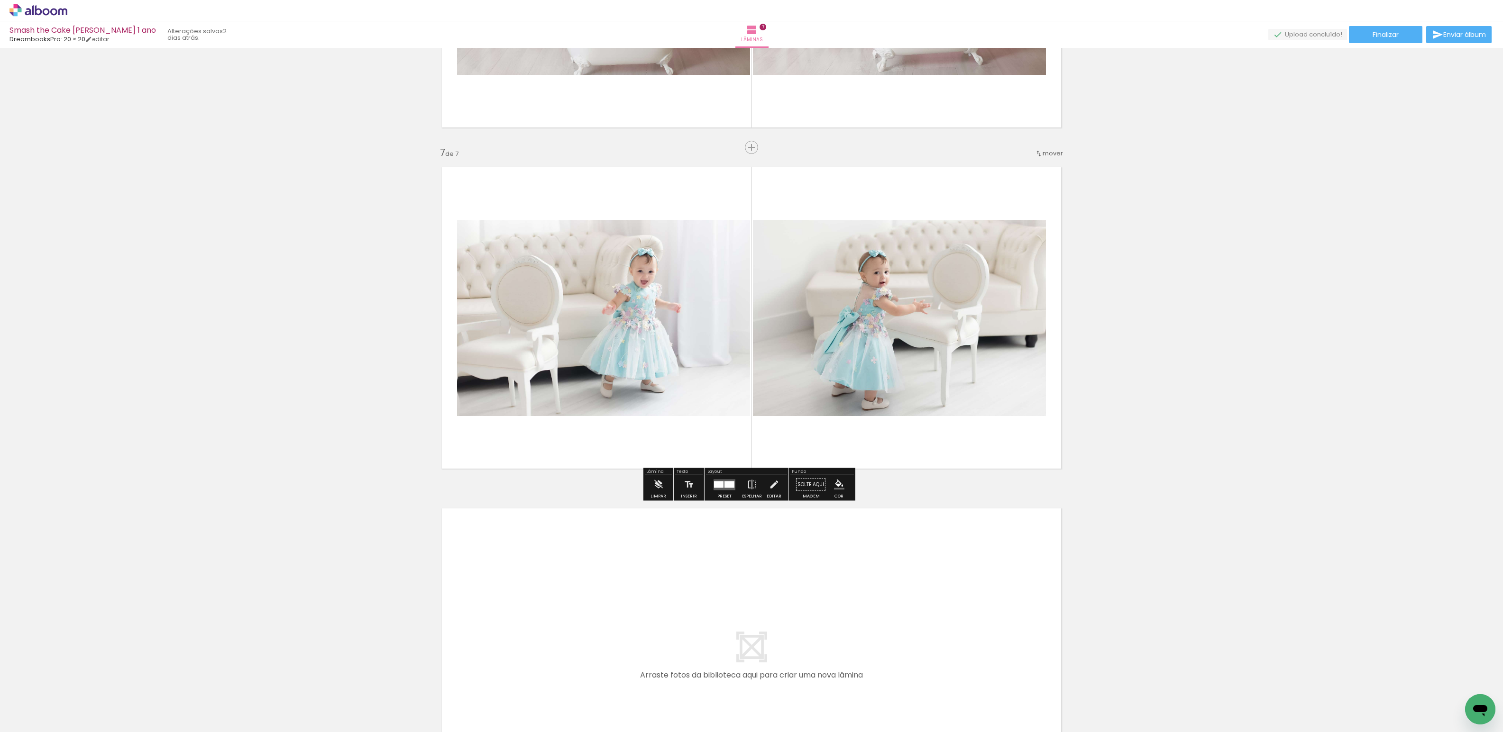
scroll to position [1970, 0]
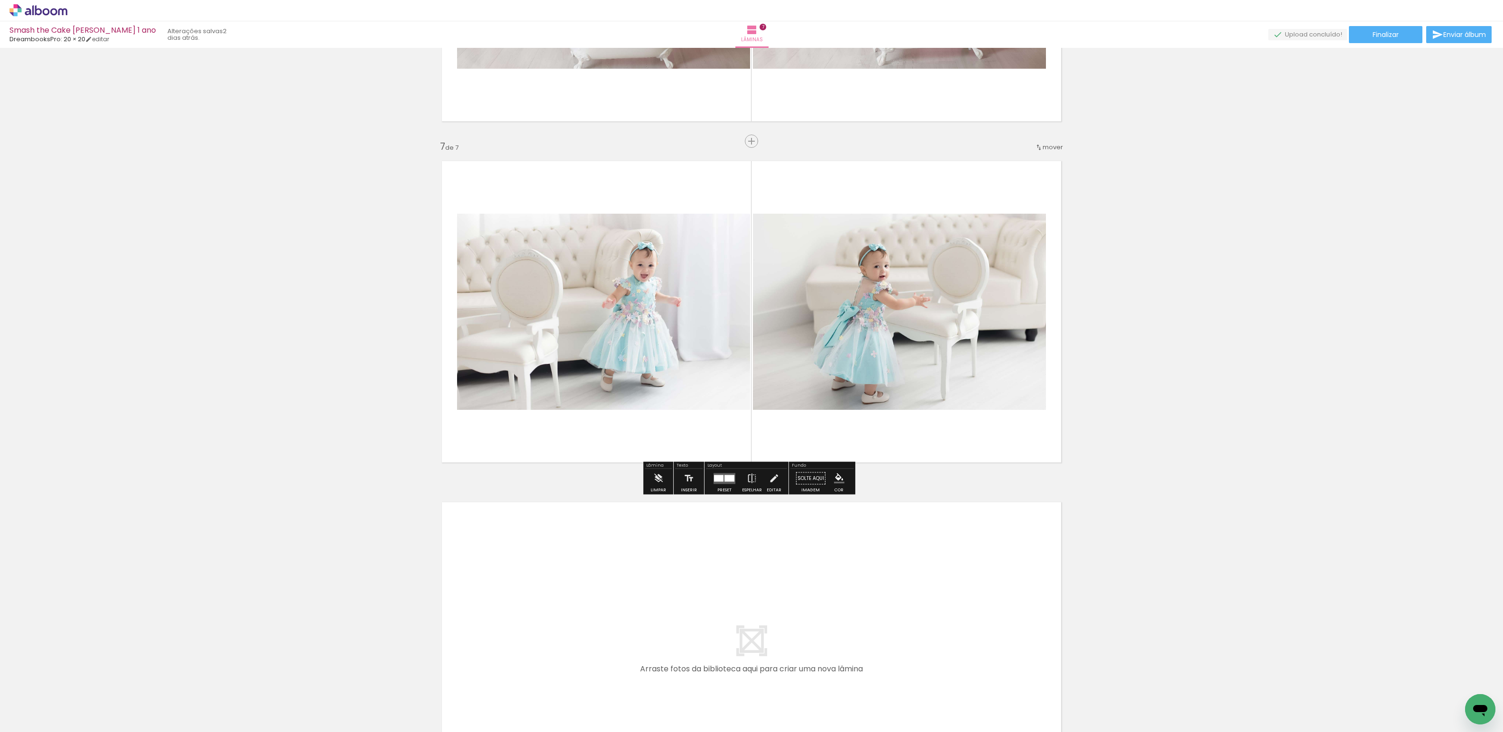
drag, startPoint x: 842, startPoint y: 698, endPoint x: 672, endPoint y: 579, distance: 207.8
click at [672, 579] on quentale-workspace at bounding box center [751, 366] width 1503 height 732
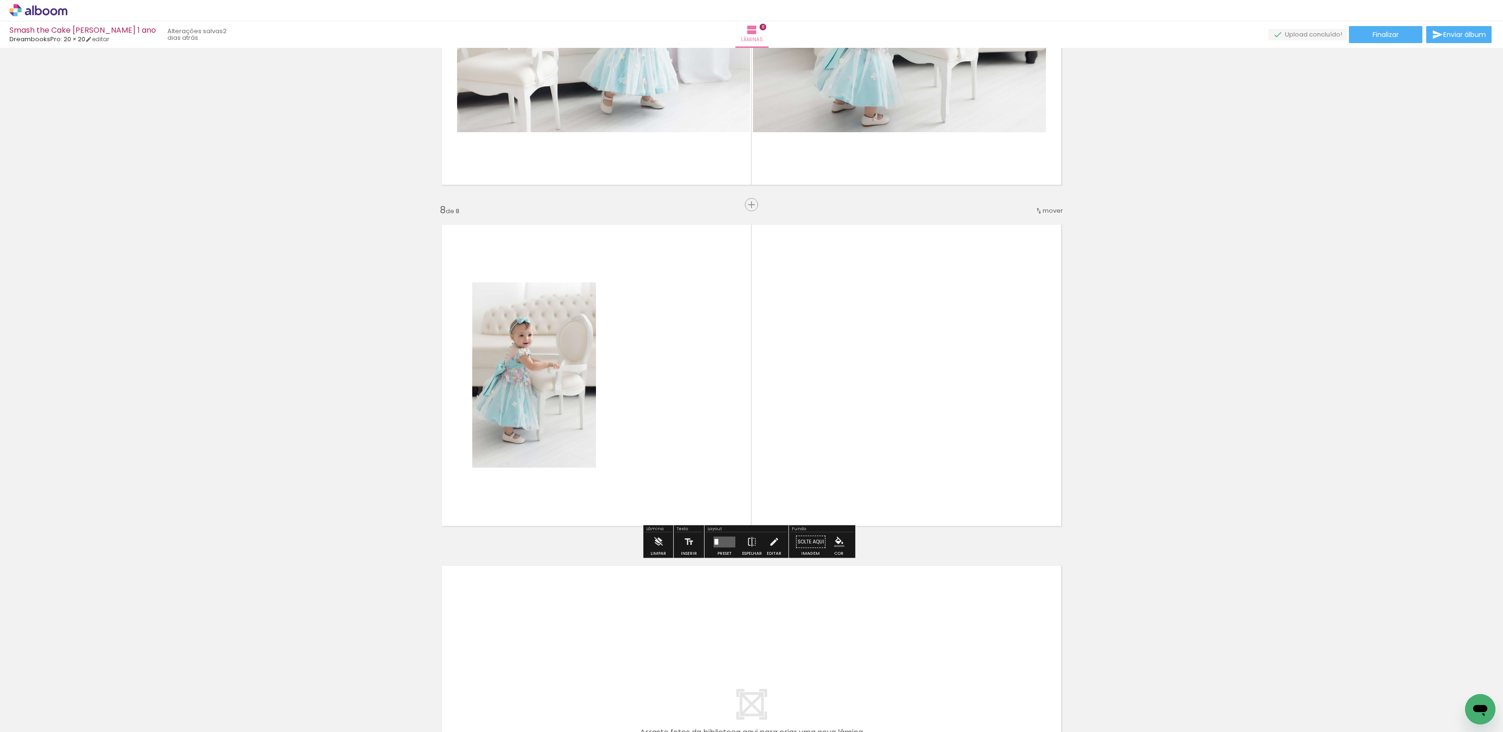
scroll to position [2263, 0]
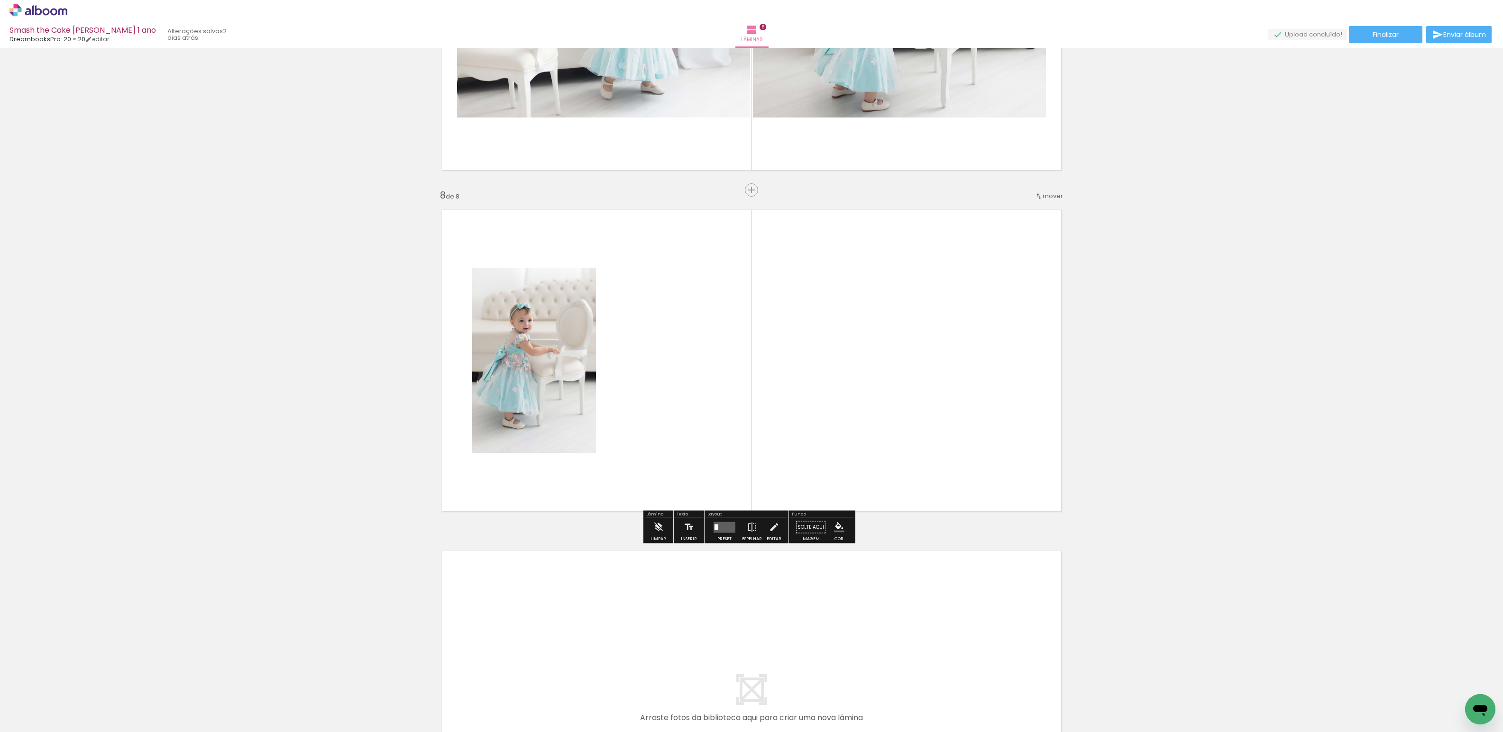
drag, startPoint x: 896, startPoint y: 701, endPoint x: 871, endPoint y: 401, distance: 300.7
click at [859, 382] on quentale-workspace at bounding box center [751, 366] width 1503 height 732
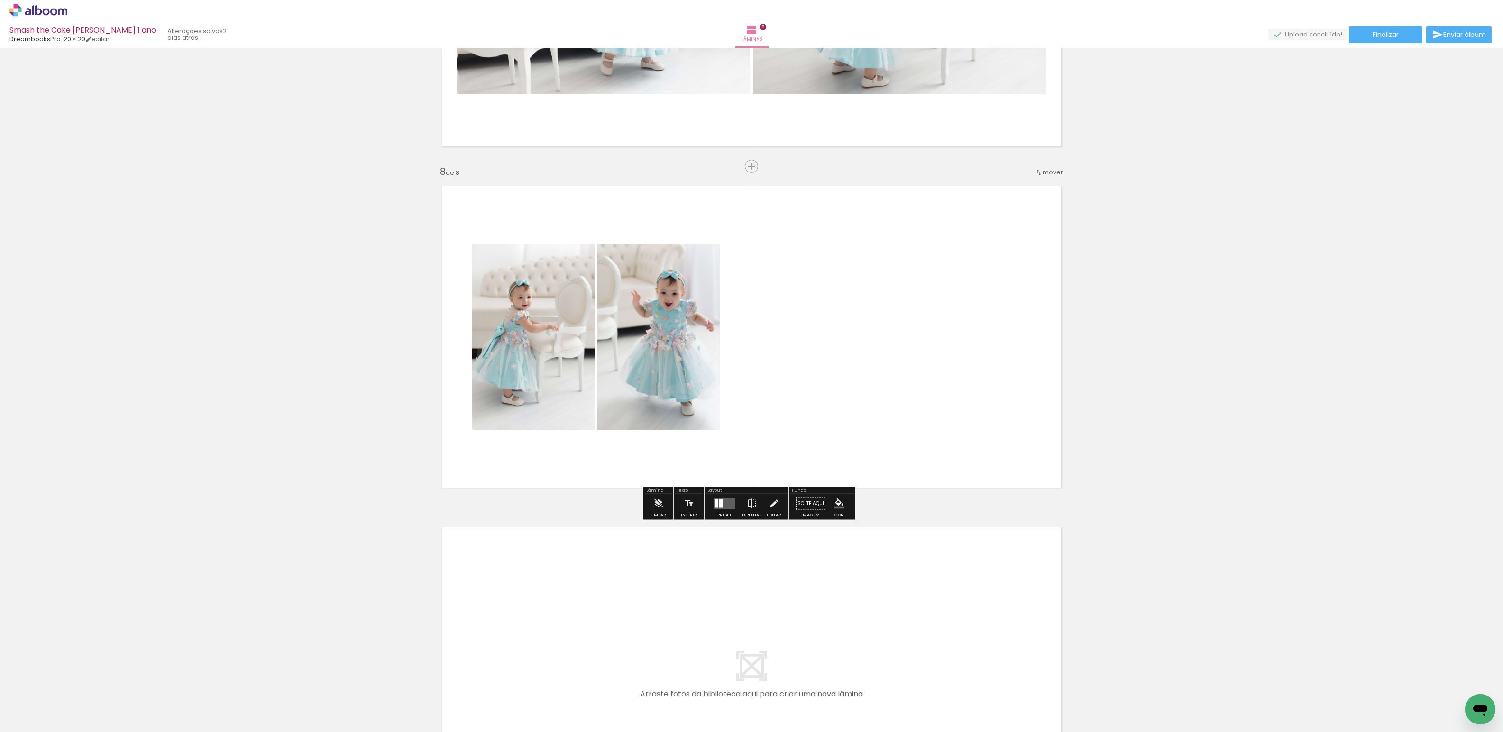
scroll to position [2333, 0]
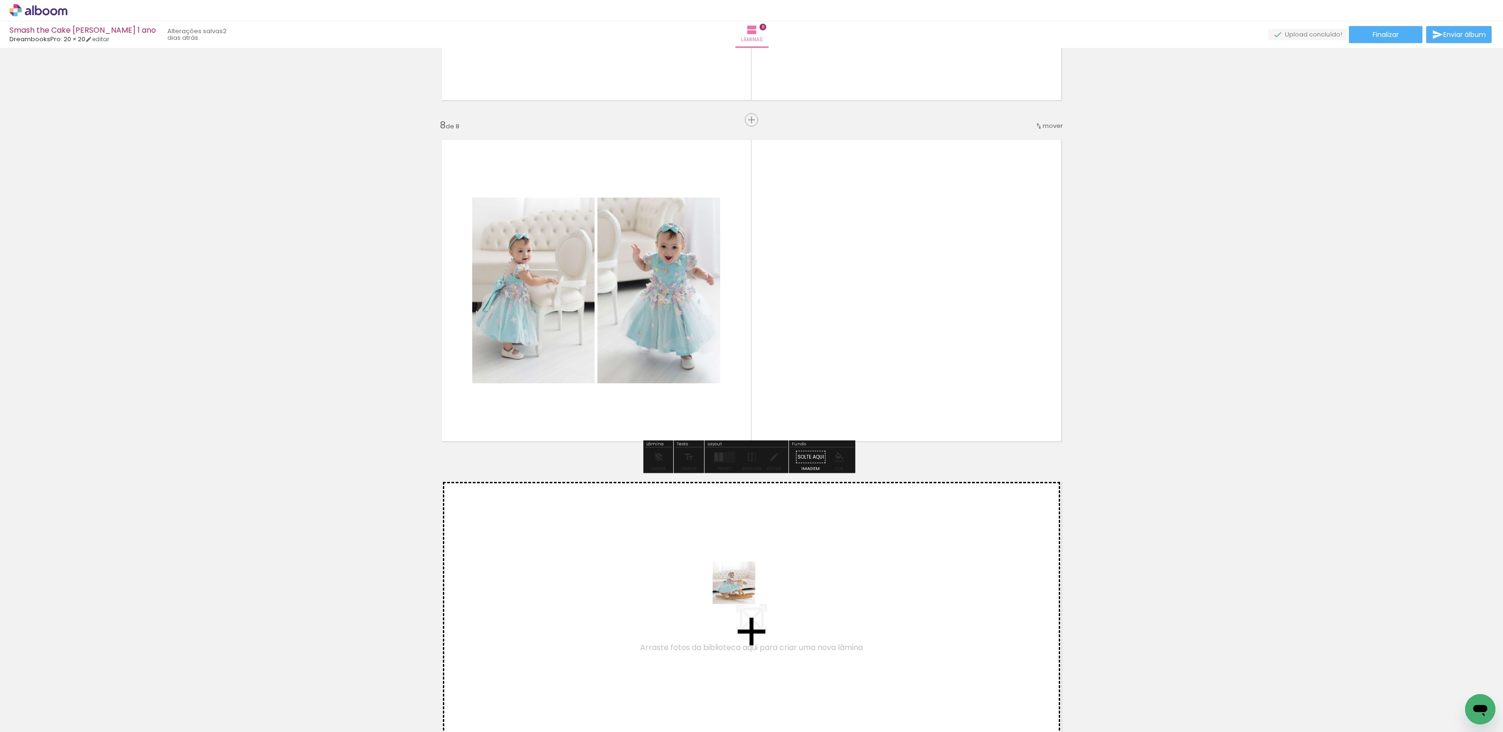
drag, startPoint x: 948, startPoint y: 697, endPoint x: 734, endPoint y: 589, distance: 239.1
click at [734, 589] on quentale-workspace at bounding box center [751, 366] width 1503 height 732
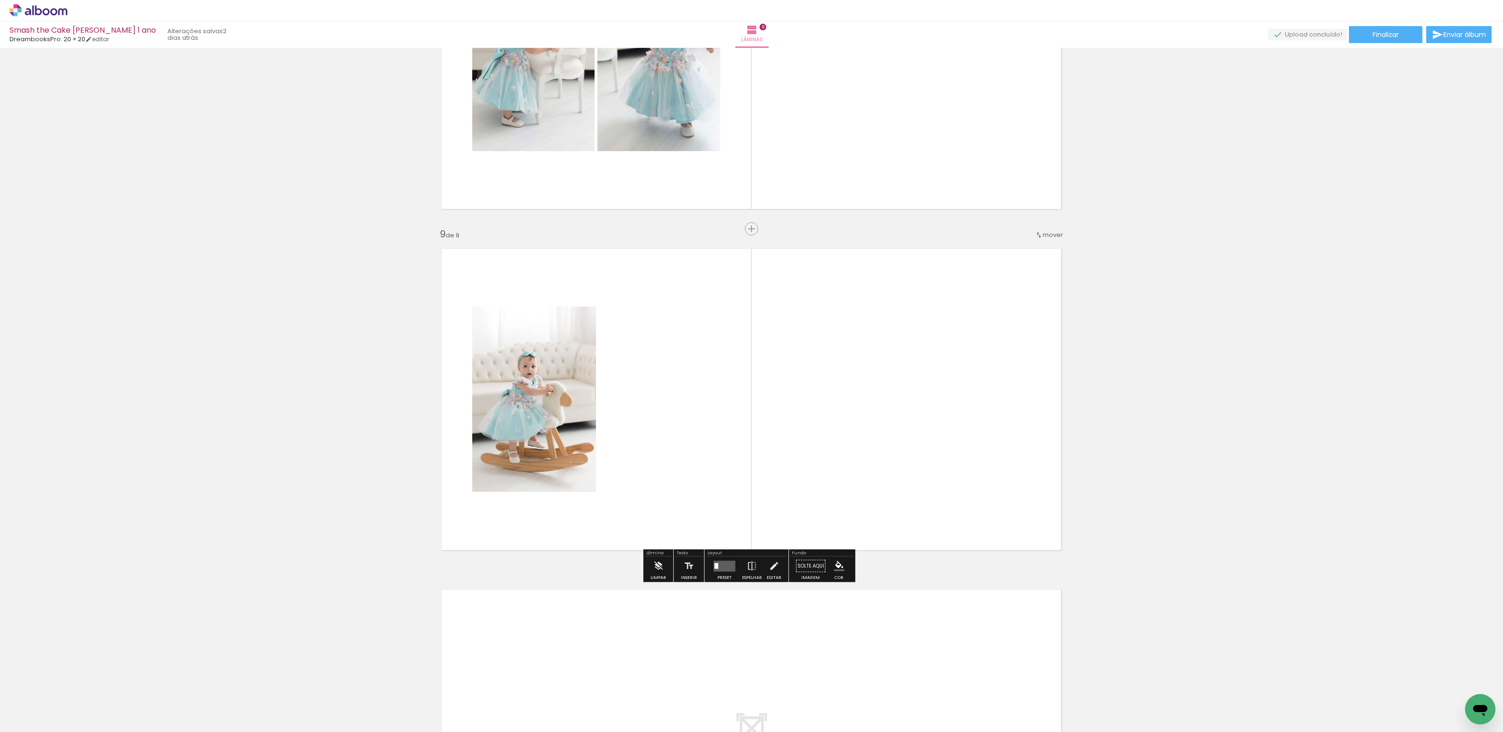
scroll to position [2604, 0]
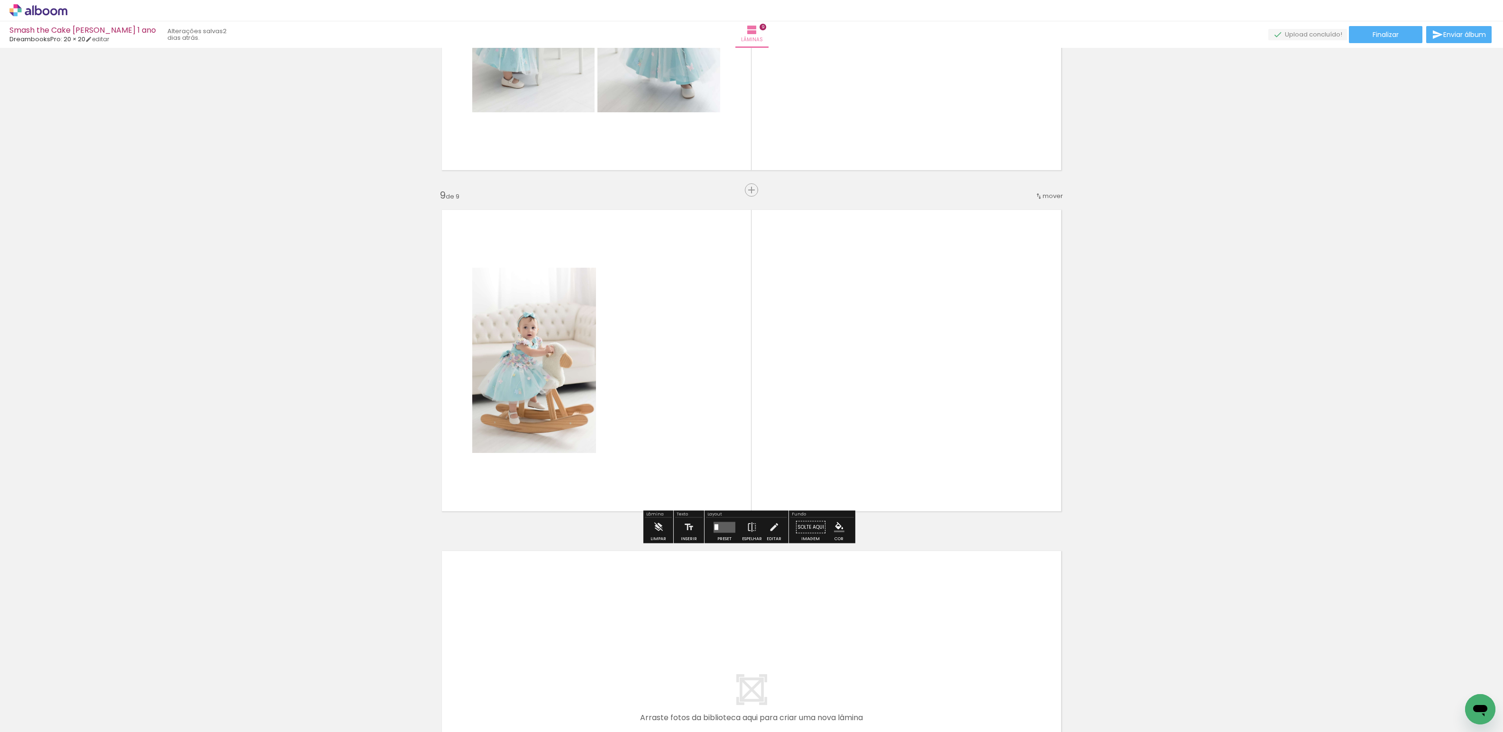
drag, startPoint x: 1010, startPoint y: 692, endPoint x: 881, endPoint y: 339, distance: 375.1
click at [881, 339] on quentale-workspace at bounding box center [751, 366] width 1503 height 732
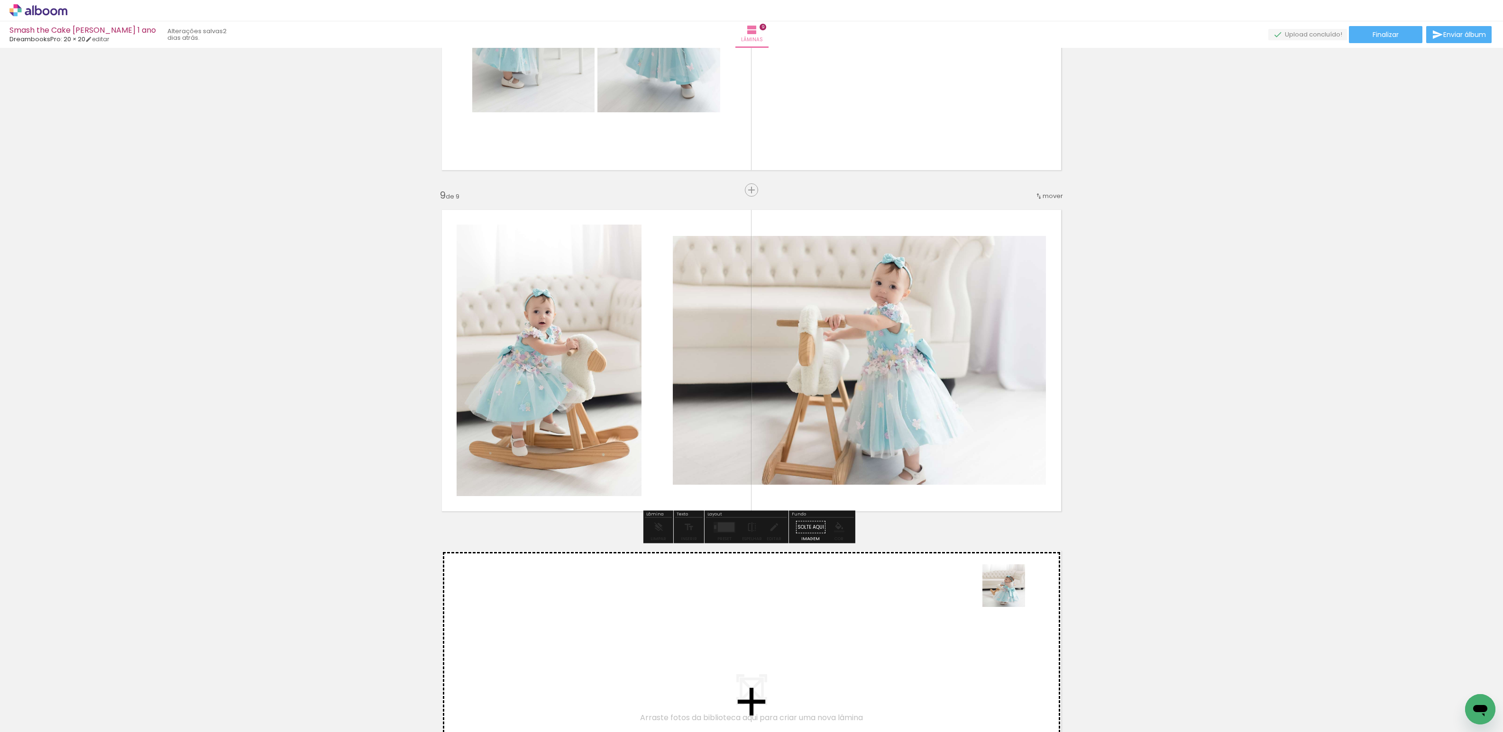
drag, startPoint x: 1051, startPoint y: 664, endPoint x: 921, endPoint y: 443, distance: 256.3
click at [922, 442] on quentale-workspace at bounding box center [751, 366] width 1503 height 732
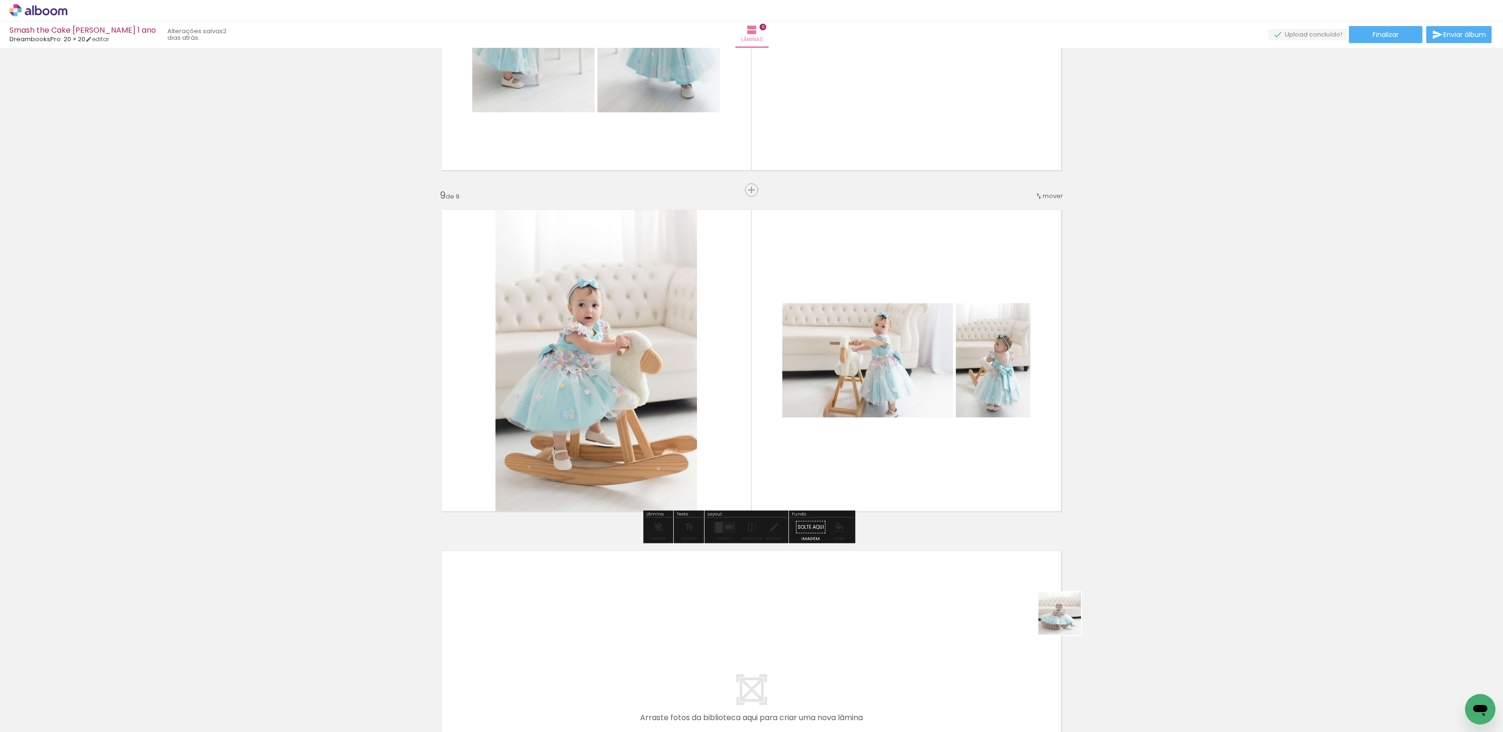
drag, startPoint x: 1103, startPoint y: 697, endPoint x: 907, endPoint y: 409, distance: 348.4
click at [909, 408] on quentale-workspace at bounding box center [751, 366] width 1503 height 732
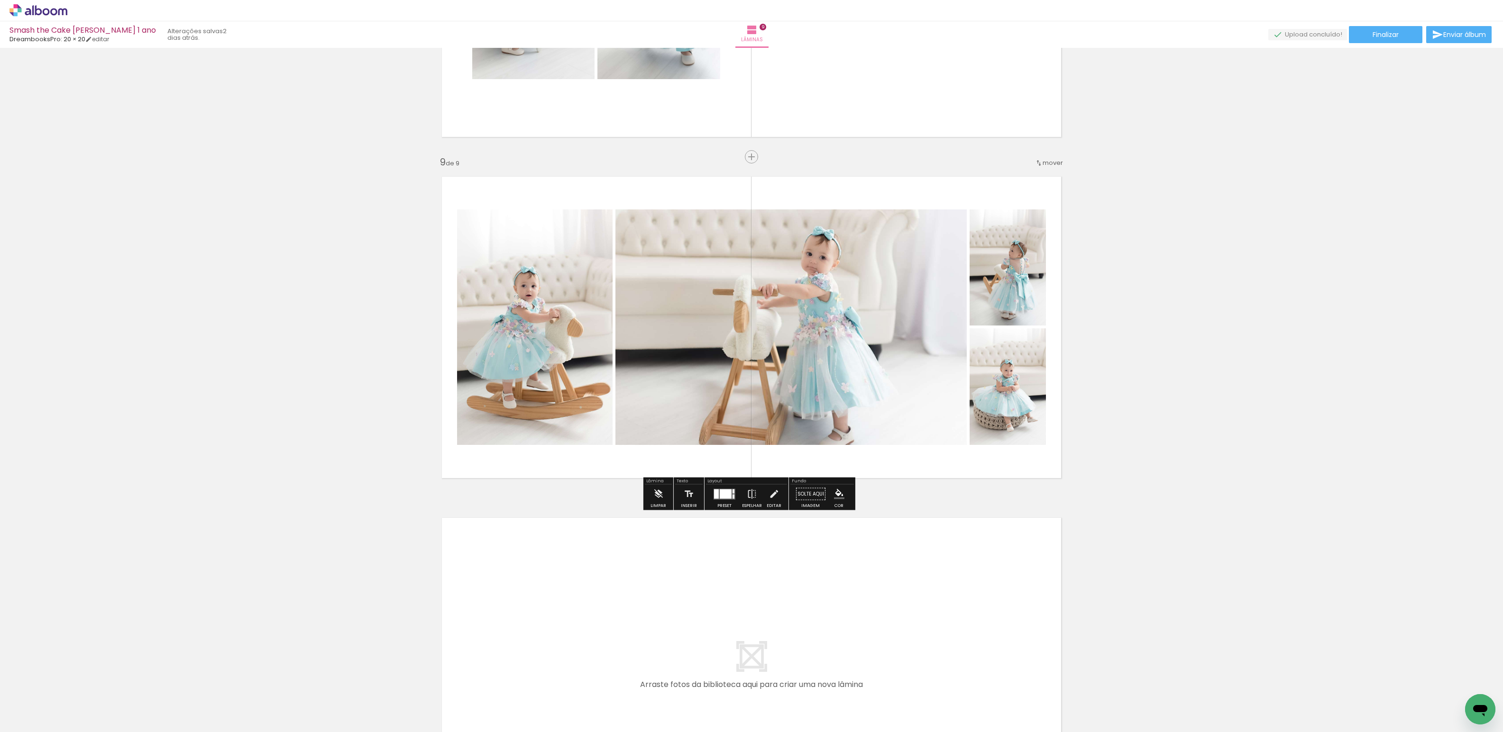
scroll to position [2496, 0]
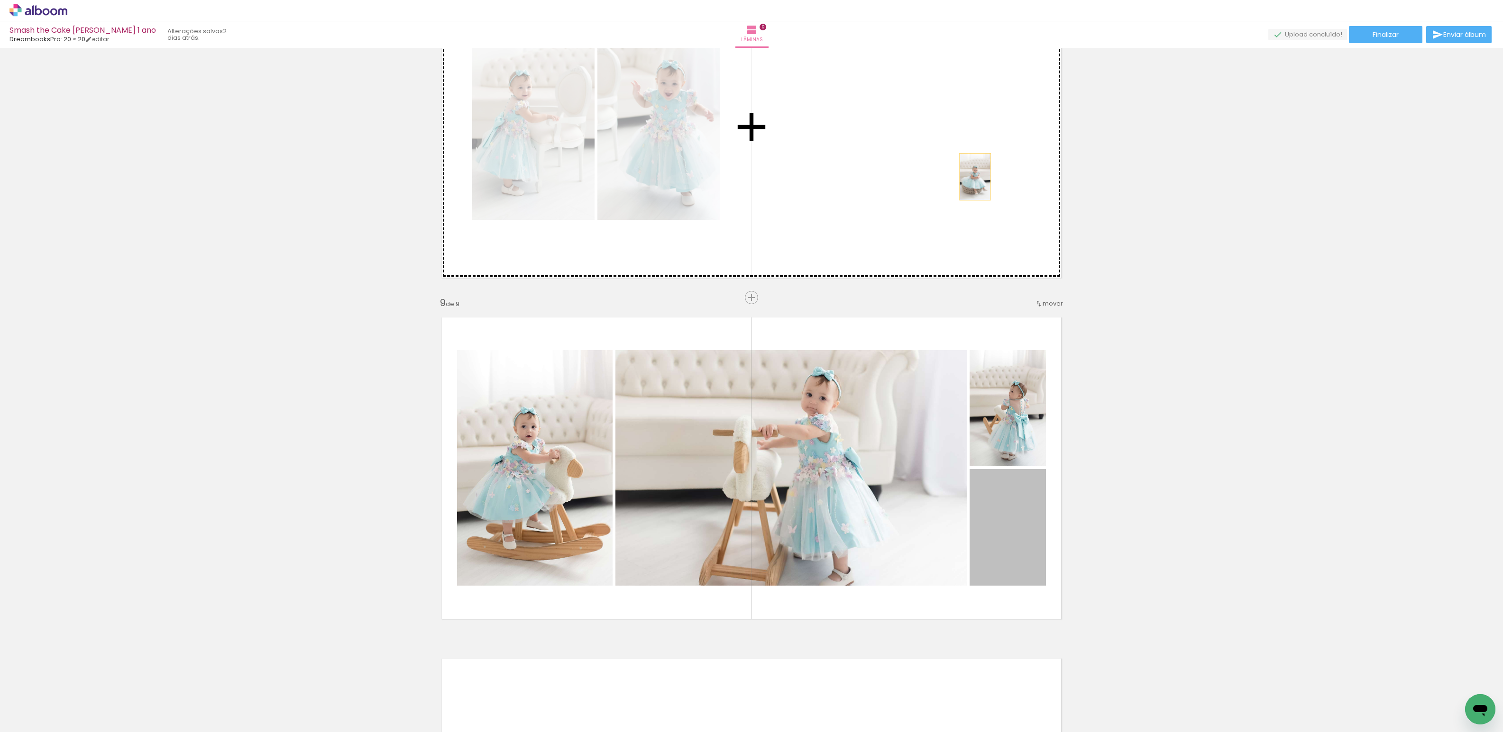
drag, startPoint x: 1018, startPoint y: 539, endPoint x: 932, endPoint y: 148, distance: 400.4
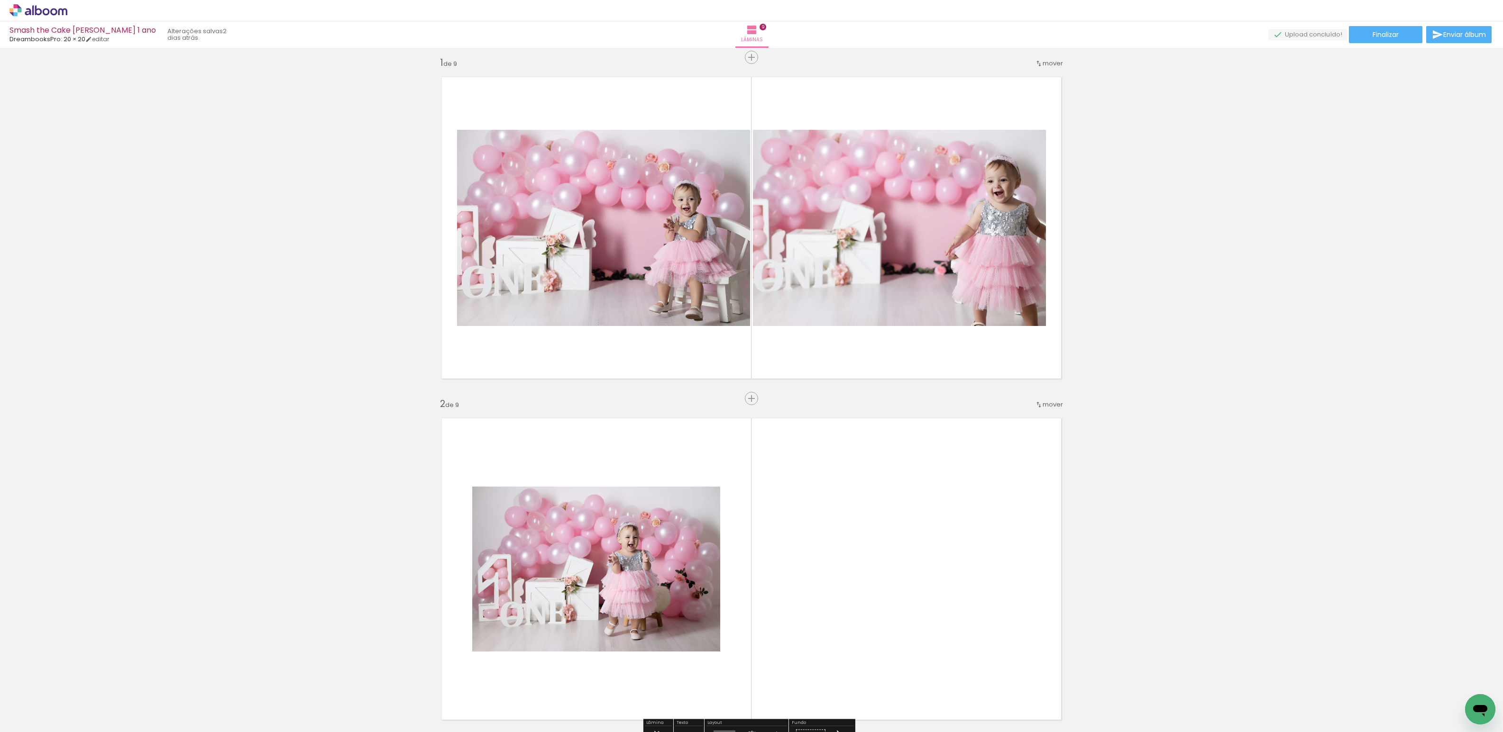
scroll to position [0, 0]
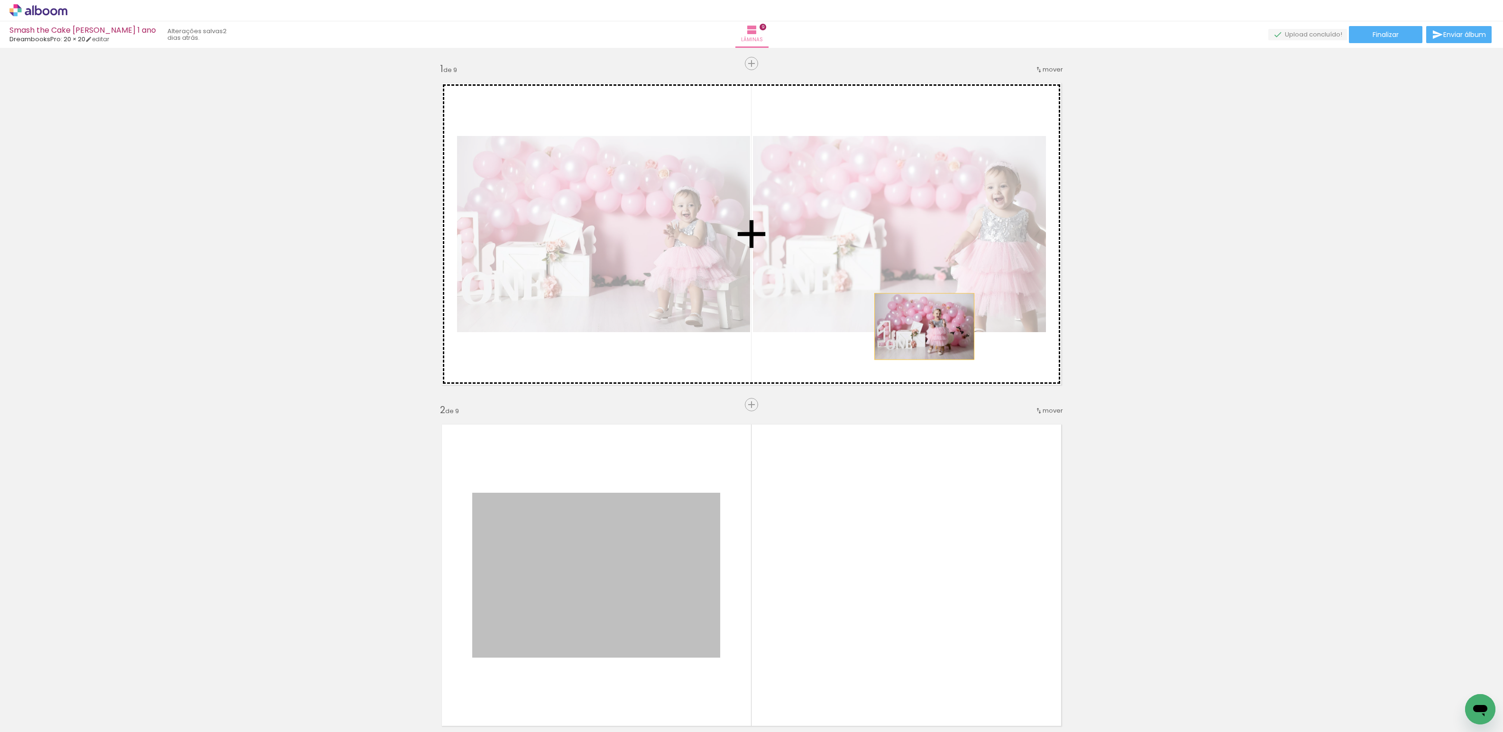
drag, startPoint x: 612, startPoint y: 585, endPoint x: 902, endPoint y: 352, distance: 371.7
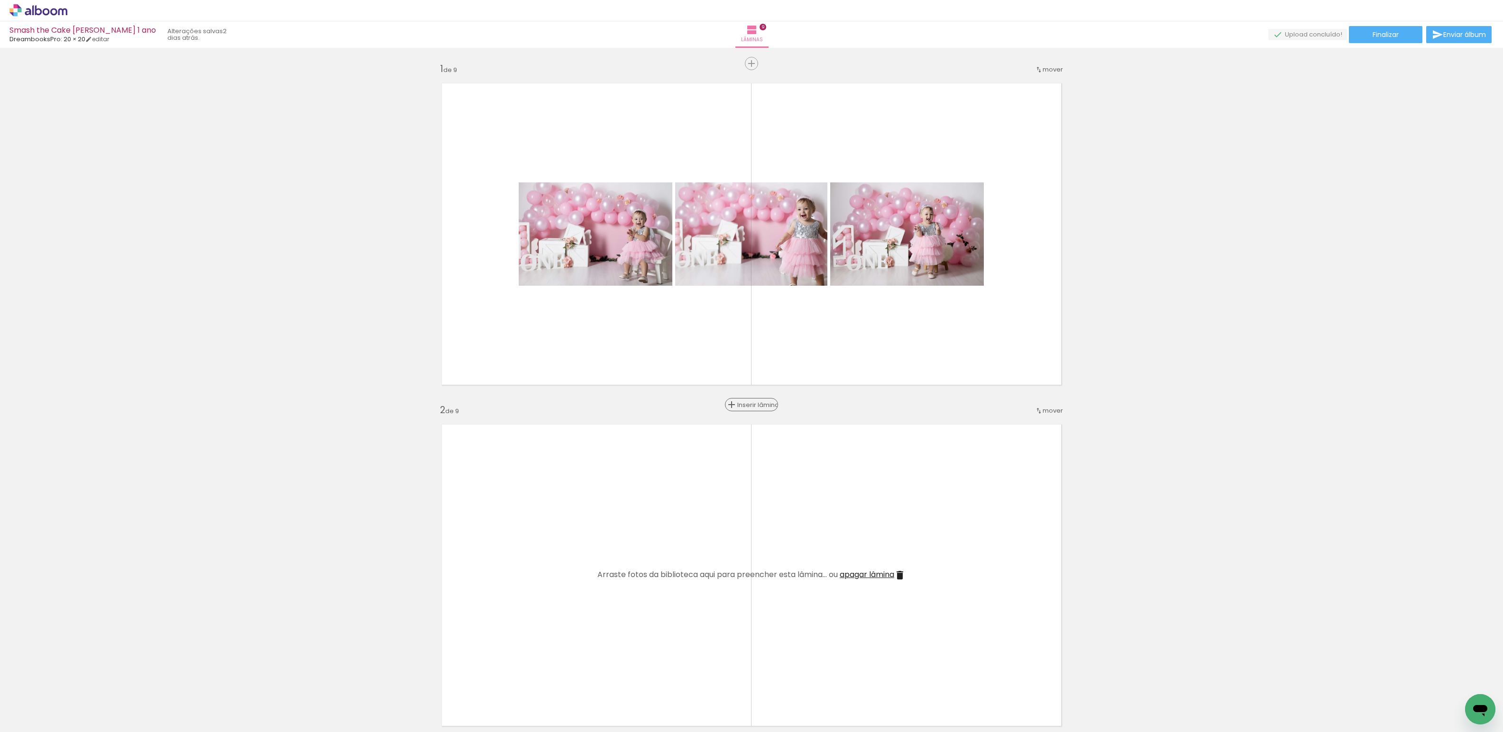
click at [748, 403] on span "Inserir lâmina" at bounding box center [755, 405] width 37 height 6
